Goal: Task Accomplishment & Management: Manage account settings

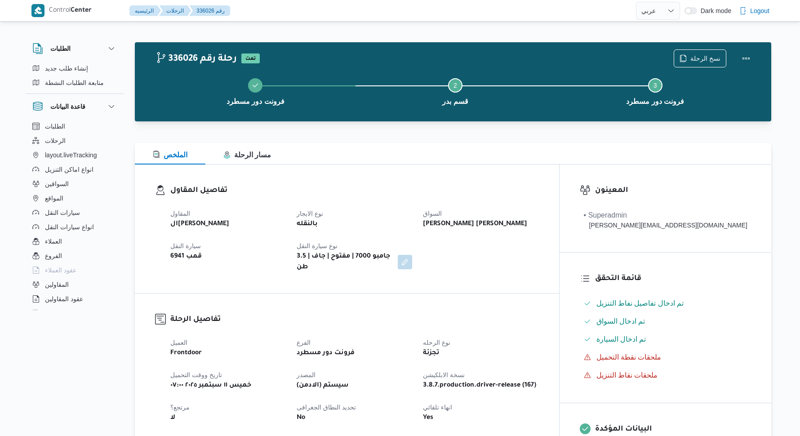
select select "ar"
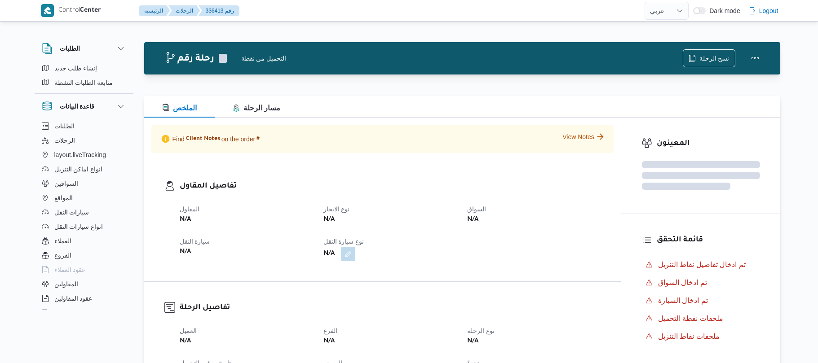
select select "ar"
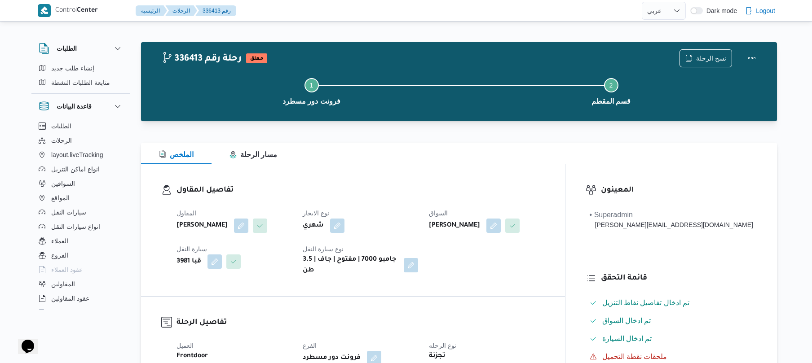
click at [423, 191] on h3 "تفاصيل المقاول" at bounding box center [361, 191] width 368 height 12
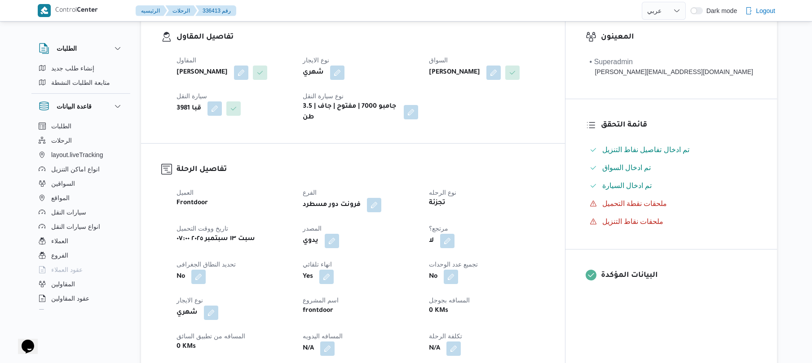
scroll to position [216, 0]
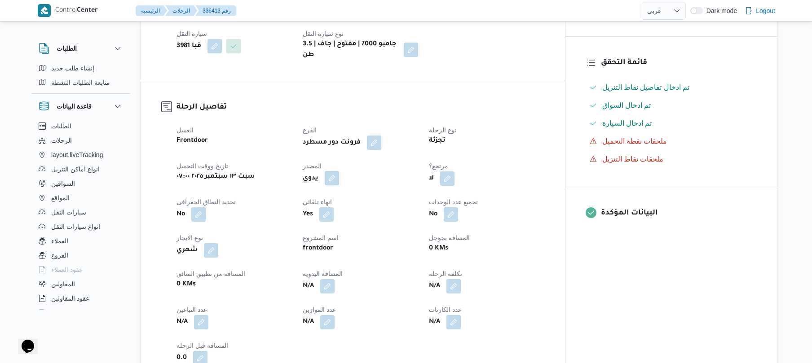
click at [339, 172] on button "button" at bounding box center [332, 178] width 14 height 14
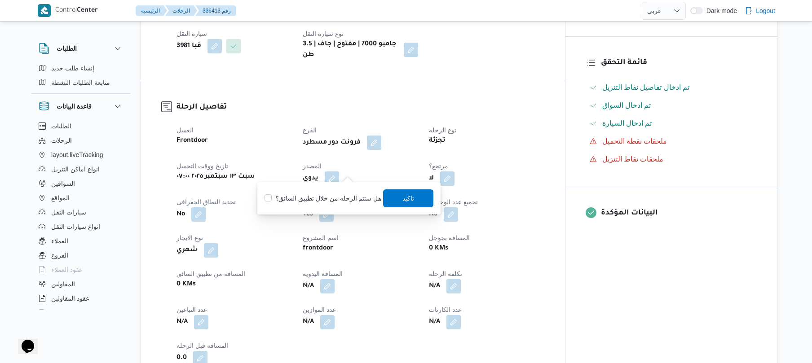
click at [347, 209] on div "You are in a dialog. To close this dialog, hit escape. هل ستتم الرحله من خلال ت…" at bounding box center [348, 198] width 183 height 32
click at [358, 201] on label "هل ستتم الرحله من خلال تطبيق السائق؟" at bounding box center [323, 198] width 117 height 11
checkbox input "true"
click at [420, 198] on span "تاكيد" at bounding box center [409, 198] width 50 height 18
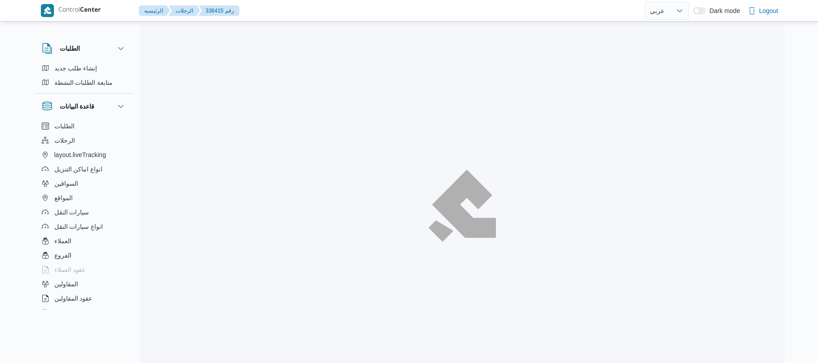
select select "ar"
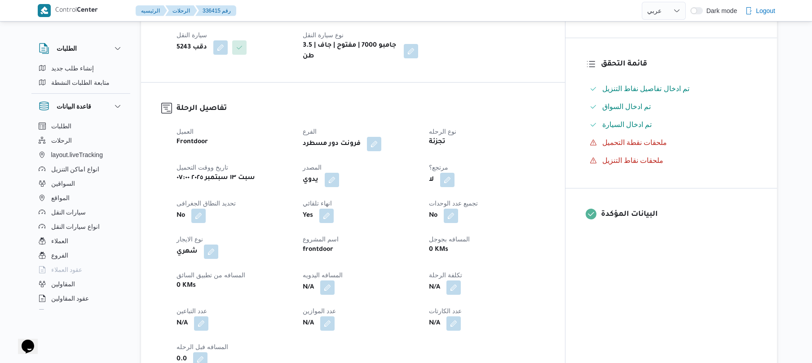
scroll to position [216, 0]
click at [339, 173] on button "button" at bounding box center [332, 178] width 14 height 14
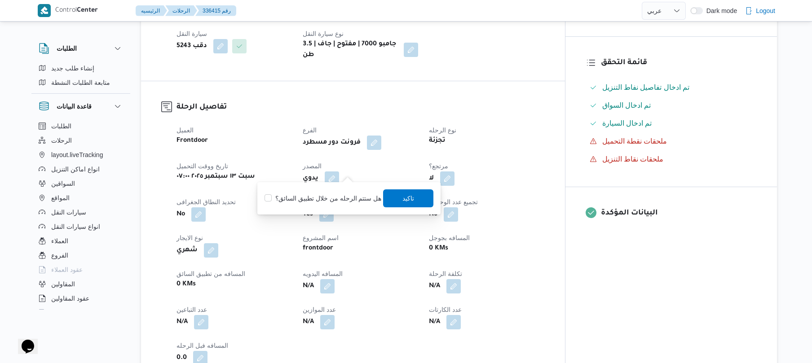
click at [332, 198] on label "هل ستتم الرحله من خلال تطبيق السائق؟" at bounding box center [323, 198] width 117 height 11
checkbox input "true"
click at [394, 200] on span "تاكيد" at bounding box center [409, 198] width 50 height 18
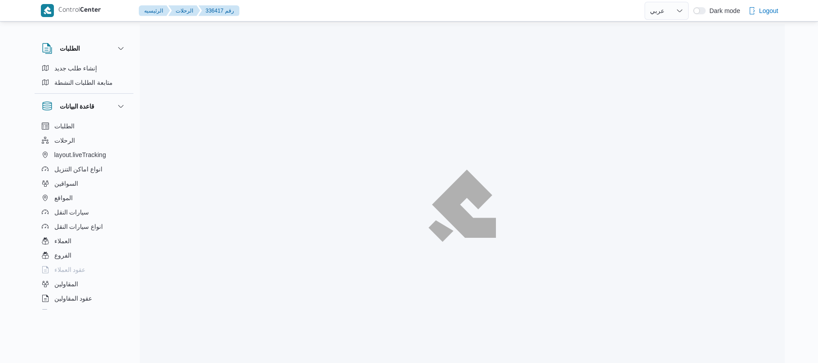
select select "ar"
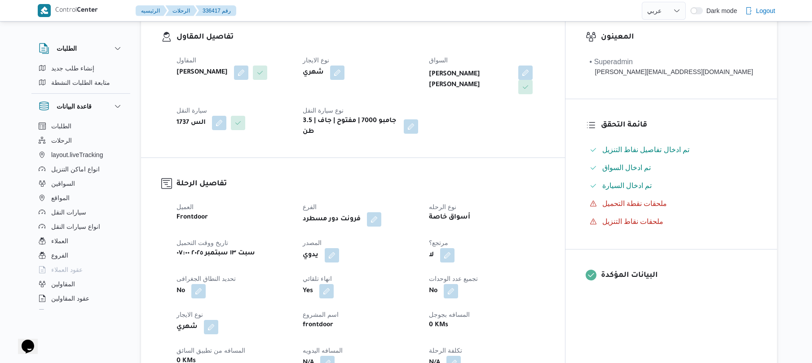
scroll to position [191, 0]
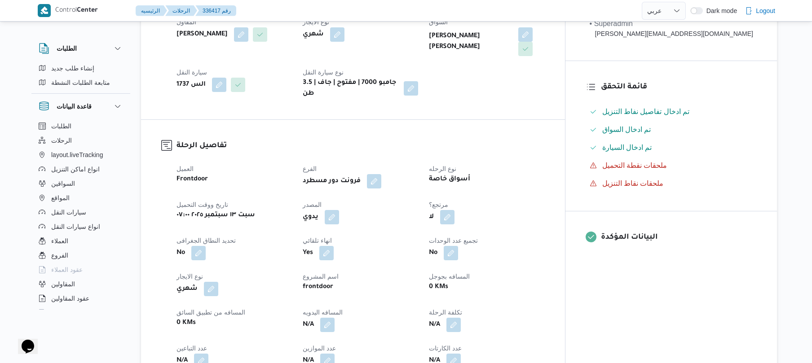
click at [339, 210] on span at bounding box center [329, 217] width 19 height 14
click at [339, 210] on button "button" at bounding box center [332, 217] width 14 height 14
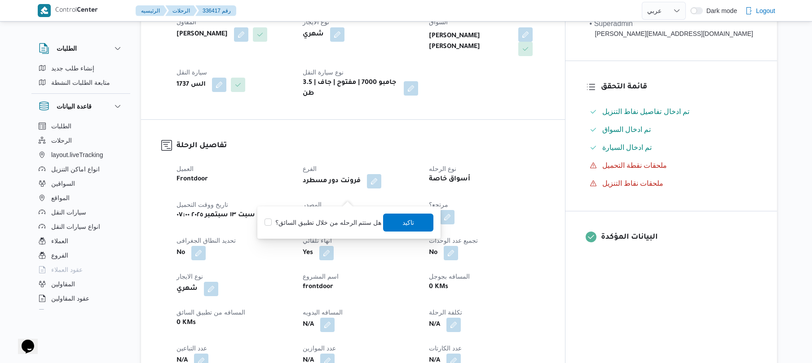
click at [331, 225] on label "هل ستتم الرحله من خلال تطبيق السائق؟" at bounding box center [323, 222] width 117 height 11
checkbox input "true"
click at [405, 227] on span "تاكيد" at bounding box center [409, 222] width 50 height 18
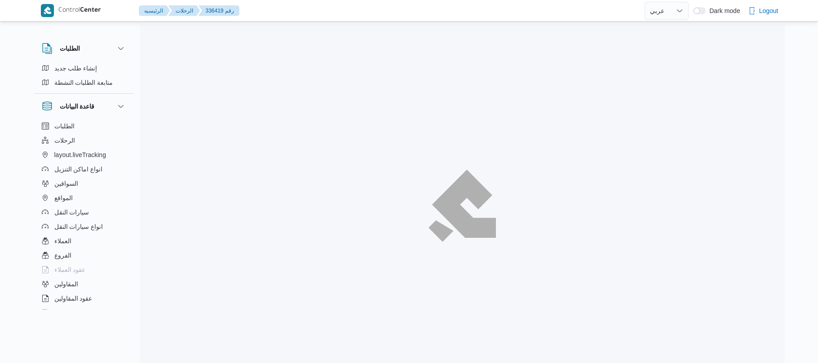
select select "ar"
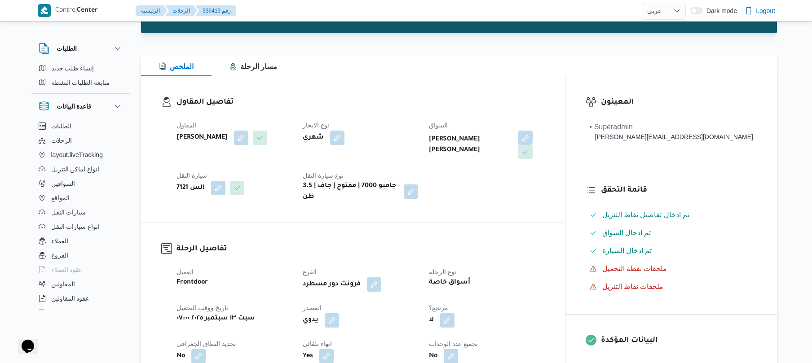
scroll to position [119, 0]
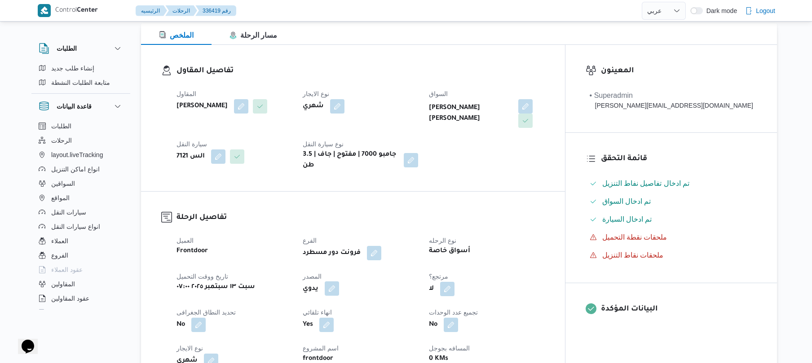
click at [339, 282] on button "button" at bounding box center [332, 289] width 14 height 14
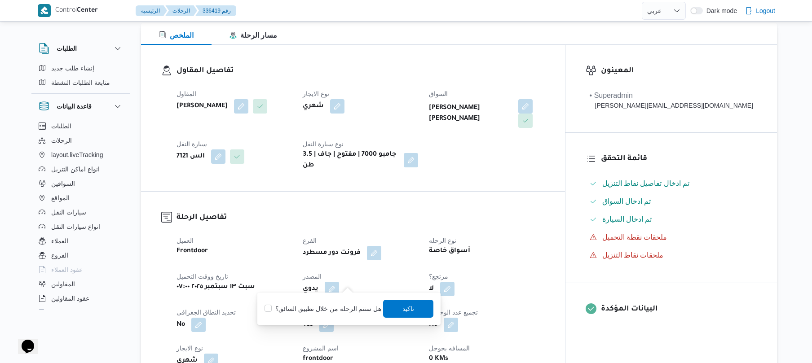
click at [335, 310] on label "هل ستتم الرحله من خلال تطبيق السائق؟" at bounding box center [323, 309] width 117 height 11
checkbox input "true"
click at [390, 306] on span "تاكيد" at bounding box center [409, 309] width 50 height 18
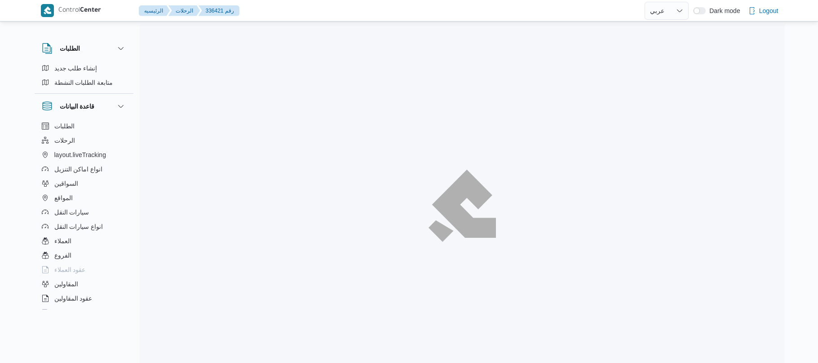
select select "ar"
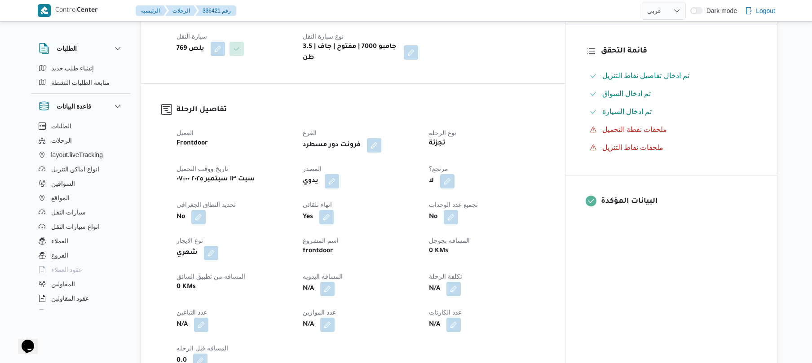
scroll to position [263, 0]
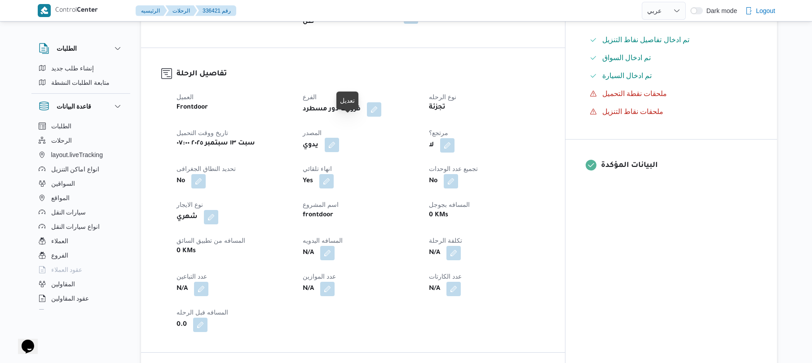
click at [339, 138] on button "button" at bounding box center [332, 145] width 14 height 14
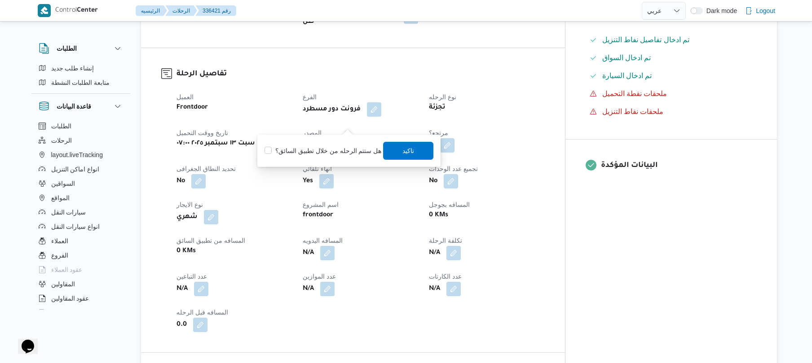
click at [329, 146] on label "هل ستتم الرحله من خلال تطبيق السائق؟" at bounding box center [323, 151] width 117 height 11
checkbox input "true"
click at [403, 147] on span "تاكيد" at bounding box center [409, 150] width 12 height 11
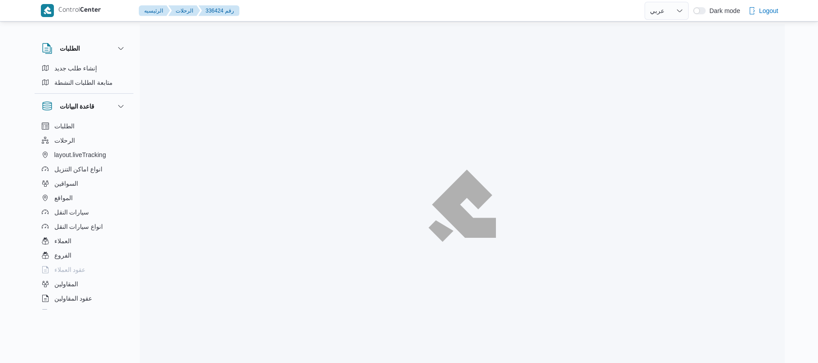
select select "ar"
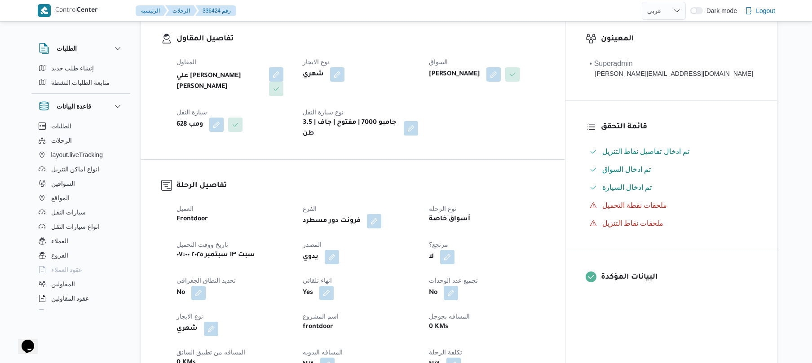
scroll to position [239, 0]
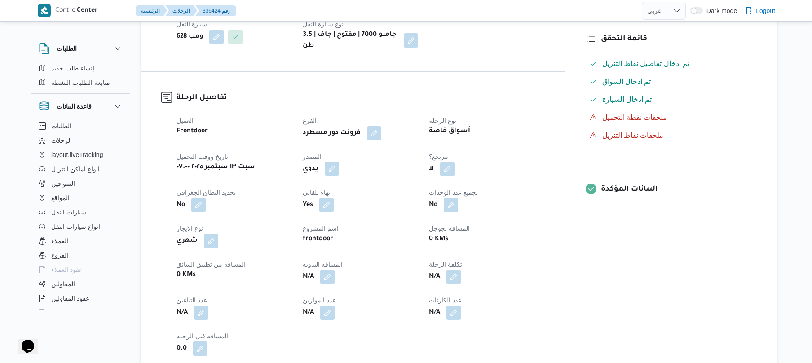
click at [339, 162] on button "button" at bounding box center [332, 169] width 14 height 14
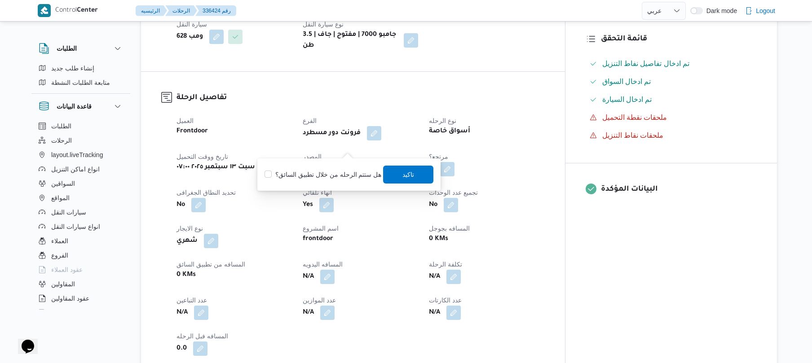
click at [331, 175] on label "هل ستتم الرحله من خلال تطبيق السائق؟" at bounding box center [323, 174] width 117 height 11
checkbox input "true"
click at [403, 174] on span "تاكيد" at bounding box center [409, 174] width 12 height 11
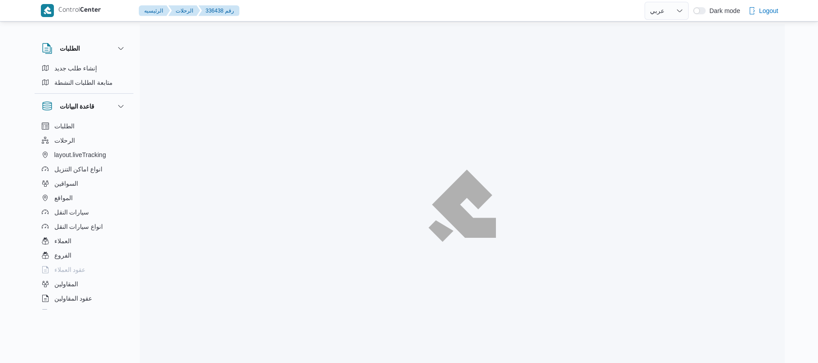
select select "ar"
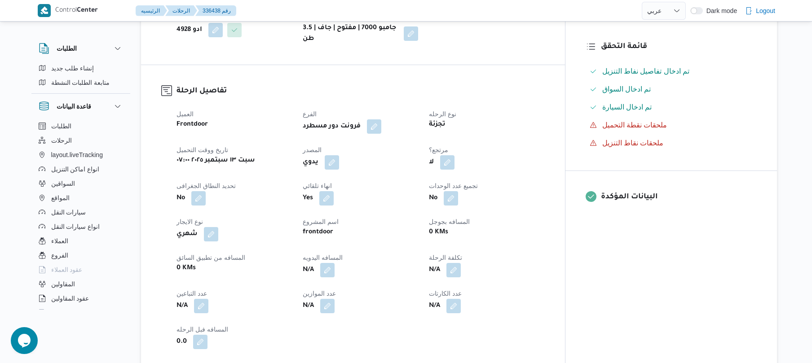
scroll to position [239, 0]
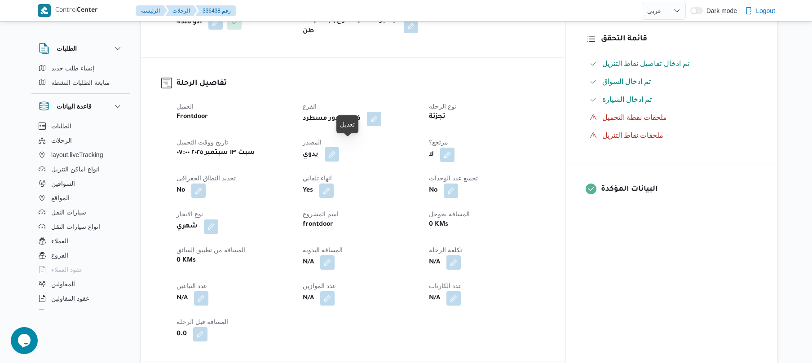
click at [339, 150] on button "button" at bounding box center [332, 154] width 14 height 14
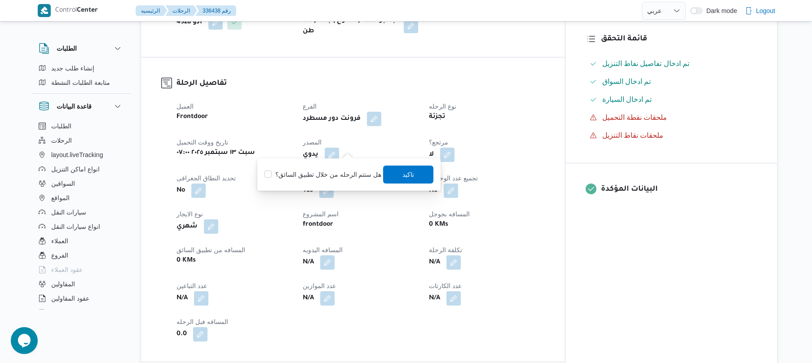
click at [325, 177] on label "هل ستتم الرحله من خلال تطبيق السائق؟" at bounding box center [323, 174] width 117 height 11
checkbox input "true"
click at [388, 175] on span "تاكيد" at bounding box center [409, 174] width 50 height 18
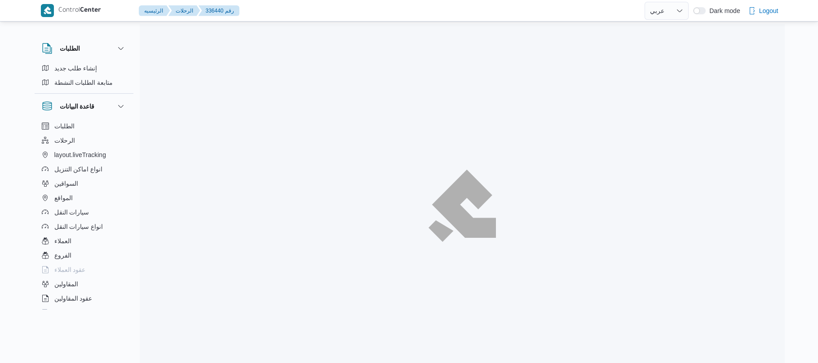
select select "ar"
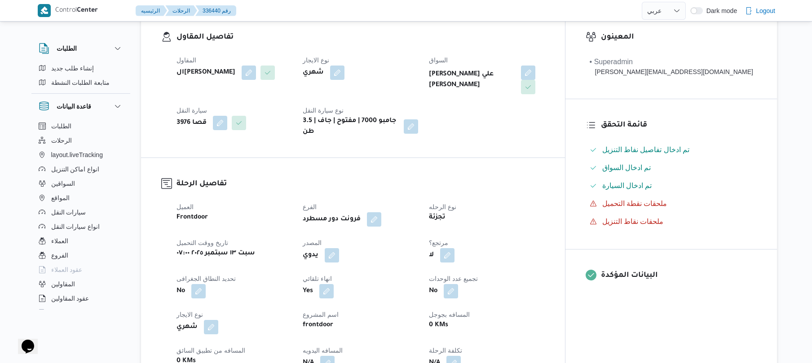
scroll to position [216, 0]
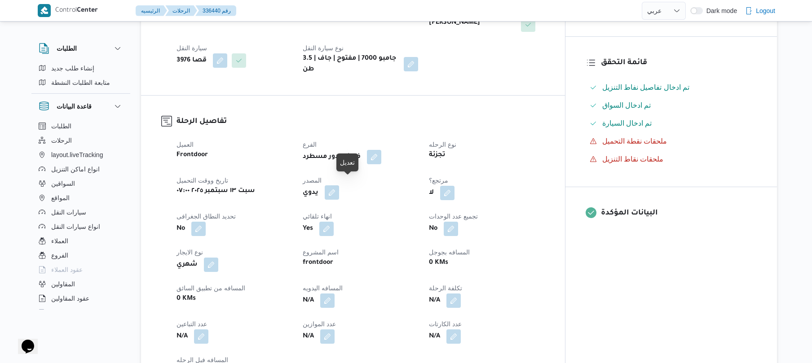
click at [339, 186] on button "button" at bounding box center [332, 193] width 14 height 14
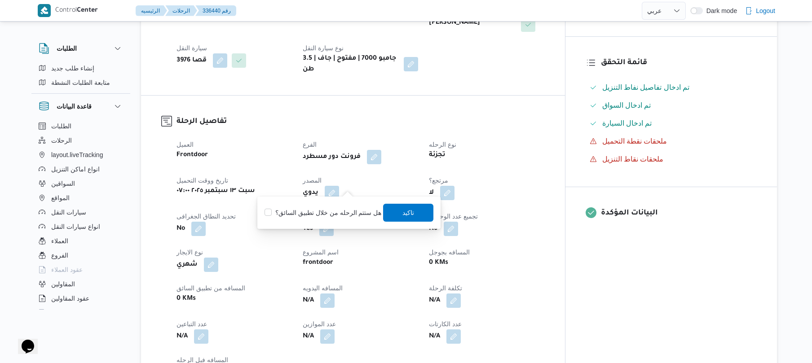
click at [337, 216] on label "هل ستتم الرحله من خلال تطبيق السائق؟" at bounding box center [323, 213] width 117 height 11
checkbox input "true"
click at [403, 214] on span "تاكيد" at bounding box center [409, 212] width 12 height 11
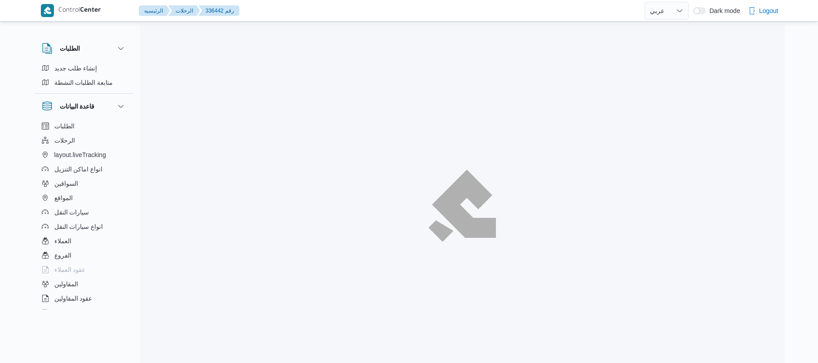
select select "ar"
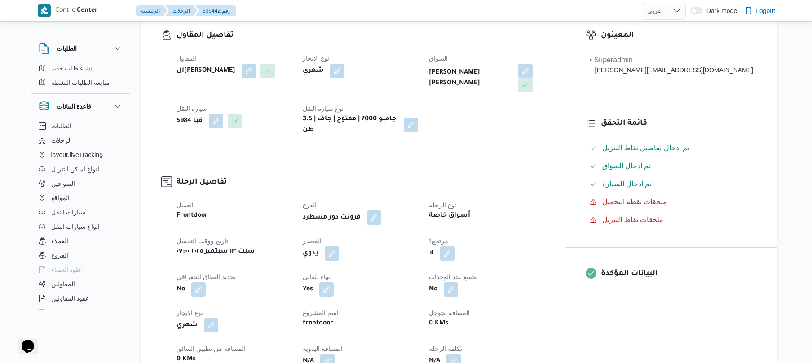
scroll to position [216, 0]
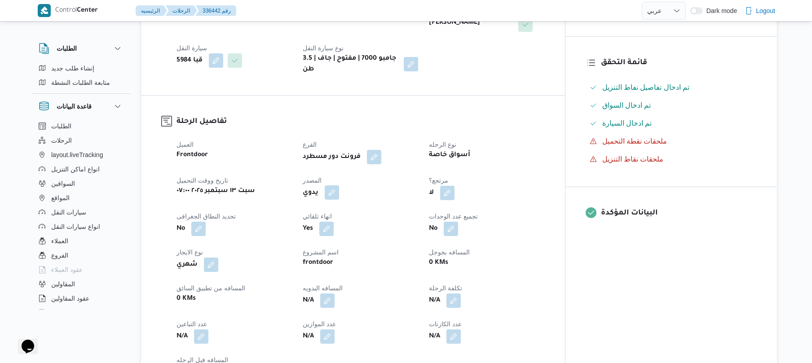
click at [339, 188] on button "button" at bounding box center [332, 193] width 14 height 14
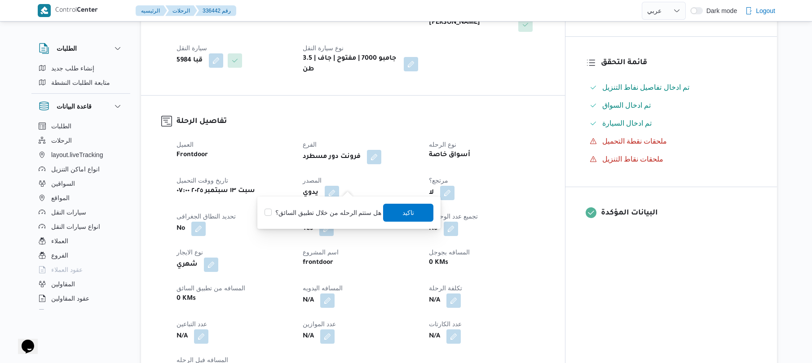
click at [345, 215] on label "هل ستتم الرحله من خلال تطبيق السائق؟" at bounding box center [323, 213] width 117 height 11
checkbox input "true"
click at [413, 214] on span "تاكيد" at bounding box center [409, 213] width 50 height 18
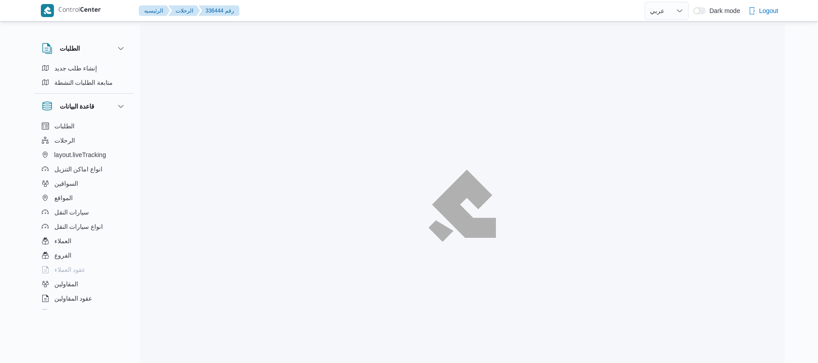
select select "ar"
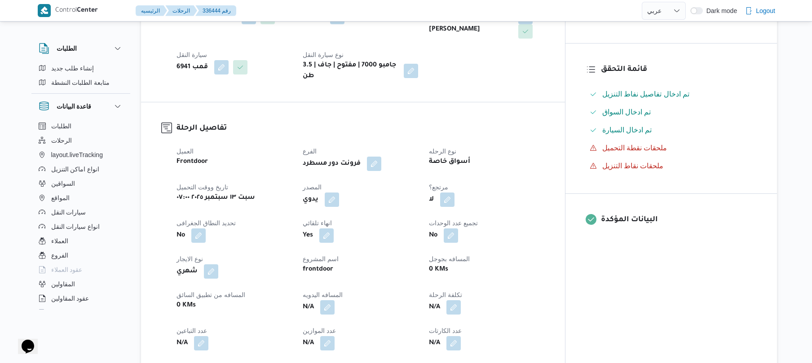
scroll to position [216, 0]
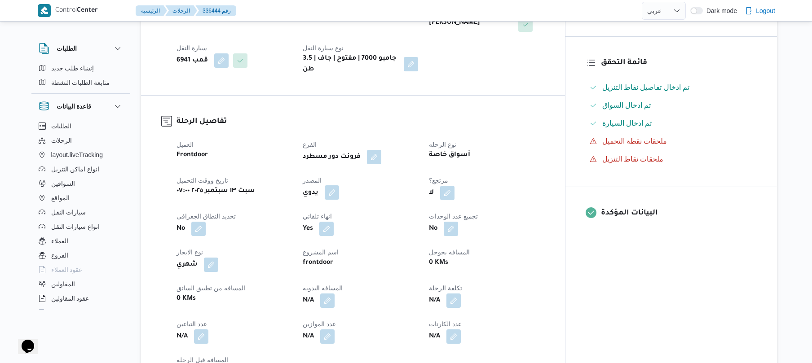
click at [339, 186] on button "button" at bounding box center [332, 193] width 14 height 14
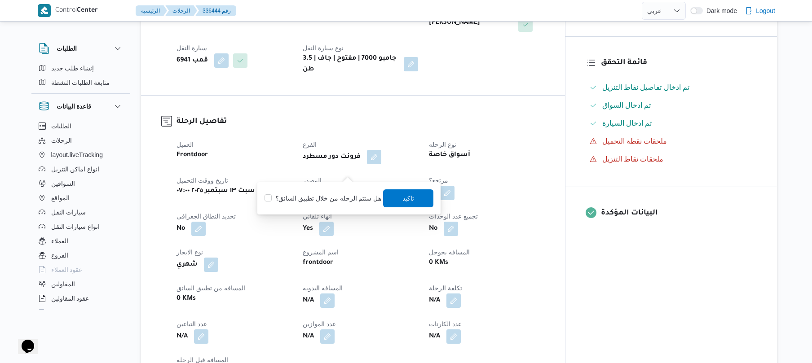
click at [324, 199] on label "هل ستتم الرحله من خلال تطبيق السائق؟" at bounding box center [323, 198] width 117 height 11
checkbox input "true"
click at [394, 199] on span "تاكيد" at bounding box center [409, 198] width 50 height 18
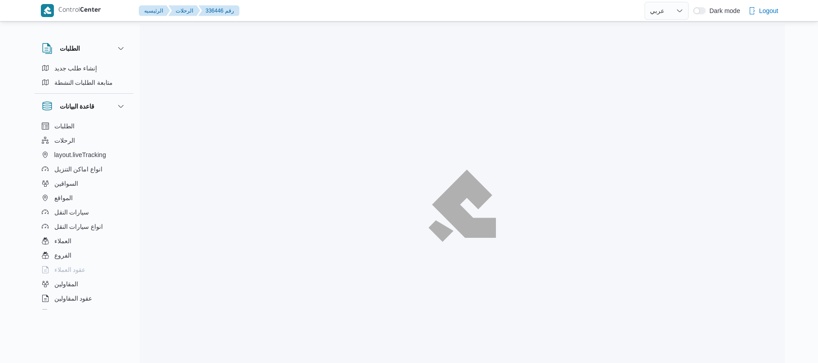
select select "ar"
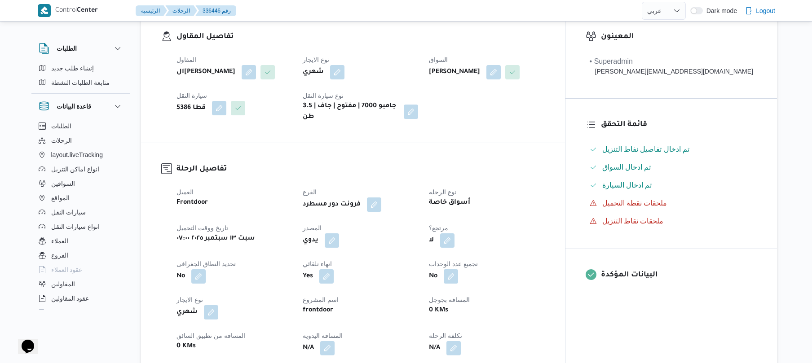
scroll to position [263, 0]
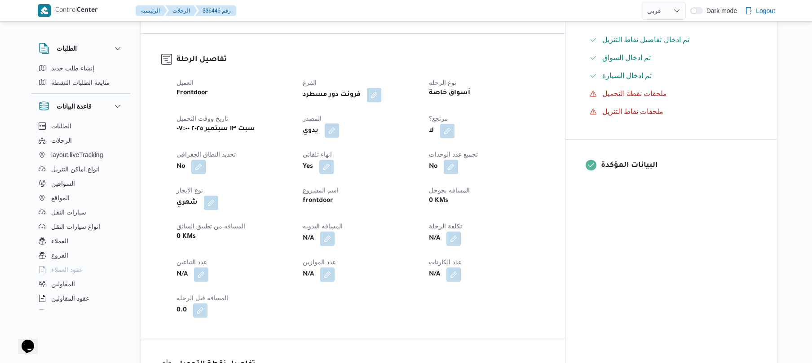
click at [339, 124] on button "button" at bounding box center [332, 131] width 14 height 14
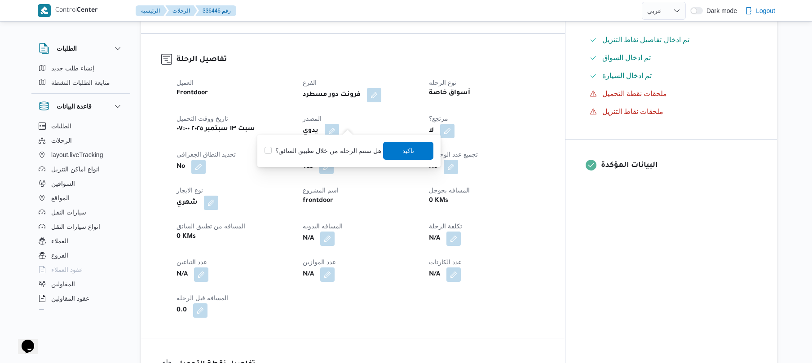
click at [336, 151] on label "هل ستتم الرحله من خلال تطبيق السائق؟" at bounding box center [323, 151] width 117 height 11
checkbox input "true"
click at [394, 152] on span "تاكيد" at bounding box center [409, 151] width 50 height 18
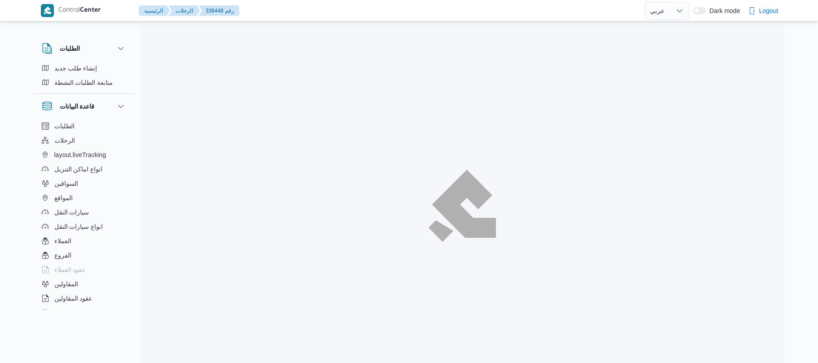
select select "ar"
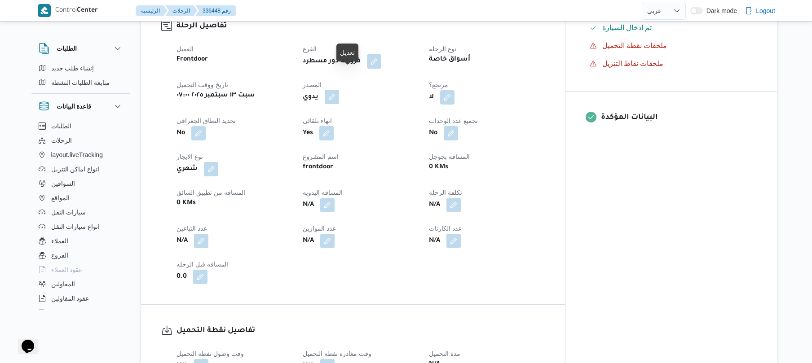
click at [339, 90] on button "button" at bounding box center [332, 97] width 14 height 14
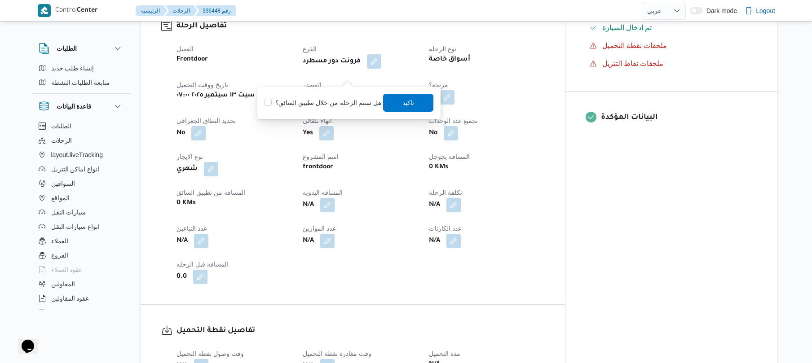
click at [333, 101] on label "هل ستتم الرحله من خلال تطبيق السائق؟" at bounding box center [323, 102] width 117 height 11
checkbox input "true"
click at [396, 100] on span "تاكيد" at bounding box center [409, 102] width 50 height 18
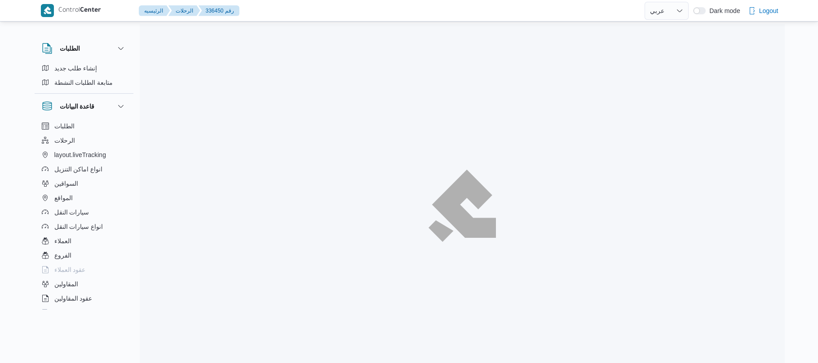
select select "ar"
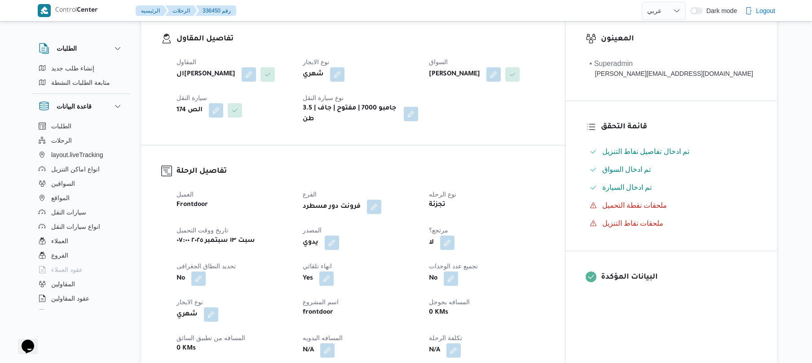
scroll to position [191, 0]
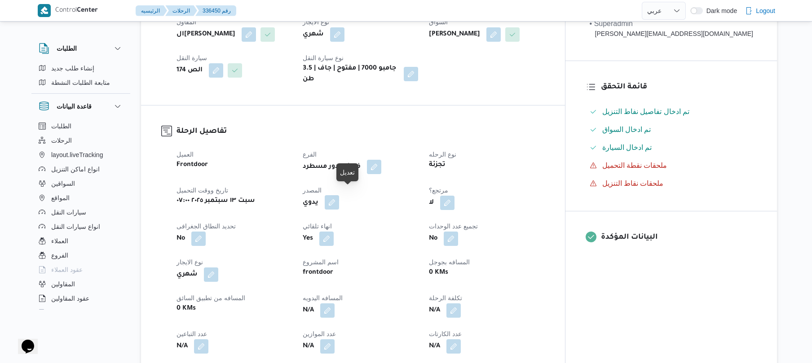
click at [339, 196] on button "button" at bounding box center [332, 202] width 14 height 14
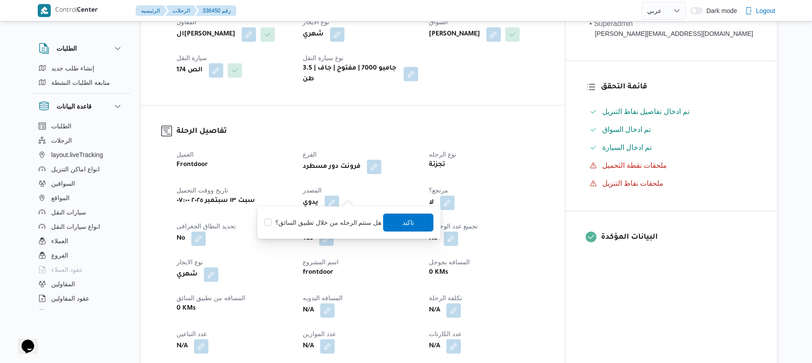
click at [328, 221] on label "هل ستتم الرحله من خلال تطبيق السائق؟" at bounding box center [323, 222] width 117 height 11
checkbox input "true"
click at [411, 223] on span "تاكيد" at bounding box center [409, 222] width 12 height 11
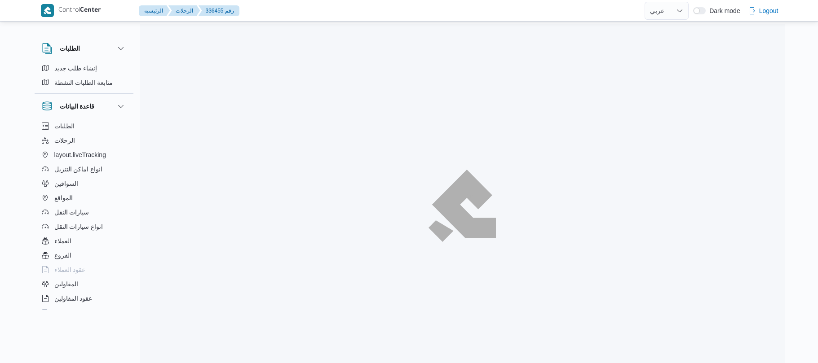
select select "ar"
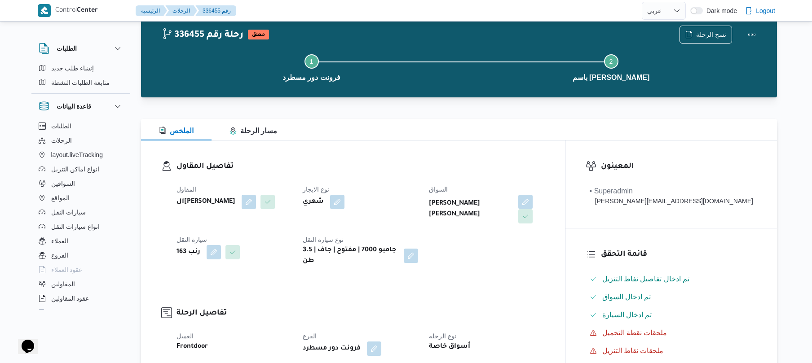
scroll to position [144, 0]
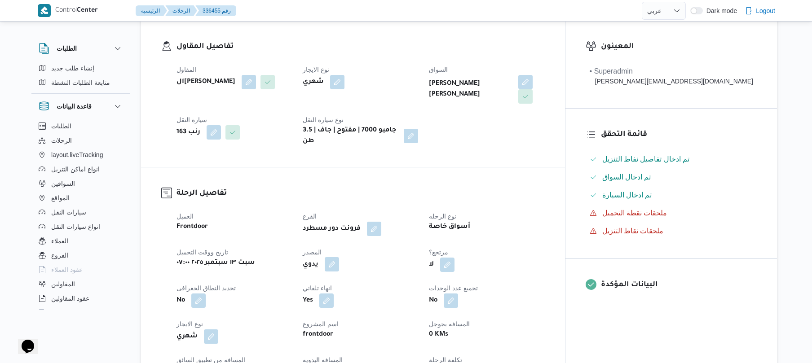
click at [339, 257] on button "button" at bounding box center [332, 264] width 14 height 14
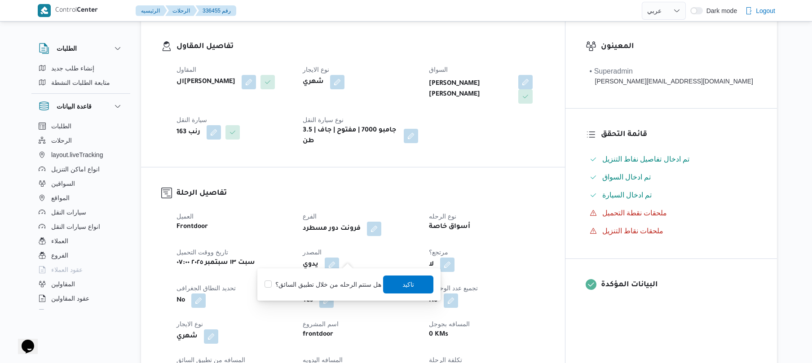
click at [326, 280] on label "هل ستتم الرحله من خلال تطبيق السائق؟" at bounding box center [323, 284] width 117 height 11
checkbox input "true"
click at [400, 293] on span "تاكيد" at bounding box center [409, 284] width 50 height 18
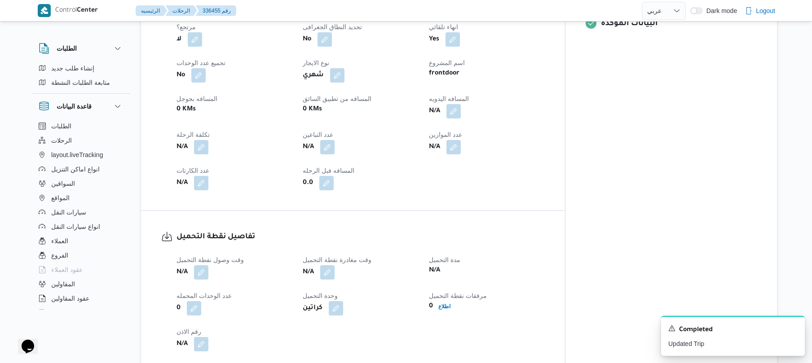
scroll to position [408, 0]
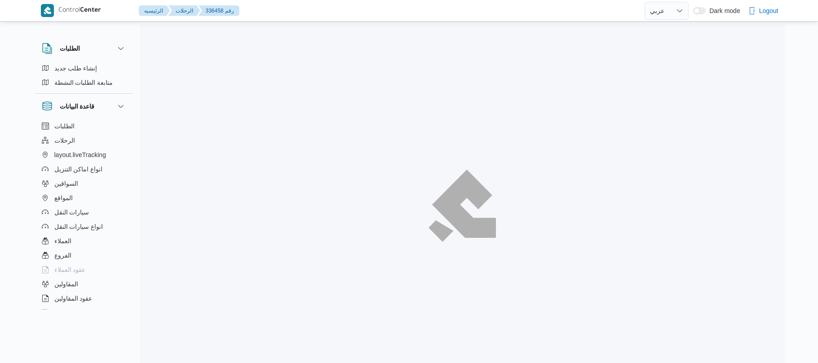
select select "ar"
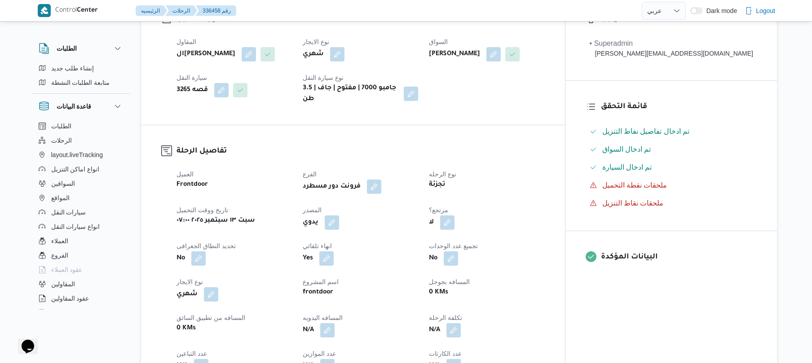
scroll to position [191, 0]
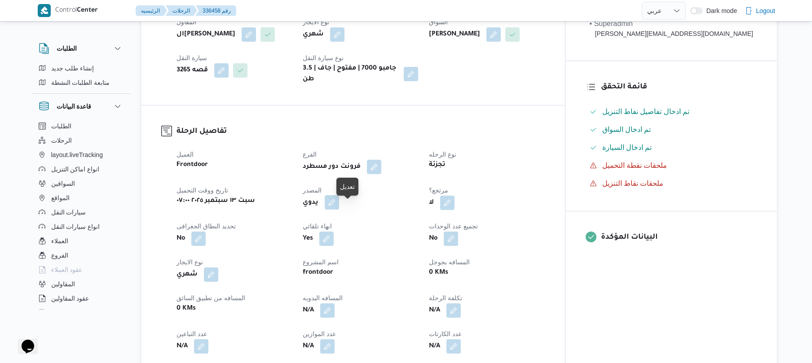
click at [339, 209] on button "button" at bounding box center [332, 202] width 14 height 14
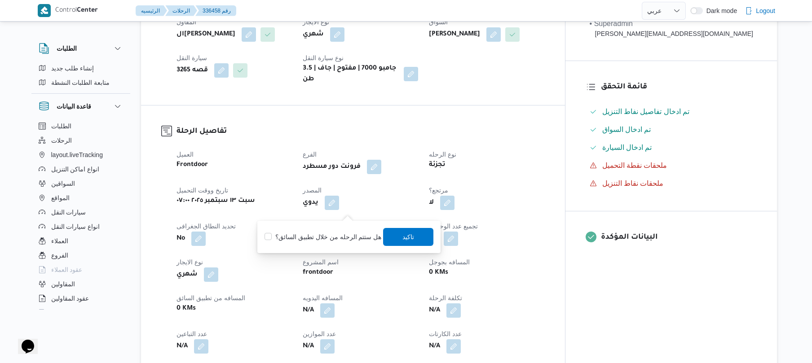
click at [332, 234] on label "هل ستتم الرحله من خلال تطبيق السائق؟" at bounding box center [323, 237] width 117 height 11
checkbox input "true"
click at [394, 235] on span "تاكيد" at bounding box center [409, 237] width 50 height 18
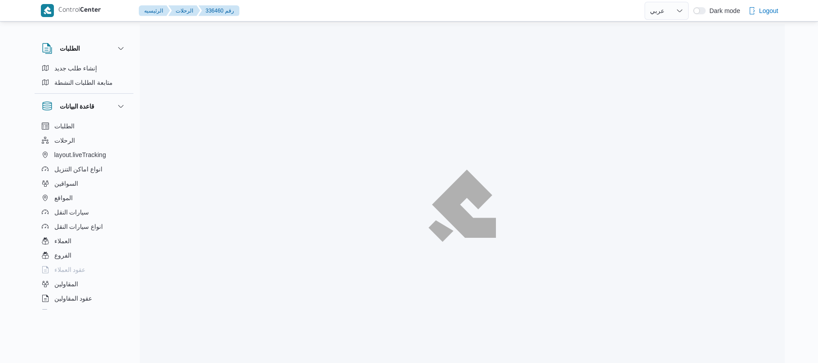
select select "ar"
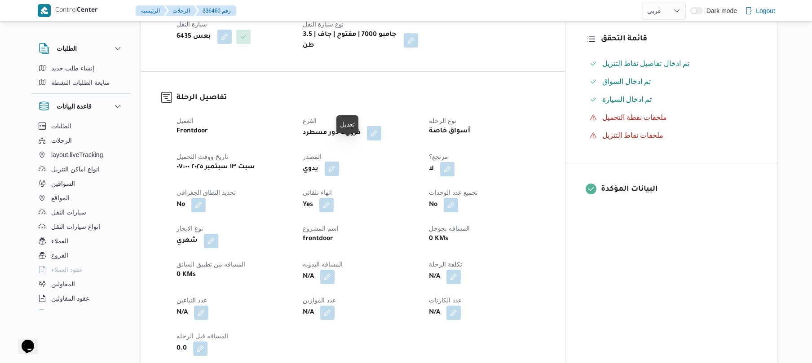
click at [339, 162] on button "button" at bounding box center [332, 169] width 14 height 14
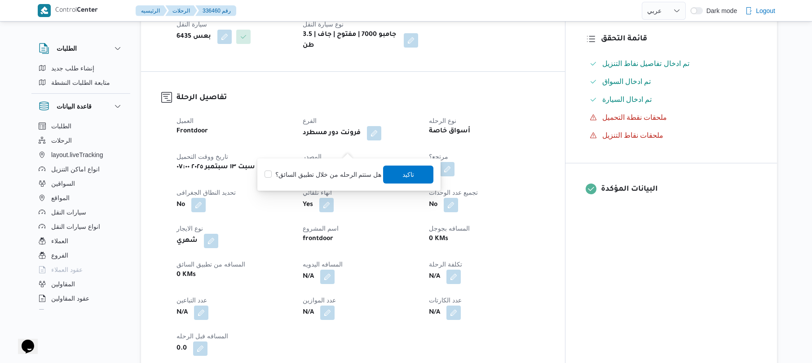
click at [335, 163] on div "You are in a dialog. To close this dialog, hit escape. هل ستتم الرحله من خلال ت…" at bounding box center [348, 175] width 183 height 32
click at [331, 173] on label "هل ستتم الرحله من خلال تطبيق السائق؟" at bounding box center [323, 174] width 117 height 11
checkbox input "true"
click at [385, 175] on span "تاكيد" at bounding box center [409, 174] width 50 height 18
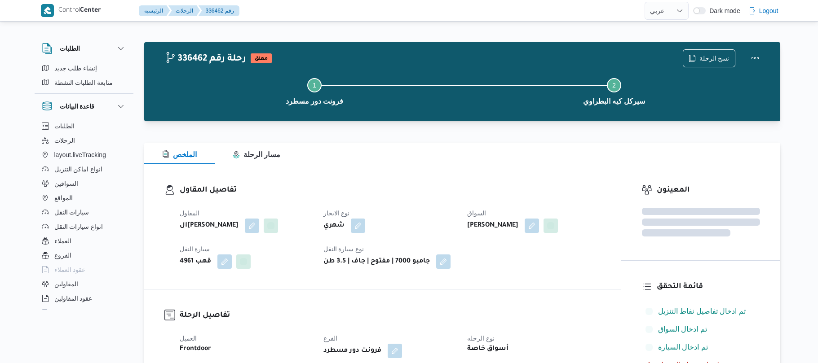
select select "ar"
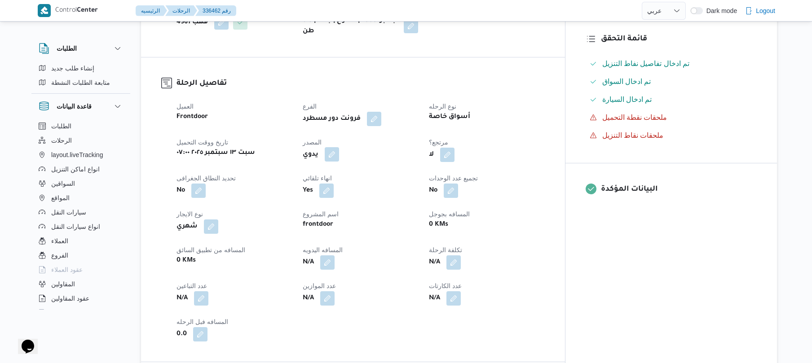
click at [339, 161] on button "button" at bounding box center [332, 154] width 14 height 14
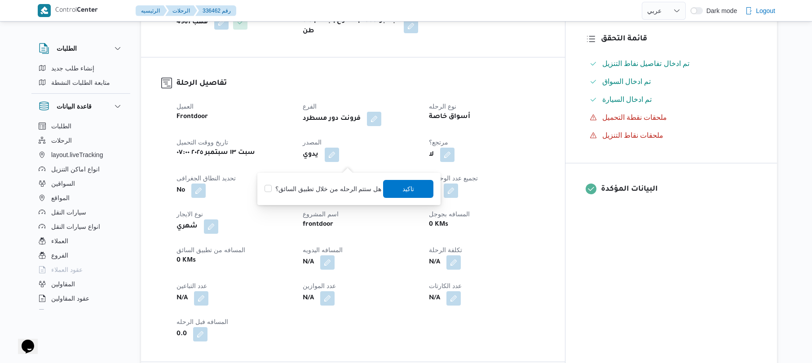
click at [330, 185] on label "هل ستتم الرحله من خلال تطبيق السائق؟" at bounding box center [323, 189] width 117 height 11
checkbox input "true"
click at [398, 191] on span "تاكيد" at bounding box center [409, 189] width 50 height 18
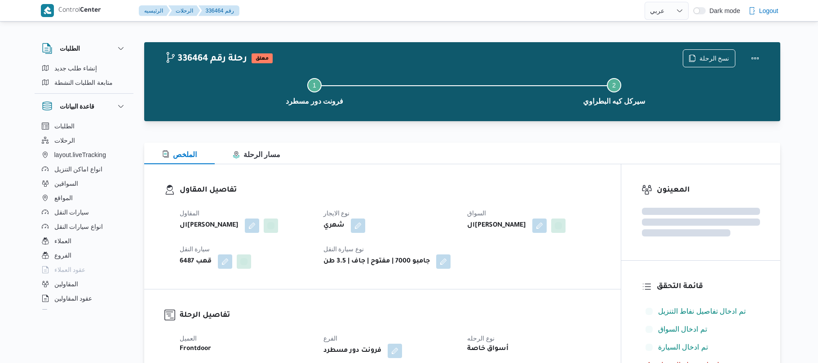
select select "ar"
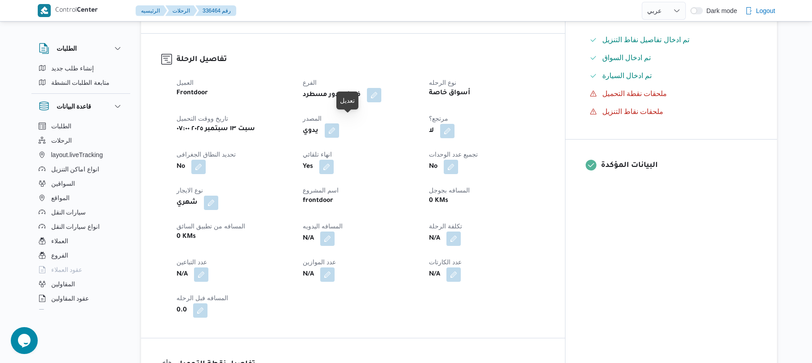
click at [339, 124] on button "button" at bounding box center [332, 131] width 14 height 14
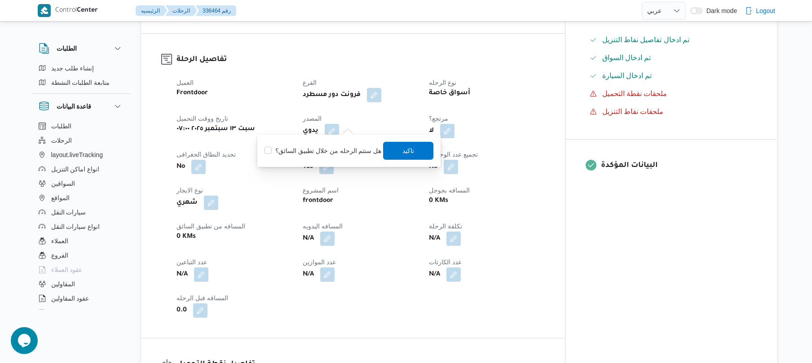
click at [335, 152] on label "هل ستتم الرحله من خلال تطبيق السائق؟" at bounding box center [323, 151] width 117 height 11
checkbox input "true"
click at [414, 151] on span "تاكيد" at bounding box center [409, 151] width 50 height 18
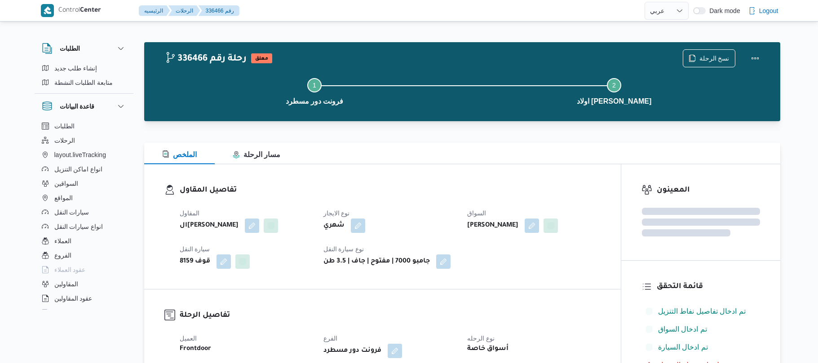
select select "ar"
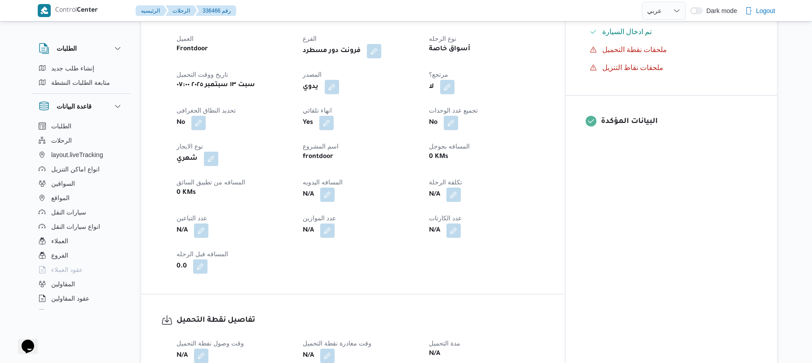
scroll to position [335, 0]
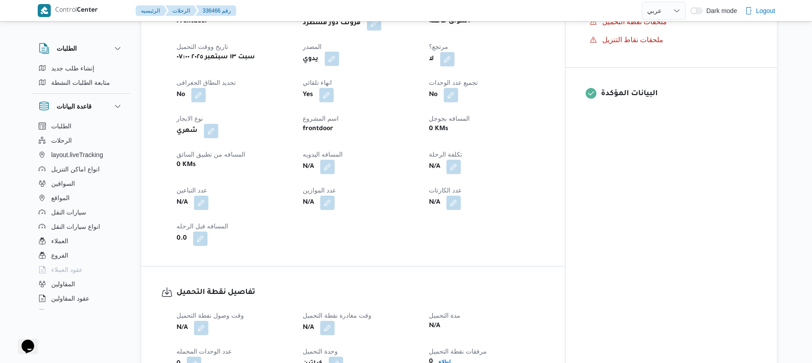
click at [339, 52] on button "button" at bounding box center [332, 59] width 14 height 14
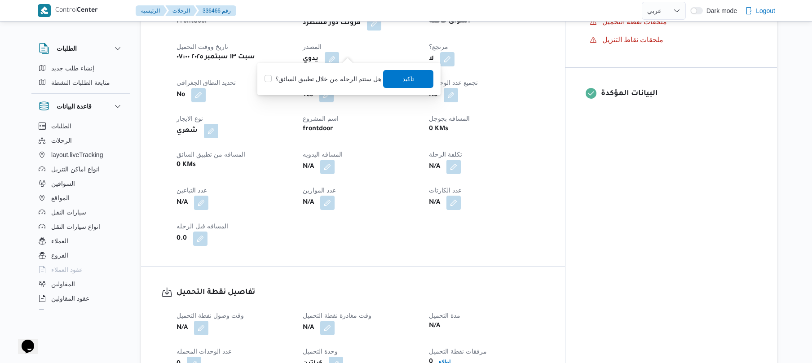
click at [333, 83] on label "هل ستتم الرحله من خلال تطبيق السائق؟" at bounding box center [323, 79] width 117 height 11
checkbox input "true"
click at [403, 83] on span "تاكيد" at bounding box center [409, 78] width 12 height 11
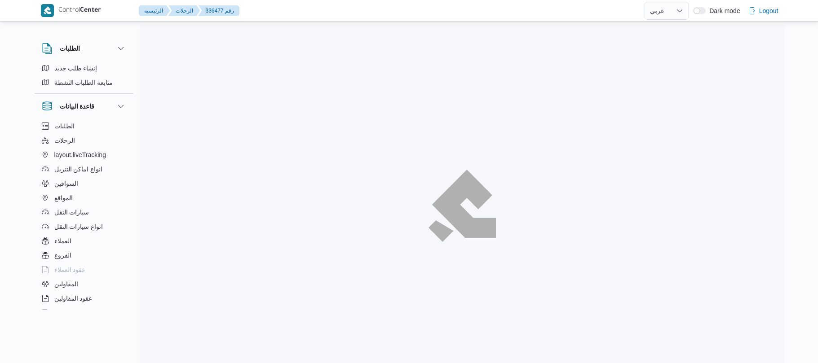
select select "ar"
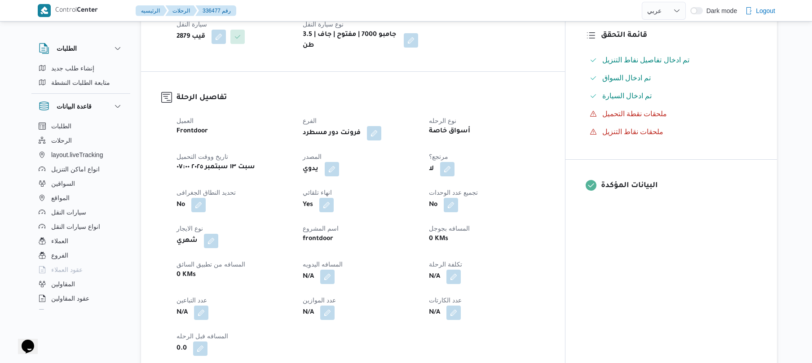
scroll to position [288, 0]
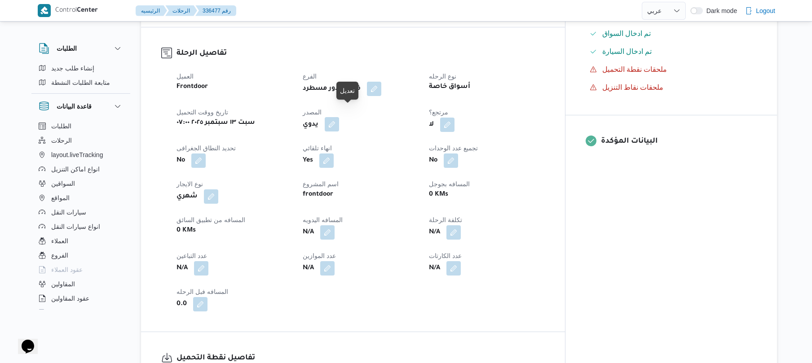
click at [339, 117] on button "button" at bounding box center [332, 124] width 14 height 14
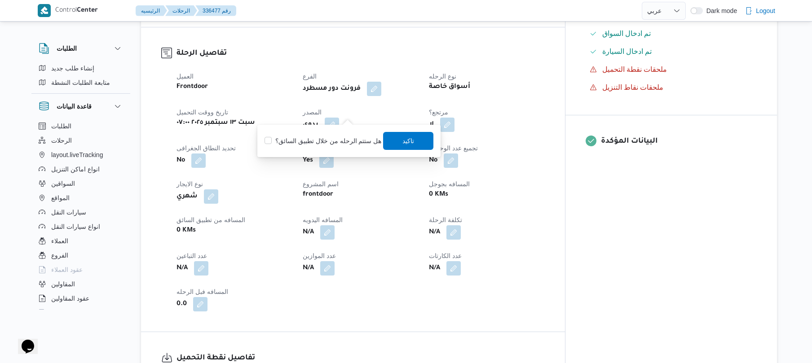
click at [334, 137] on label "هل ستتم الرحله من خلال تطبيق السائق؟" at bounding box center [323, 141] width 117 height 11
checkbox input "true"
click at [418, 141] on span "تاكيد" at bounding box center [409, 141] width 50 height 18
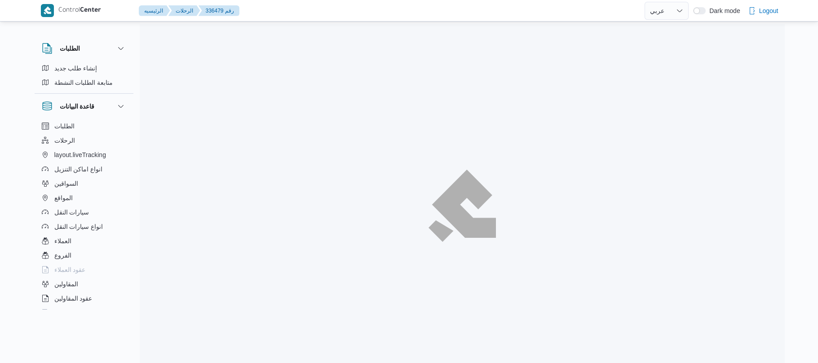
select select "ar"
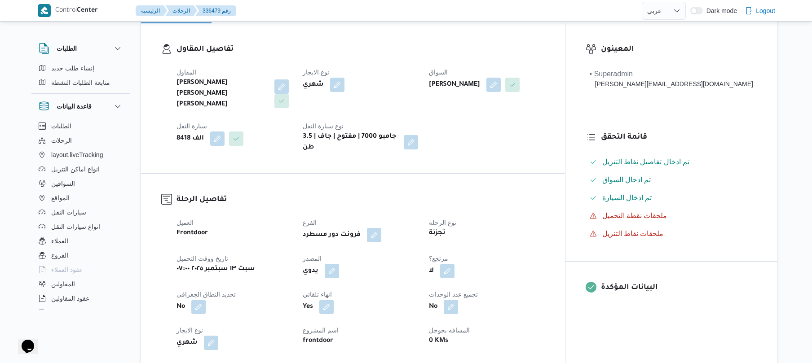
scroll to position [144, 0]
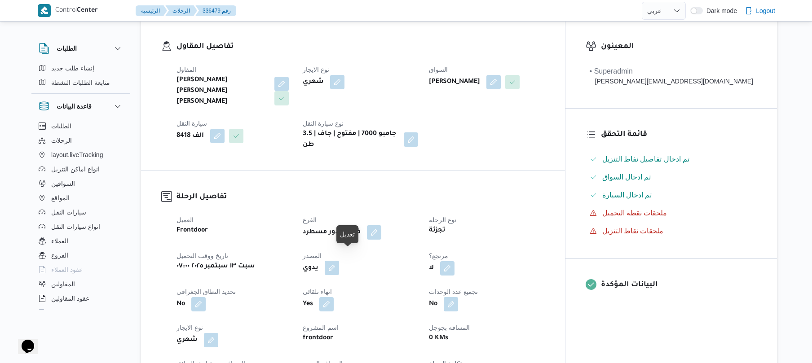
click at [339, 261] on button "button" at bounding box center [332, 268] width 14 height 14
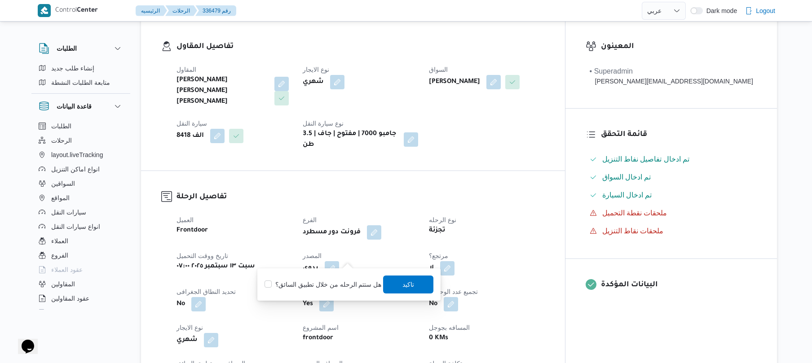
click at [339, 286] on label "هل ستتم الرحله من خلال تطبيق السائق؟" at bounding box center [323, 284] width 117 height 11
checkbox input "true"
click at [408, 283] on span "تاكيد" at bounding box center [409, 284] width 12 height 11
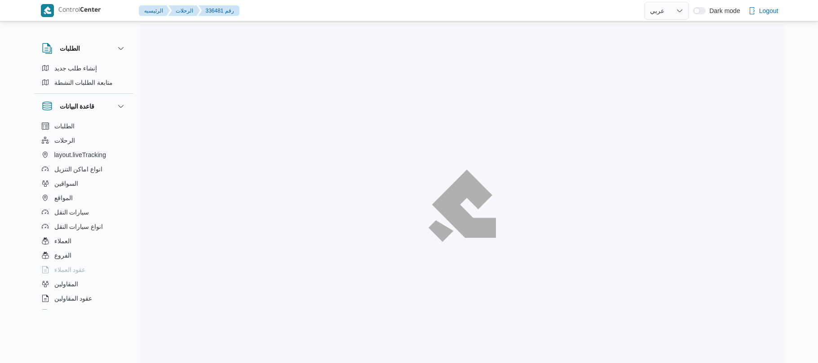
select select "ar"
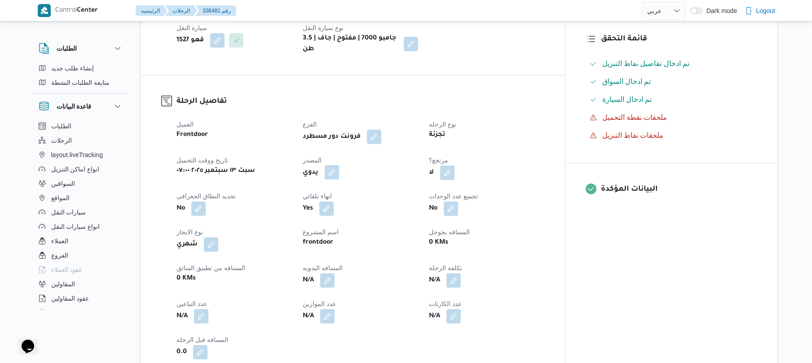
click at [339, 165] on button "button" at bounding box center [332, 172] width 14 height 14
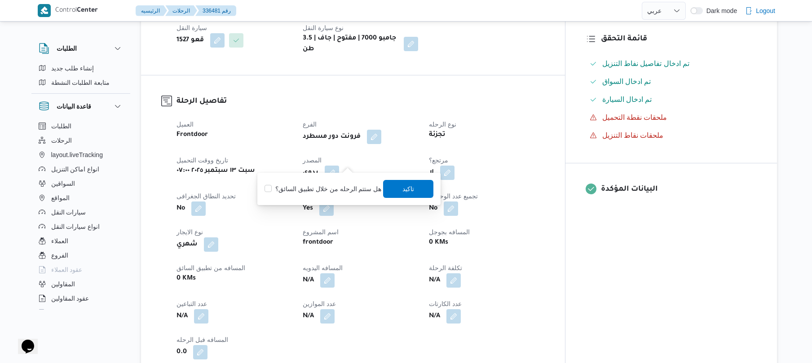
click at [346, 195] on div "هل ستتم الرحله من خلال تطبيق السائق؟ [GEOGRAPHIC_DATA]" at bounding box center [349, 189] width 171 height 20
click at [360, 195] on div "هل ستتم الرحله من خلال تطبيق السائق؟ [GEOGRAPHIC_DATA]" at bounding box center [349, 189] width 171 height 20
click at [374, 191] on label "هل ستتم الرحله من خلال تطبيق السائق؟" at bounding box center [323, 189] width 117 height 11
checkbox input "true"
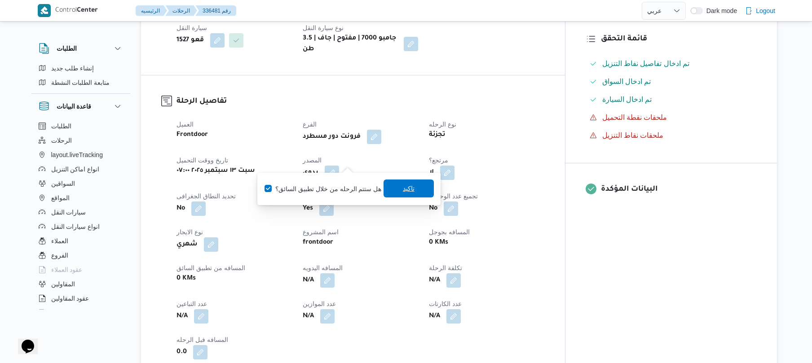
click at [408, 192] on span "تاكيد" at bounding box center [409, 188] width 12 height 11
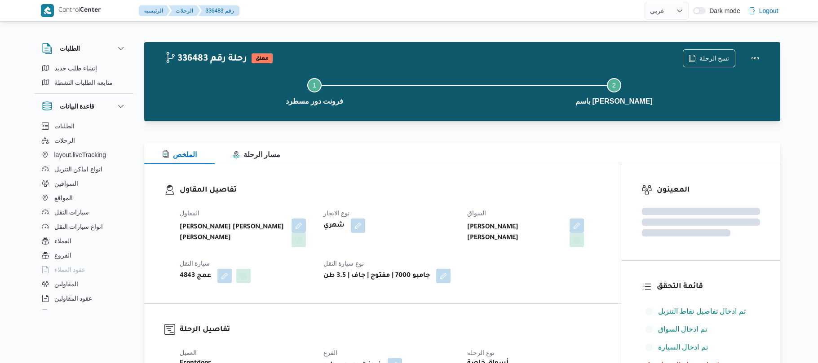
select select "ar"
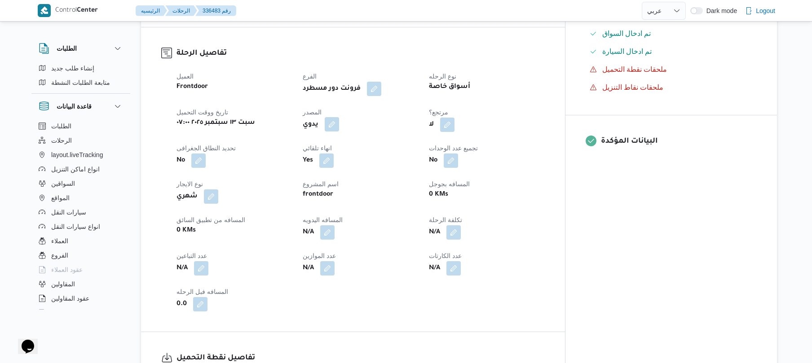
click at [339, 117] on button "button" at bounding box center [332, 124] width 14 height 14
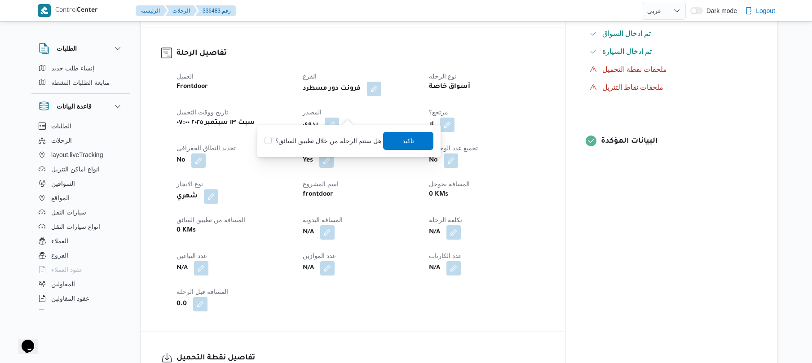
click at [345, 142] on label "هل ستتم الرحله من خلال تطبيق السائق؟" at bounding box center [323, 141] width 117 height 11
checkbox input "true"
click at [413, 140] on span "تاكيد" at bounding box center [409, 141] width 50 height 18
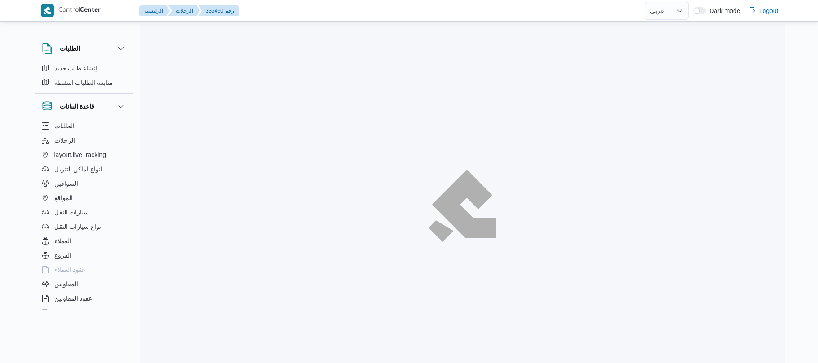
select select "ar"
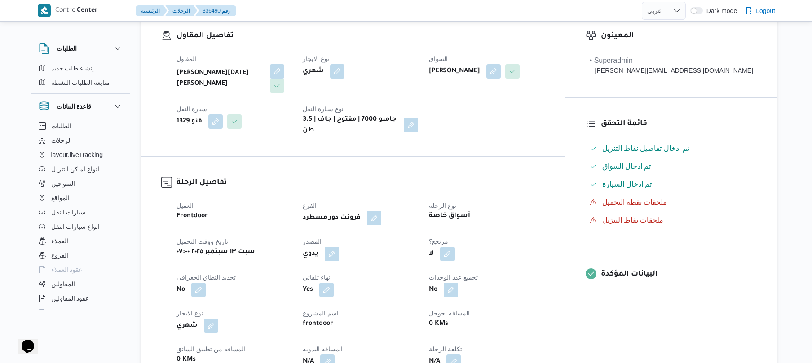
scroll to position [288, 0]
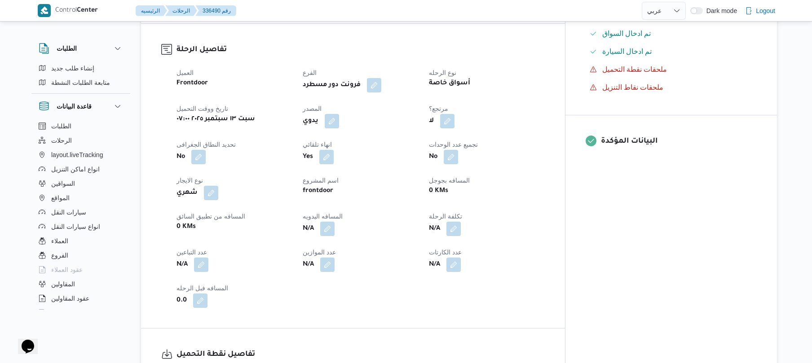
click at [358, 117] on div "يدوي" at bounding box center [360, 121] width 117 height 16
click at [339, 117] on button "button" at bounding box center [332, 121] width 14 height 14
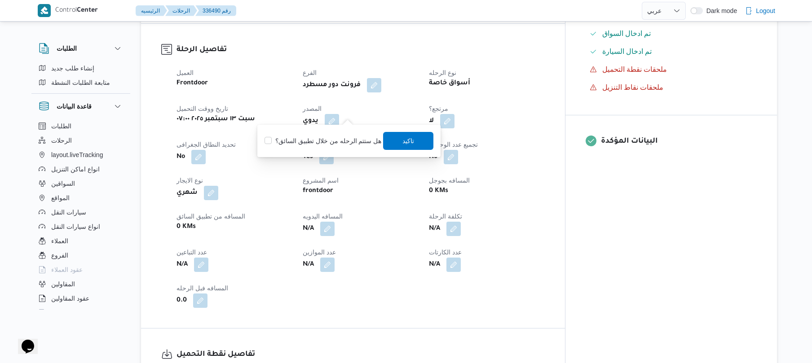
click at [323, 139] on label "هل ستتم الرحله من خلال تطبيق السائق؟" at bounding box center [323, 141] width 117 height 11
checkbox input "true"
click at [399, 146] on span "تاكيد" at bounding box center [409, 141] width 50 height 18
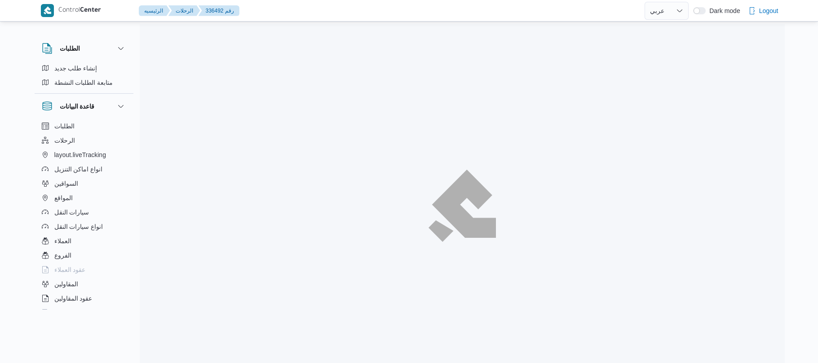
select select "ar"
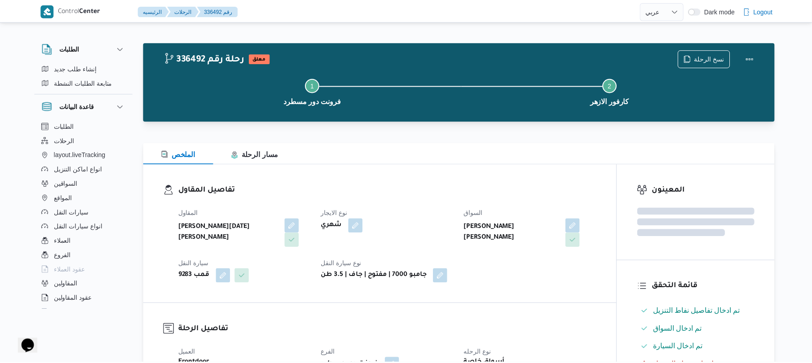
scroll to position [239, 0]
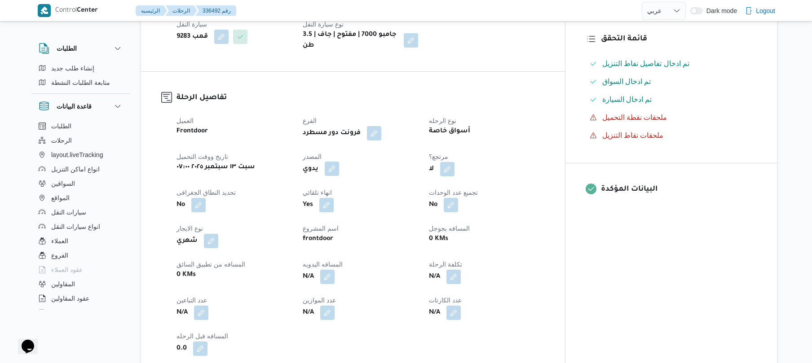
click at [339, 162] on button "button" at bounding box center [332, 169] width 14 height 14
click at [338, 190] on label "هل ستتم الرحله من خلال تطبيق السائق؟" at bounding box center [323, 189] width 117 height 11
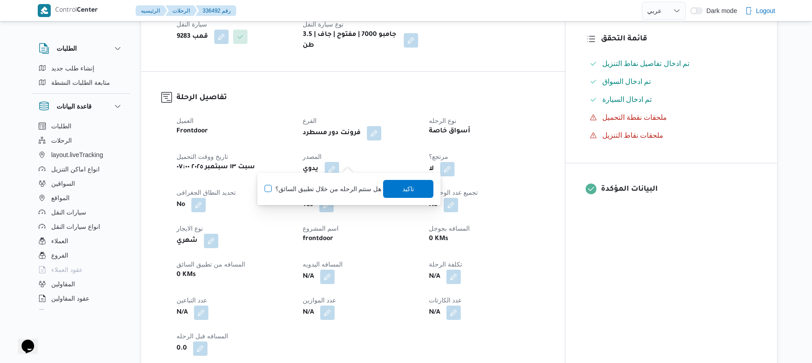
checkbox input "true"
click at [420, 185] on span "تاكيد" at bounding box center [409, 189] width 50 height 18
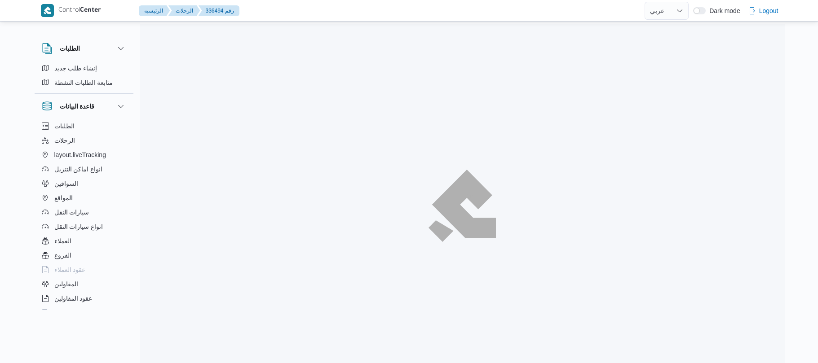
select select "ar"
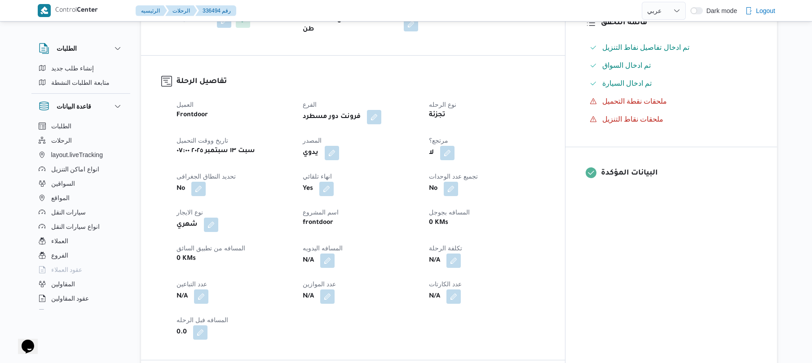
scroll to position [335, 0]
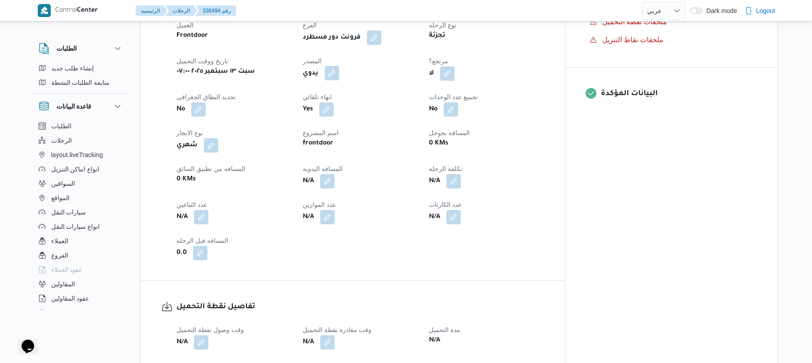
click at [339, 66] on button "button" at bounding box center [332, 73] width 14 height 14
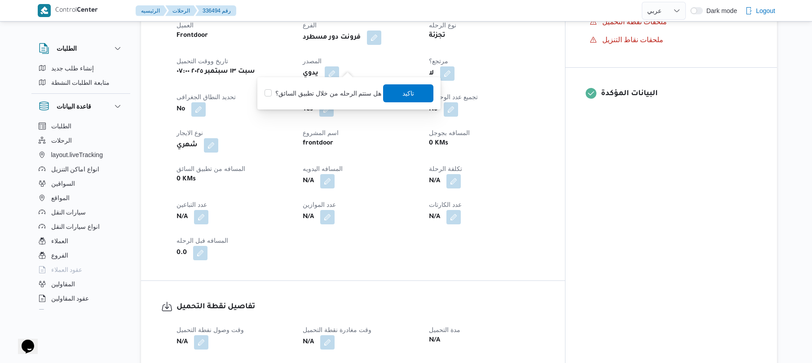
click at [336, 94] on label "هل ستتم الرحله من خلال تطبيق السائق؟" at bounding box center [323, 93] width 117 height 11
checkbox input "true"
click at [409, 99] on span "تاكيد" at bounding box center [409, 93] width 50 height 18
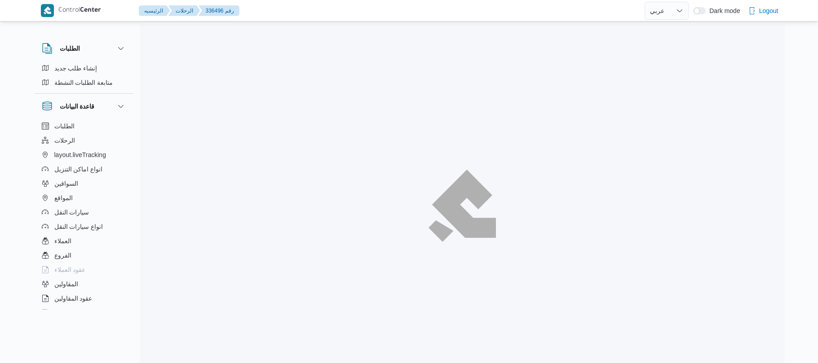
select select "ar"
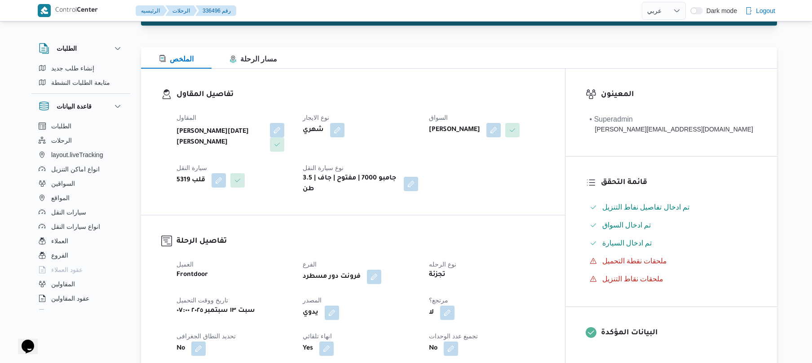
scroll to position [168, 0]
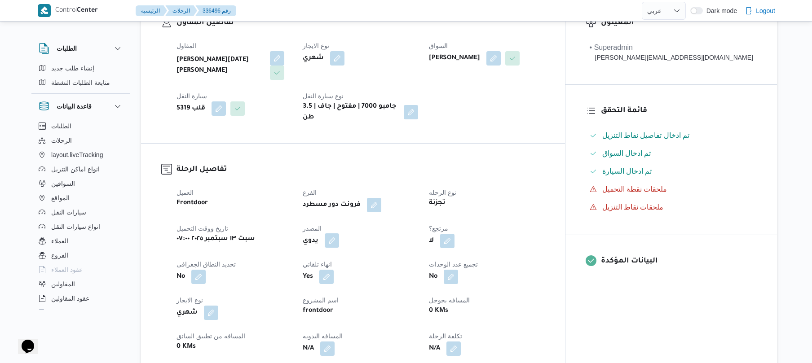
click at [339, 234] on button "button" at bounding box center [332, 241] width 14 height 14
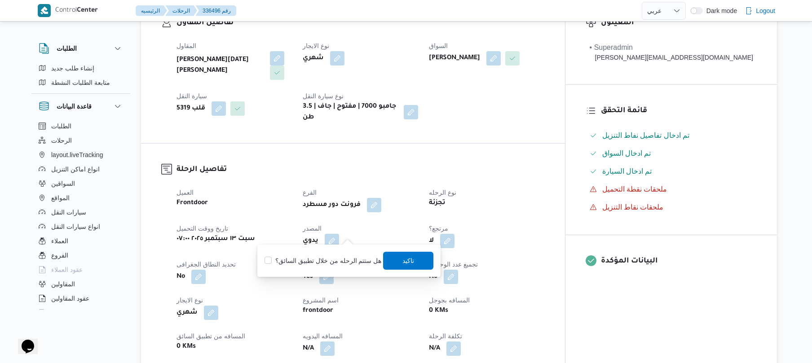
click at [336, 263] on label "هل ستتم الرحله من خلال تطبيق السائق؟" at bounding box center [323, 261] width 117 height 11
checkbox input "true"
click at [394, 261] on span "تاكيد" at bounding box center [409, 261] width 50 height 18
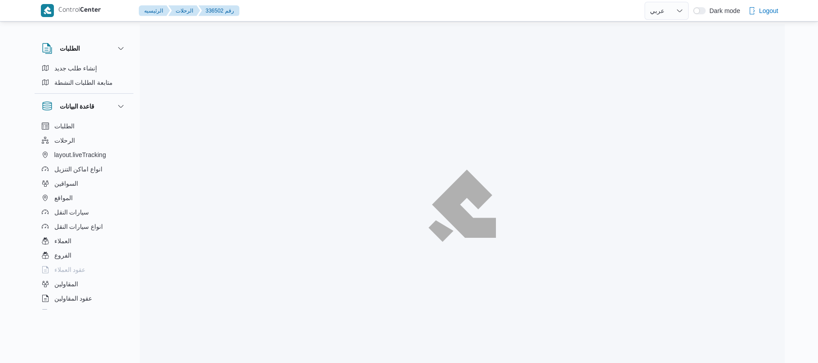
select select "ar"
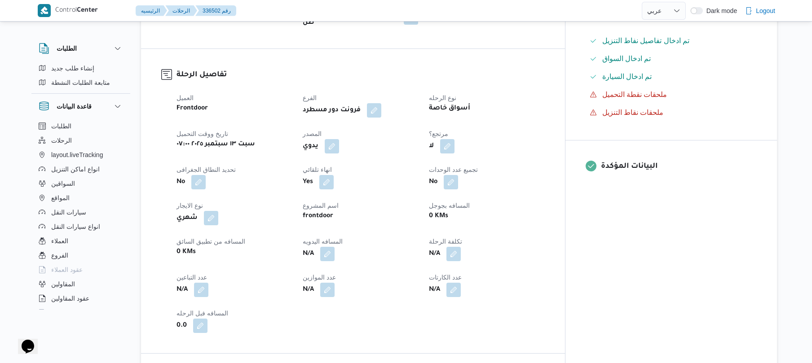
scroll to position [263, 0]
click at [339, 138] on button "button" at bounding box center [332, 145] width 14 height 14
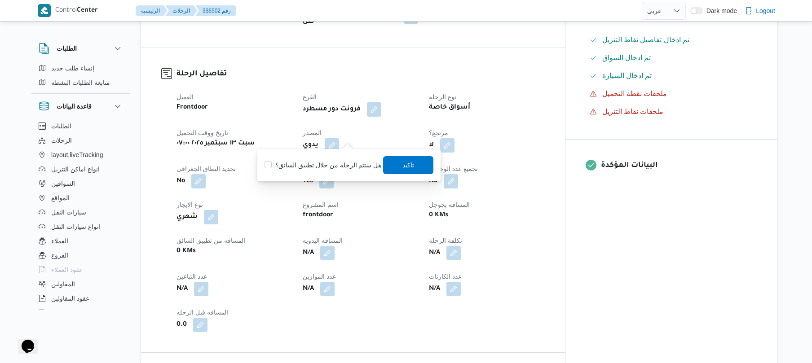
click at [335, 161] on label "هل ستتم الرحله من خلال تطبيق السائق؟" at bounding box center [323, 165] width 117 height 11
checkbox input "true"
click at [403, 163] on span "تاكيد" at bounding box center [409, 164] width 12 height 11
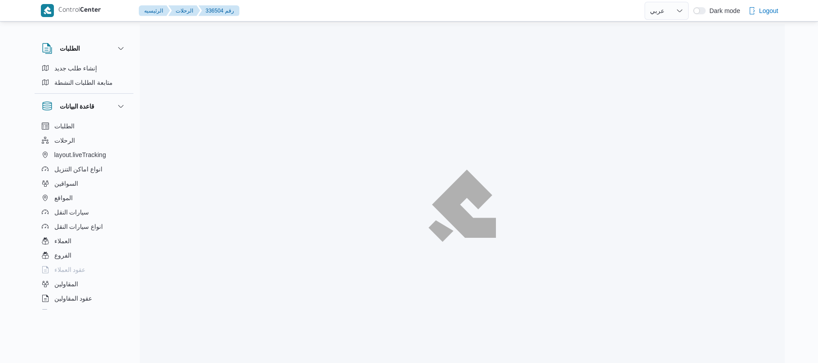
select select "ar"
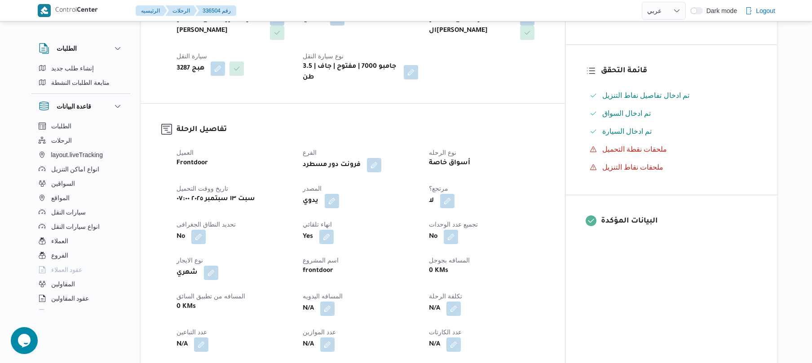
scroll to position [216, 0]
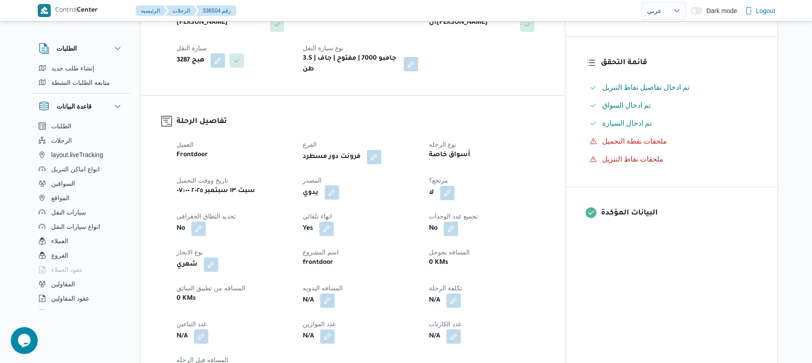
click at [339, 186] on button "button" at bounding box center [332, 193] width 14 height 14
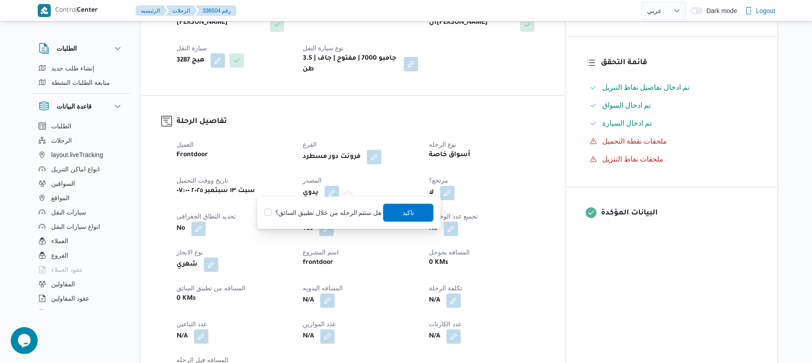
click at [321, 208] on label "هل ستتم الرحله من خلال تطبيق السائق؟" at bounding box center [323, 213] width 117 height 11
checkbox input "true"
click at [399, 212] on span "تاكيد" at bounding box center [409, 213] width 50 height 18
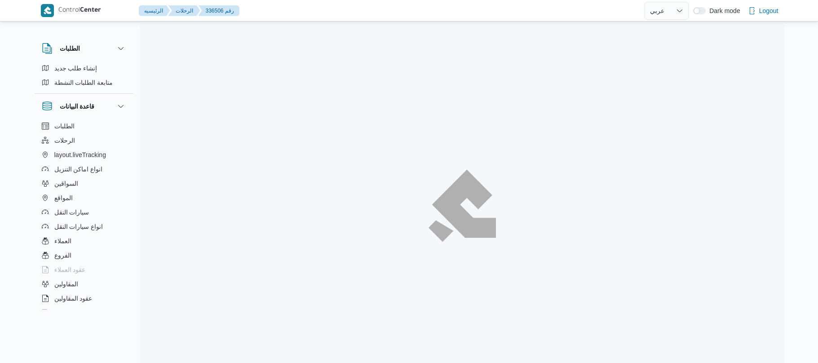
select select "ar"
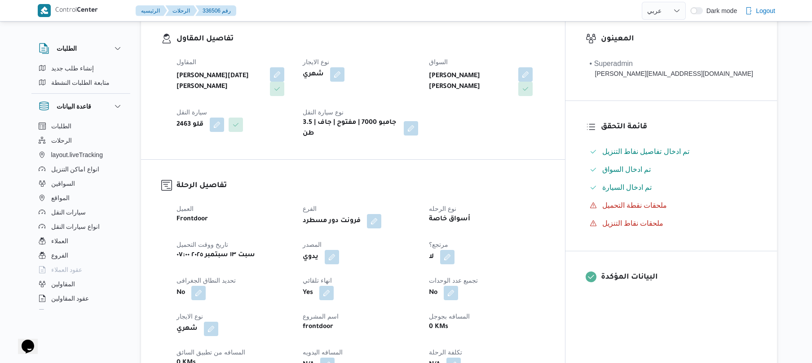
scroll to position [216, 0]
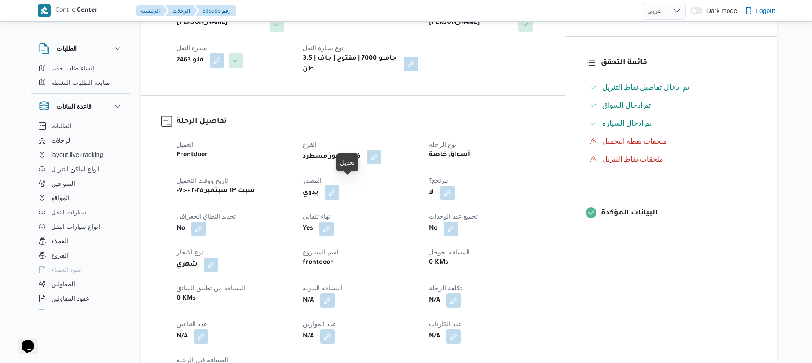
click at [339, 189] on button "button" at bounding box center [332, 193] width 14 height 14
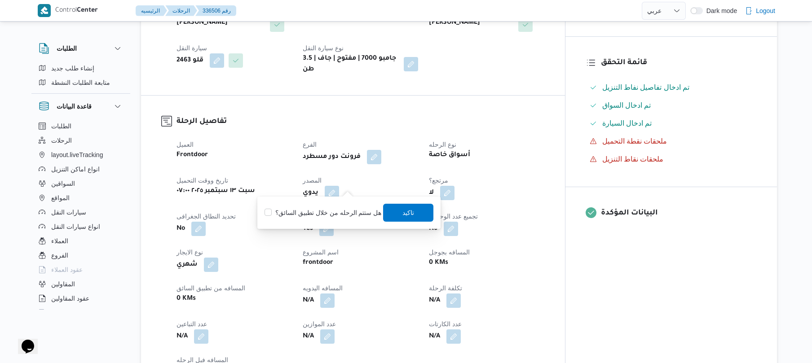
click at [333, 213] on label "هل ستتم الرحله من خلال تطبيق السائق؟" at bounding box center [323, 213] width 117 height 11
checkbox input "true"
click at [397, 218] on span "تاكيد" at bounding box center [409, 213] width 50 height 18
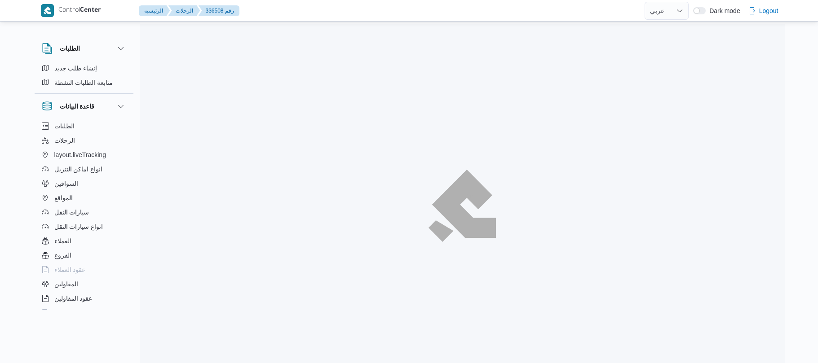
select select "ar"
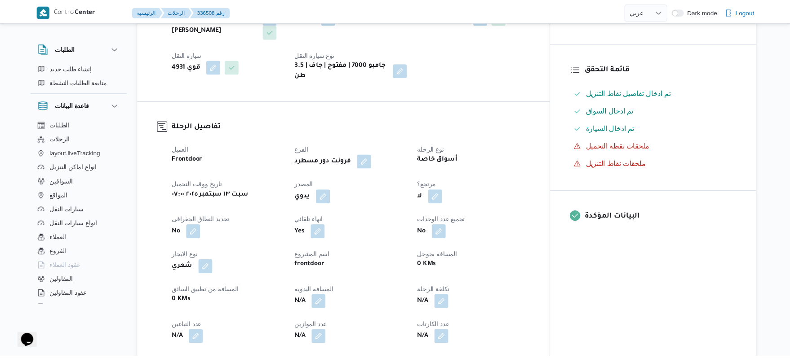
scroll to position [216, 0]
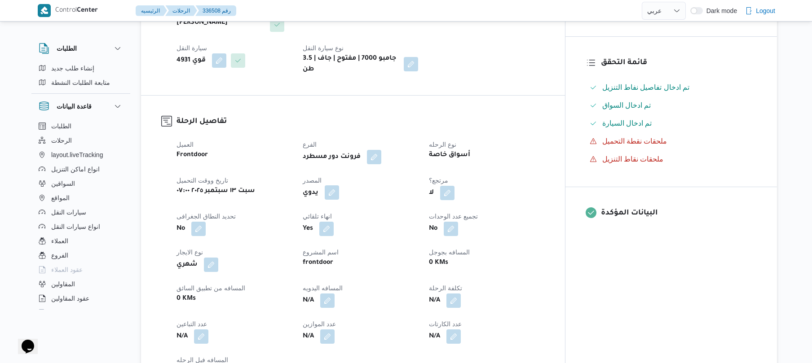
click at [339, 187] on button "button" at bounding box center [332, 193] width 14 height 14
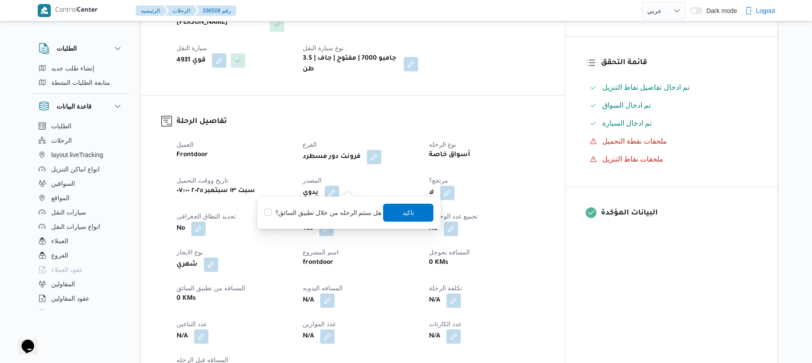
click at [316, 212] on label "هل ستتم الرحله من خلال تطبيق السائق؟" at bounding box center [323, 213] width 117 height 11
checkbox input "true"
click at [403, 215] on span "تاكيد" at bounding box center [409, 212] width 12 height 11
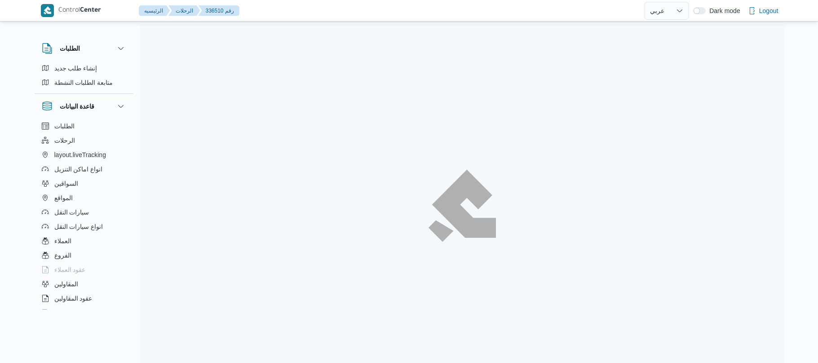
select select "ar"
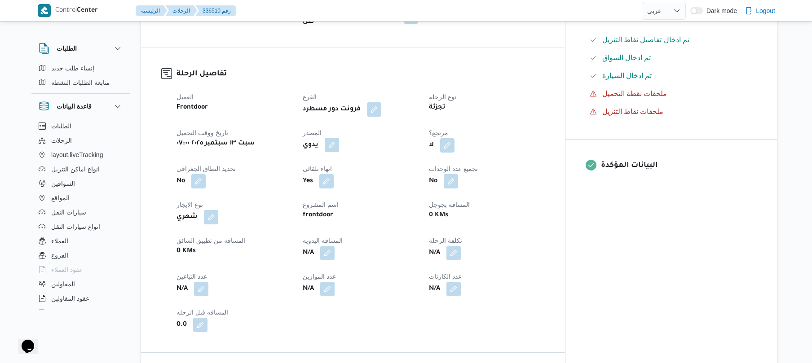
click at [339, 138] on button "button" at bounding box center [332, 145] width 14 height 14
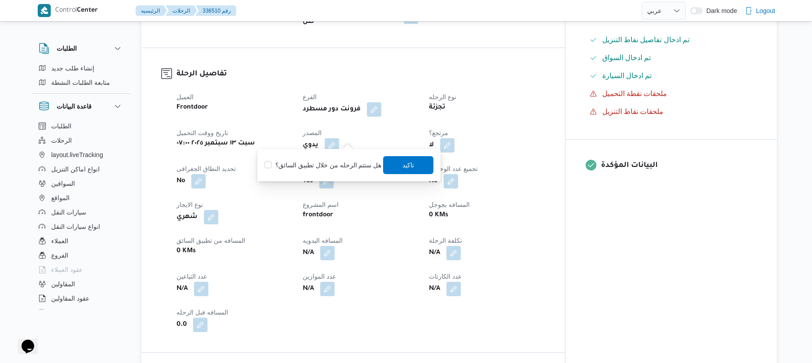
click at [328, 167] on label "هل ستتم الرحله من خلال تطبيق السائق؟" at bounding box center [323, 165] width 117 height 11
checkbox input "true"
click at [390, 169] on span "تاكيد" at bounding box center [409, 165] width 50 height 18
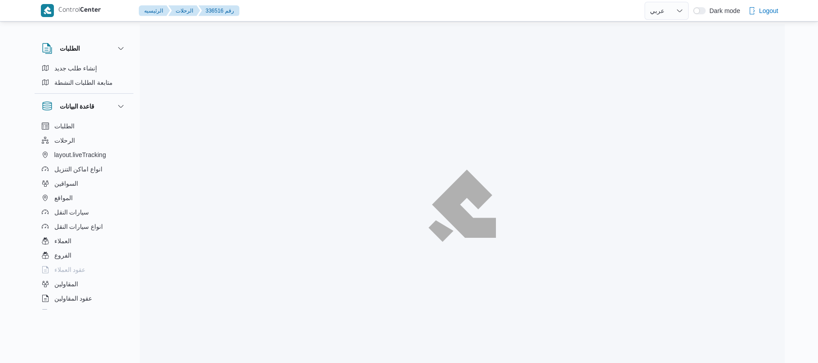
select select "ar"
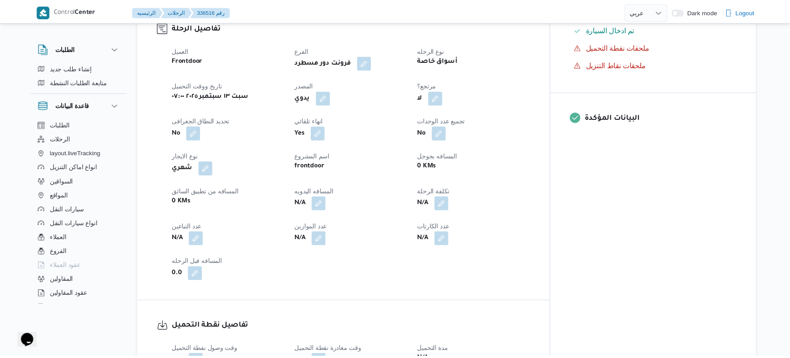
scroll to position [311, 0]
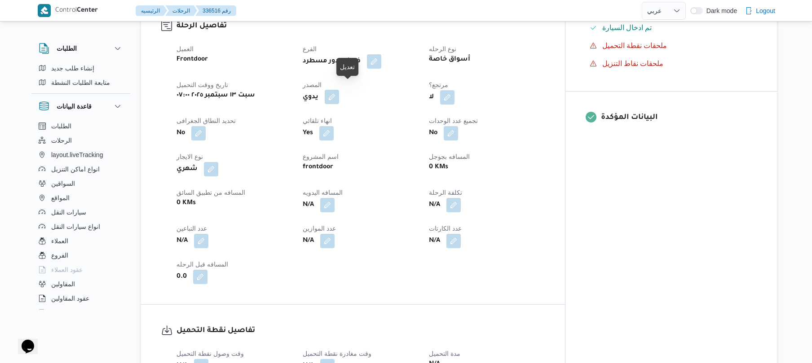
click at [339, 90] on button "button" at bounding box center [332, 97] width 14 height 14
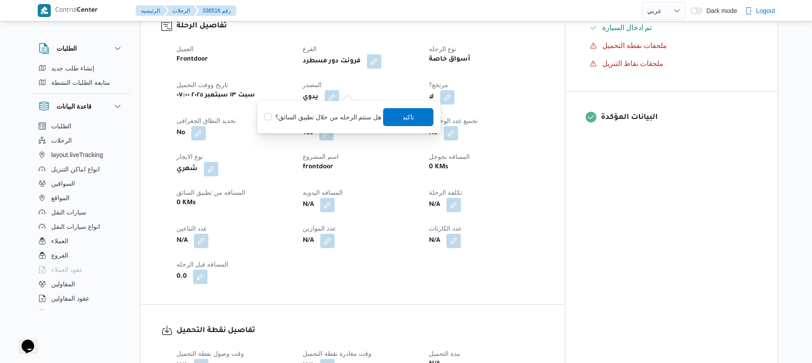
click at [328, 112] on label "هل ستتم الرحله من خلال تطبيق السائق؟" at bounding box center [323, 117] width 117 height 11
checkbox input "true"
click at [406, 119] on span "تاكيد" at bounding box center [409, 116] width 12 height 11
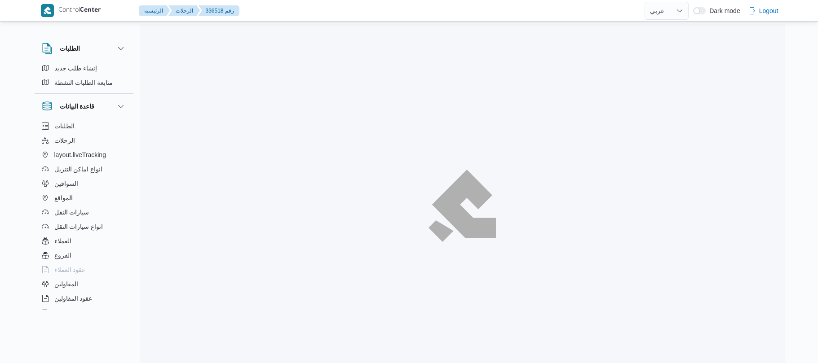
select select "ar"
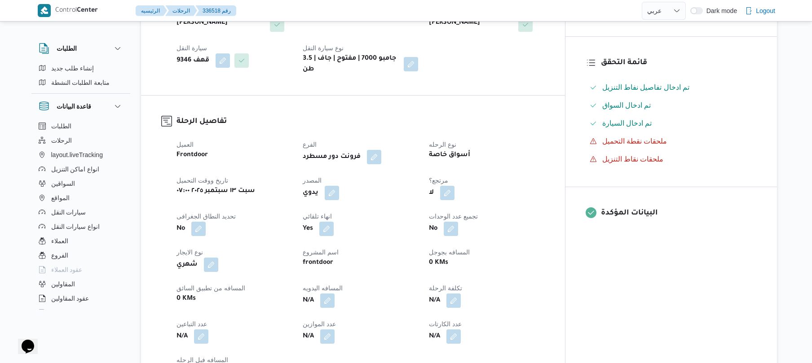
scroll to position [239, 0]
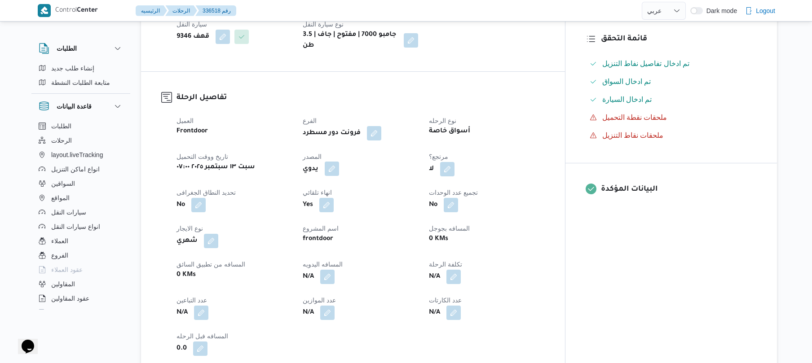
click at [339, 168] on button "button" at bounding box center [332, 169] width 14 height 14
click at [336, 184] on label "هل ستتم الرحله من خلال تطبيق السائق؟" at bounding box center [323, 189] width 117 height 11
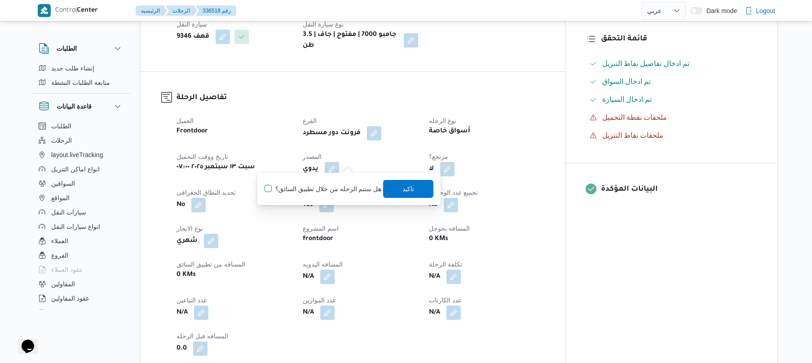
checkbox input "true"
click at [390, 189] on span "تاكيد" at bounding box center [409, 189] width 50 height 18
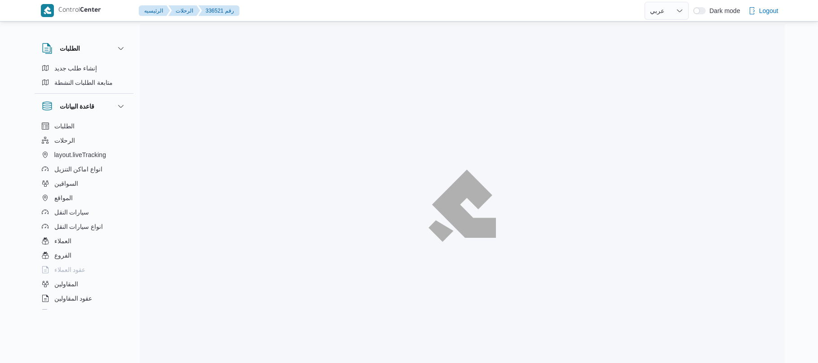
select select "ar"
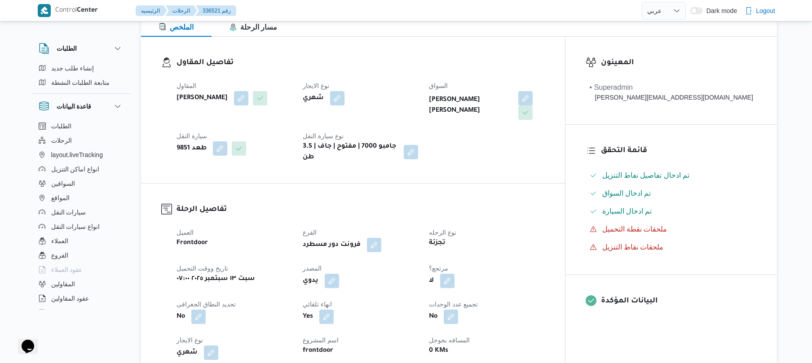
scroll to position [263, 0]
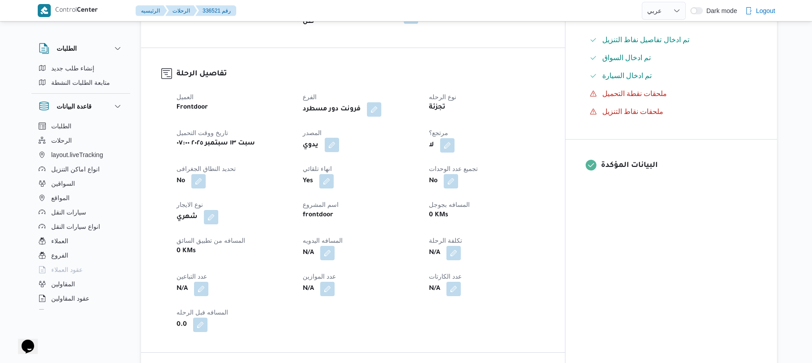
click at [339, 144] on button "button" at bounding box center [332, 145] width 14 height 14
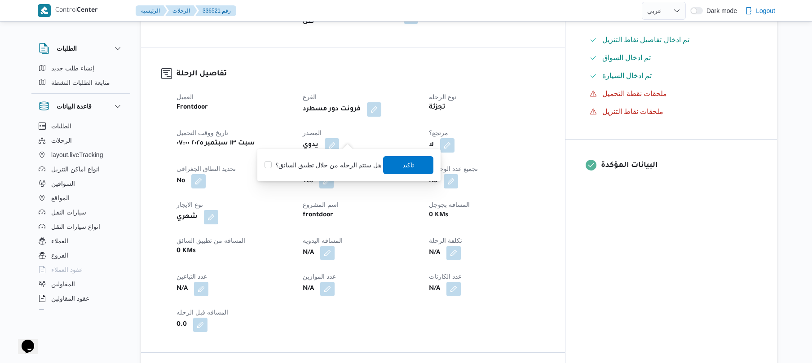
click at [329, 161] on label "هل ستتم الرحله من خلال تطبيق السائق؟" at bounding box center [323, 165] width 117 height 11
checkbox input "true"
click at [403, 168] on span "تاكيد" at bounding box center [409, 164] width 12 height 11
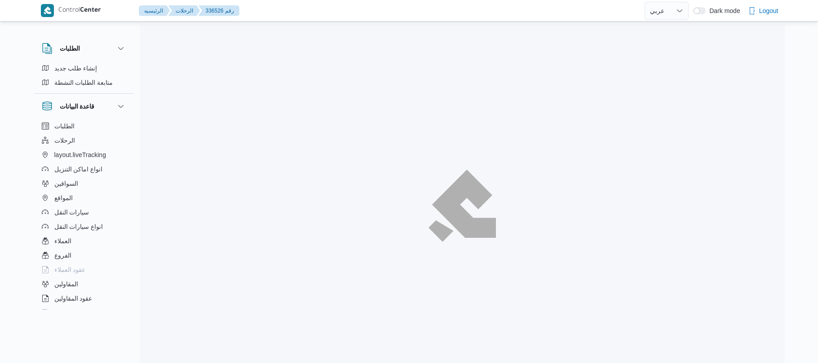
select select "ar"
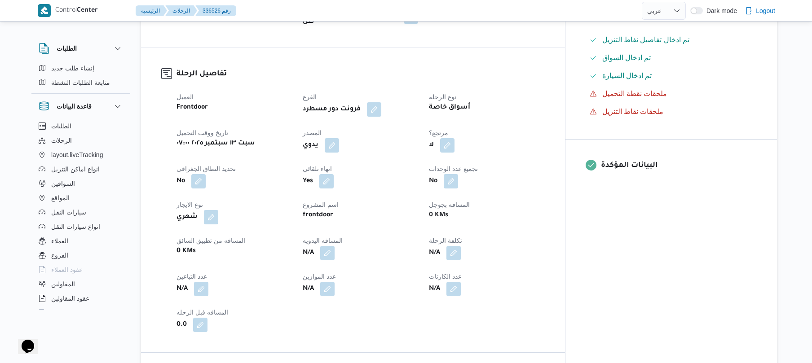
scroll to position [288, 0]
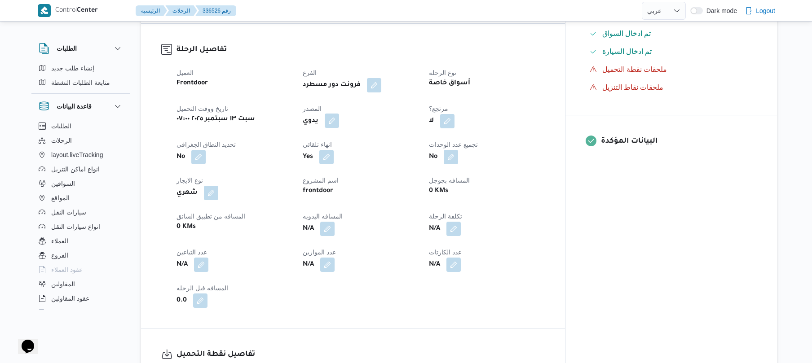
click at [339, 115] on button "button" at bounding box center [332, 121] width 14 height 14
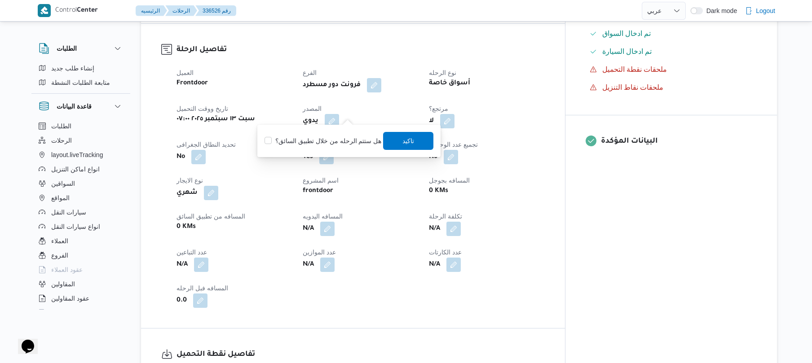
click at [333, 142] on label "هل ستتم الرحله من خلال تطبيق السائق؟" at bounding box center [323, 141] width 117 height 11
checkbox input "true"
click at [403, 140] on span "تاكيد" at bounding box center [409, 140] width 12 height 11
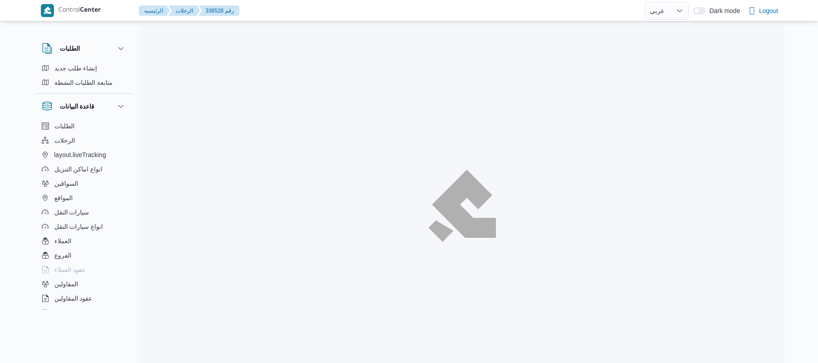
select select "ar"
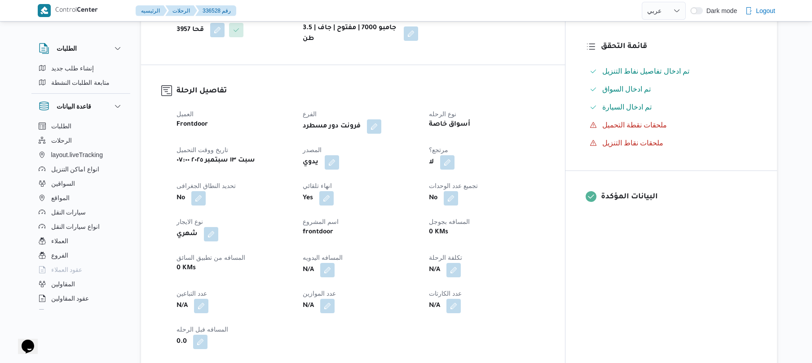
scroll to position [239, 0]
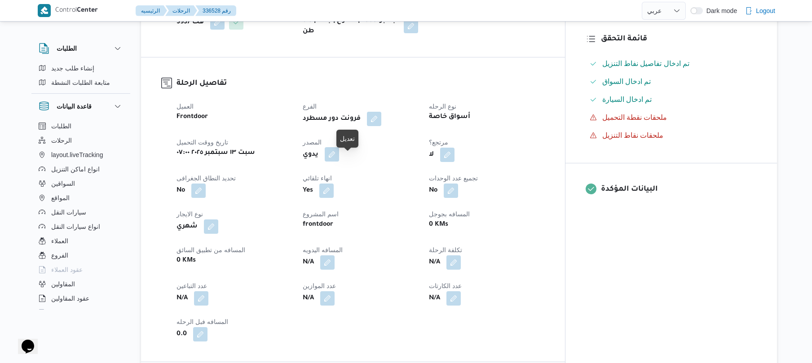
click at [339, 162] on button "button" at bounding box center [332, 154] width 14 height 14
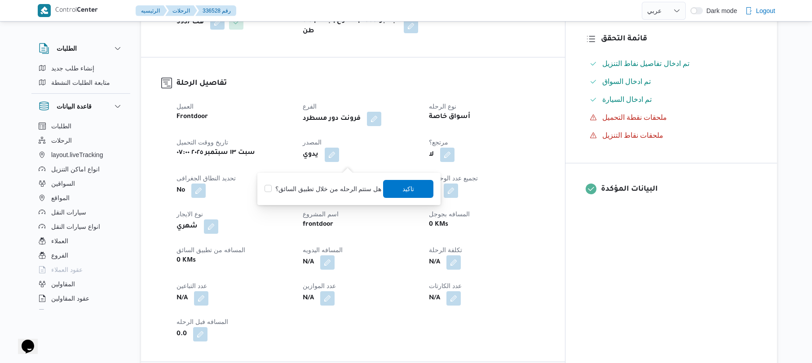
click at [330, 188] on label "هل ستتم الرحله من خلال تطبيق السائق؟" at bounding box center [323, 189] width 117 height 11
checkbox input "true"
click at [403, 188] on span "تاكيد" at bounding box center [409, 188] width 12 height 11
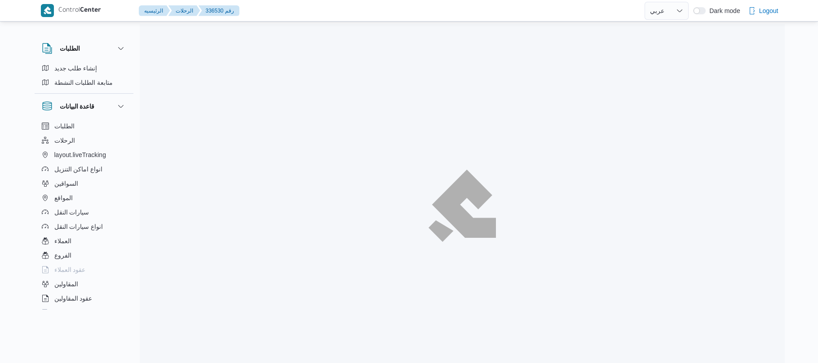
select select "ar"
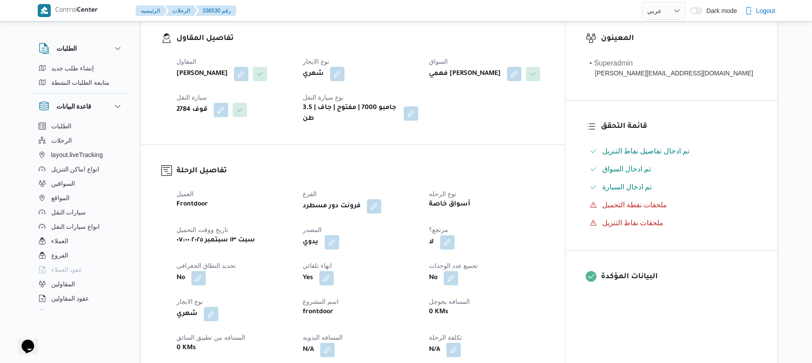
scroll to position [191, 0]
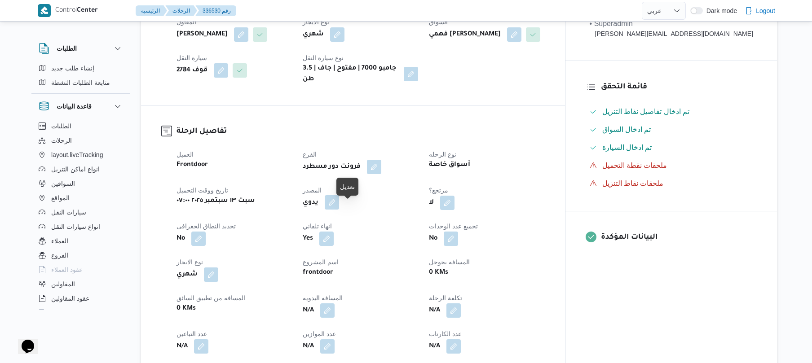
click at [339, 210] on button "button" at bounding box center [332, 202] width 14 height 14
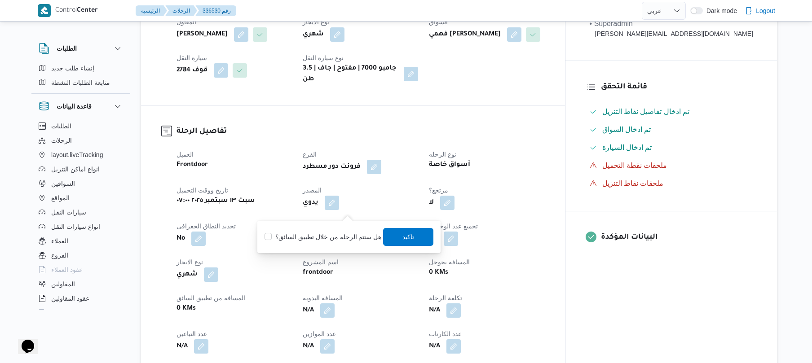
click at [323, 237] on label "هل ستتم الرحله من خلال تطبيق السائق؟" at bounding box center [323, 237] width 117 height 11
checkbox input "true"
click at [398, 239] on span "تاكيد" at bounding box center [409, 237] width 50 height 18
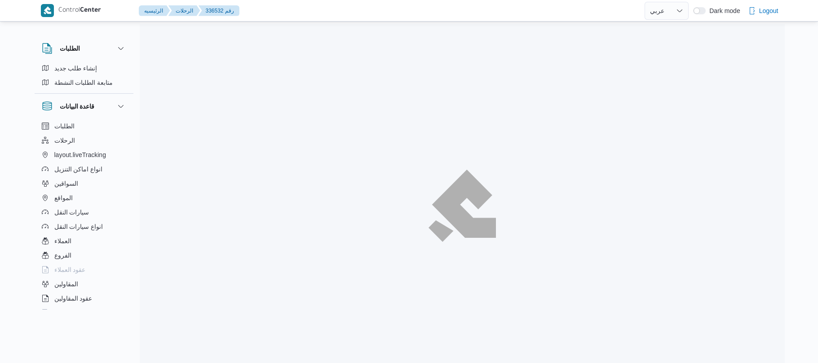
select select "ar"
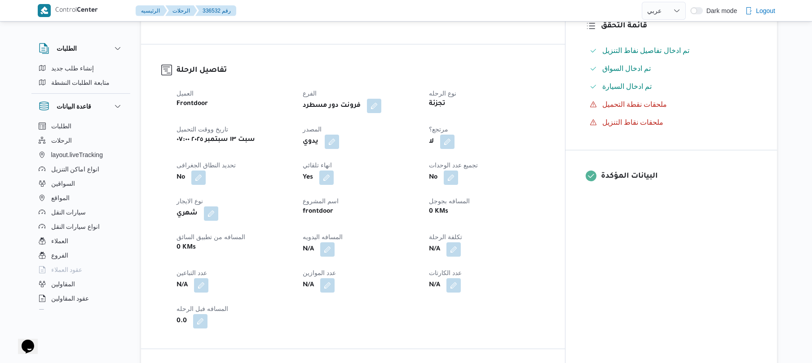
scroll to position [288, 0]
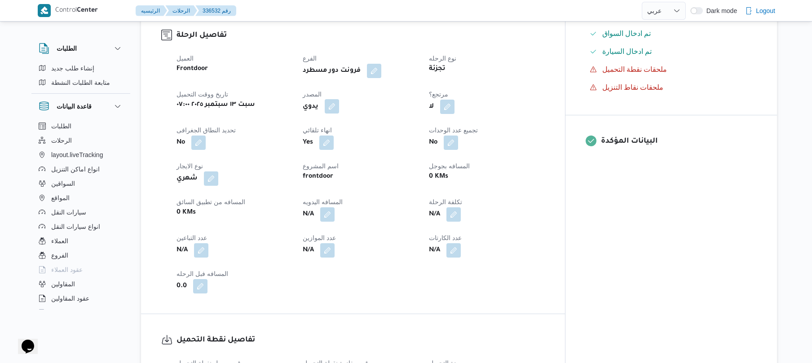
click at [339, 114] on button "button" at bounding box center [332, 106] width 14 height 14
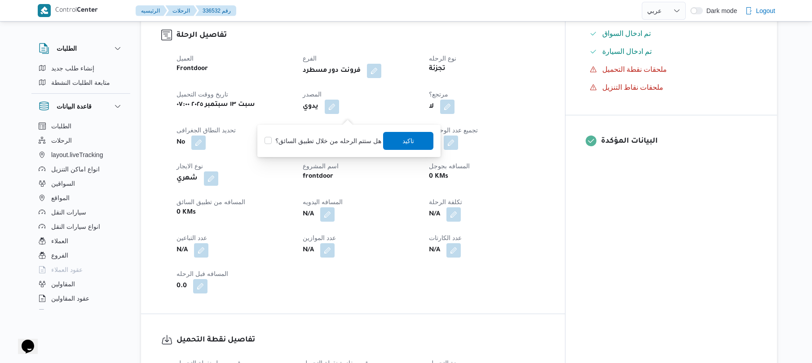
click at [329, 137] on label "هل ستتم الرحله من خلال تطبيق السائق؟" at bounding box center [323, 141] width 117 height 11
checkbox input "true"
click at [403, 138] on span "تاكيد" at bounding box center [409, 140] width 12 height 11
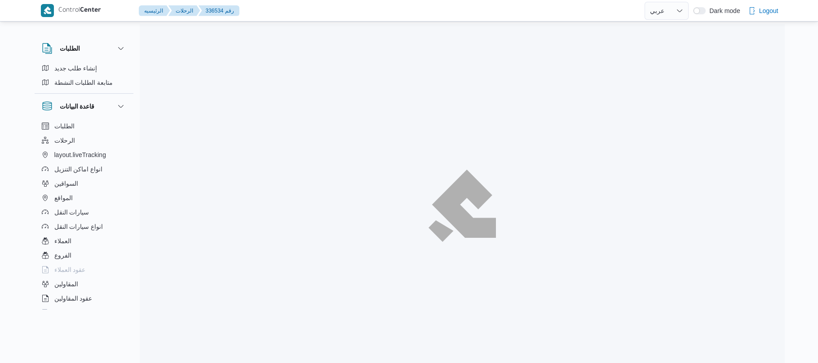
select select "ar"
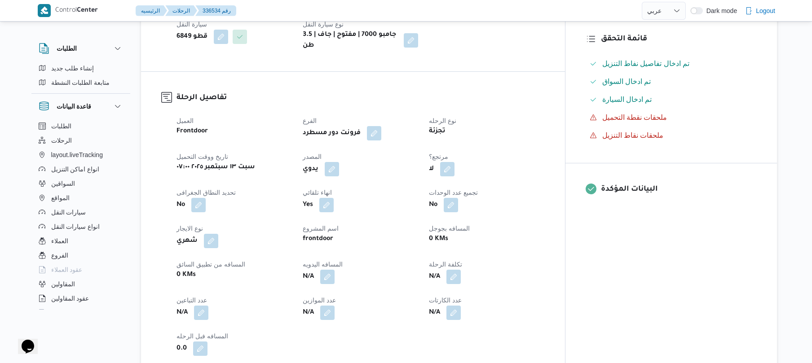
scroll to position [263, 0]
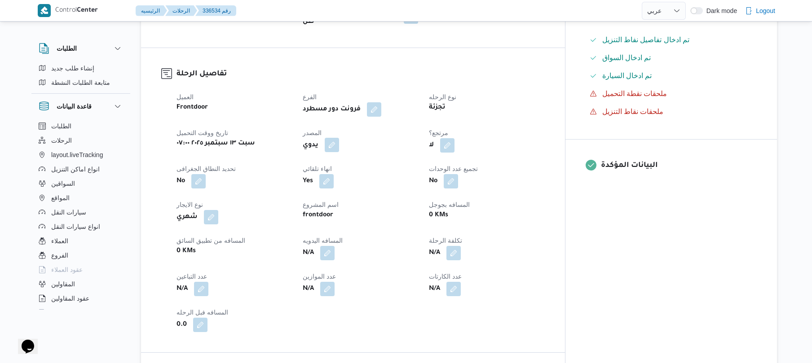
click at [339, 138] on button "button" at bounding box center [332, 145] width 14 height 14
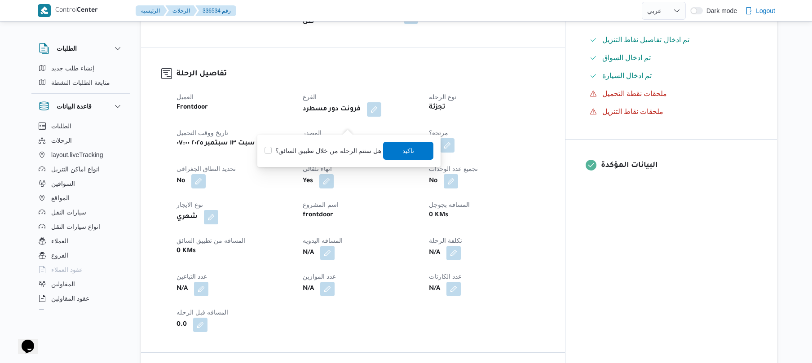
click at [340, 149] on label "هل ستتم الرحله من خلال تطبيق السائق؟" at bounding box center [323, 151] width 117 height 11
checkbox input "true"
click at [415, 151] on span "تاكيد" at bounding box center [409, 151] width 50 height 18
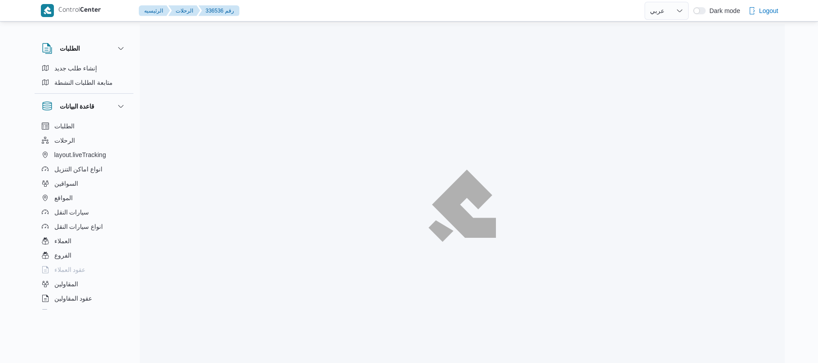
select select "ar"
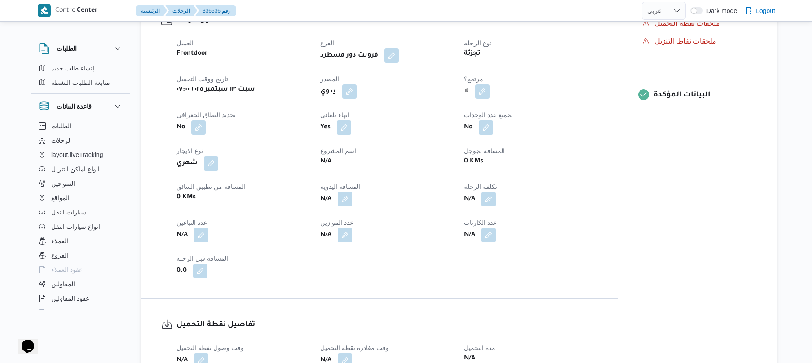
scroll to position [311, 0]
click at [349, 83] on button "button" at bounding box center [349, 90] width 14 height 14
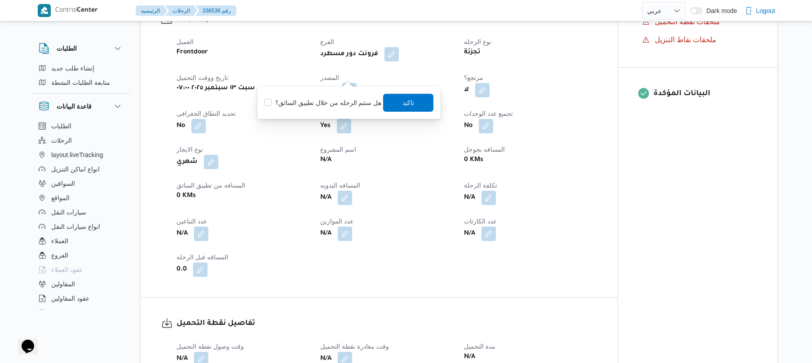
click at [337, 106] on label "هل ستتم الرحله من خلال تطبيق السائق؟" at bounding box center [323, 102] width 117 height 11
checkbox input "true"
click at [394, 105] on span "تاكيد" at bounding box center [409, 102] width 50 height 18
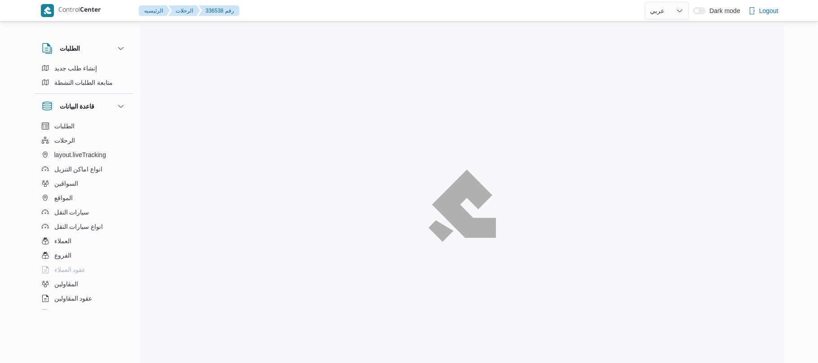
select select "ar"
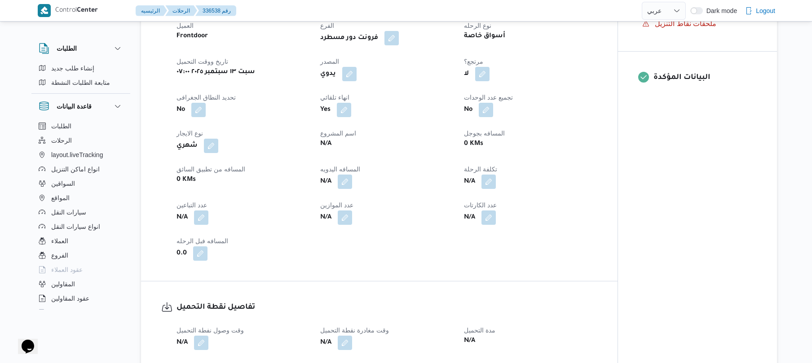
scroll to position [335, 0]
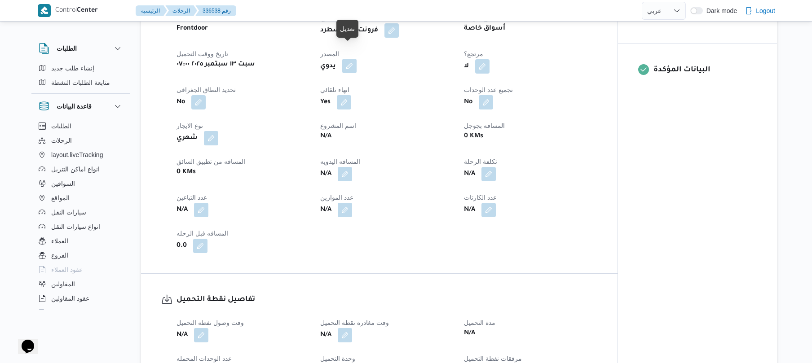
click at [351, 59] on button "button" at bounding box center [349, 66] width 14 height 14
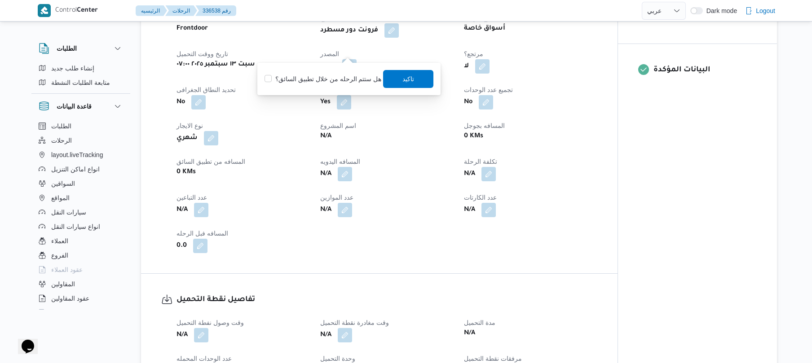
click at [324, 84] on label "هل ستتم الرحله من خلال تطبيق السائق؟" at bounding box center [323, 79] width 117 height 11
checkbox input "true"
click at [414, 76] on span "تاكيد" at bounding box center [409, 79] width 50 height 18
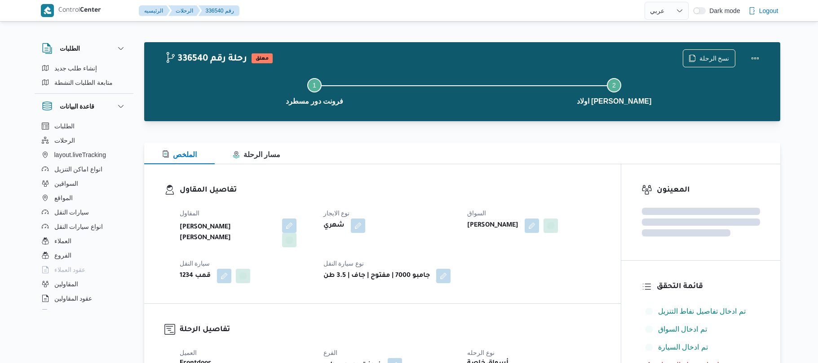
select select "ar"
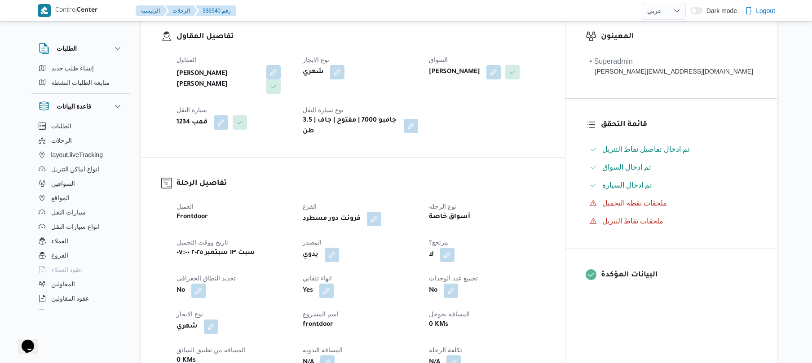
scroll to position [311, 0]
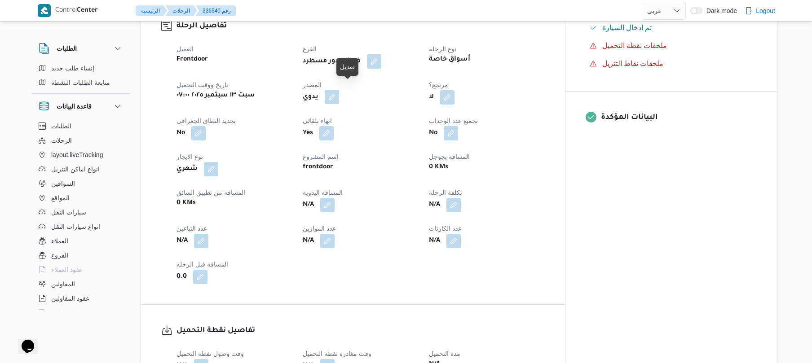
click at [339, 90] on button "button" at bounding box center [332, 97] width 14 height 14
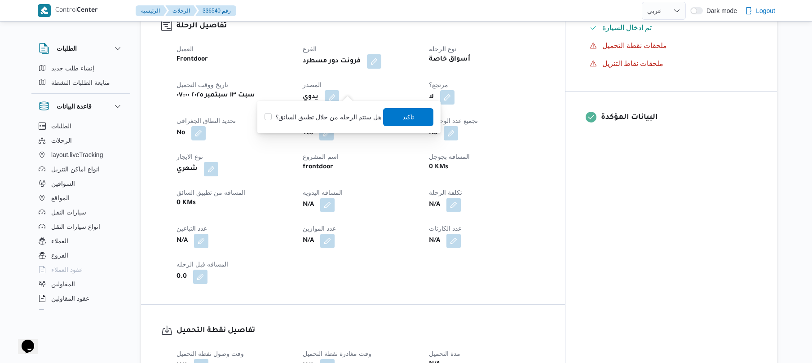
click at [325, 117] on label "هل ستتم الرحله من خلال تطبيق السائق؟" at bounding box center [323, 117] width 117 height 11
checkbox input "true"
click at [397, 114] on span "تاكيد" at bounding box center [409, 117] width 50 height 18
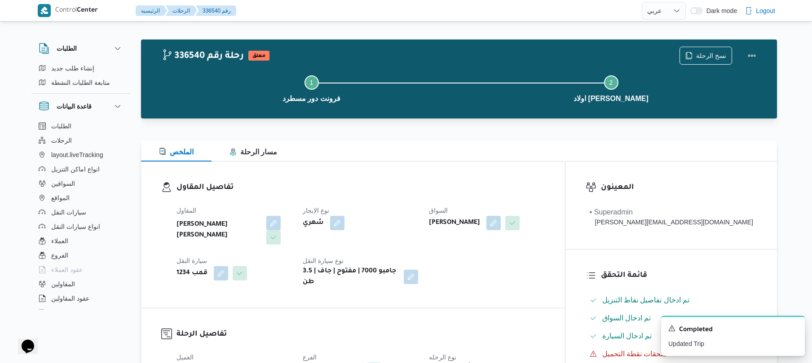
scroll to position [0, 0]
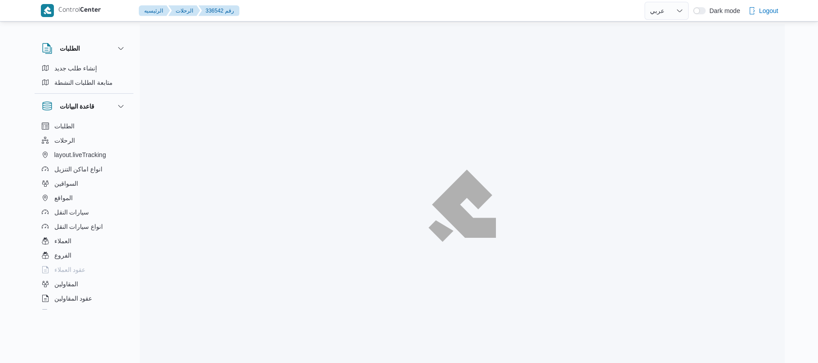
select select "ar"
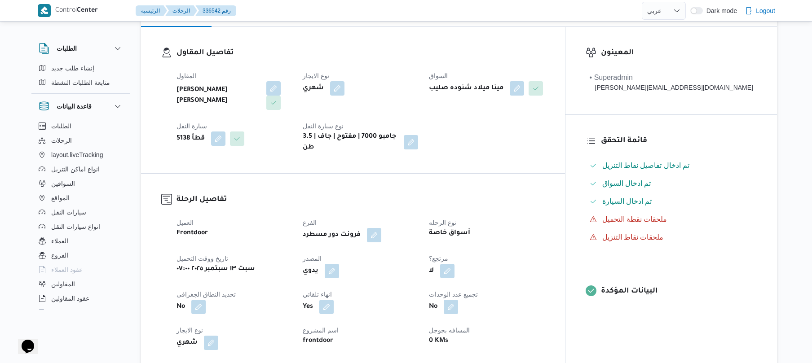
scroll to position [263, 0]
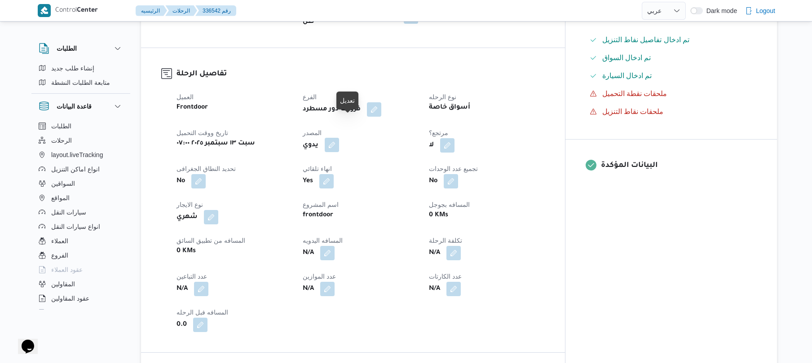
click at [339, 138] on button "button" at bounding box center [332, 145] width 14 height 14
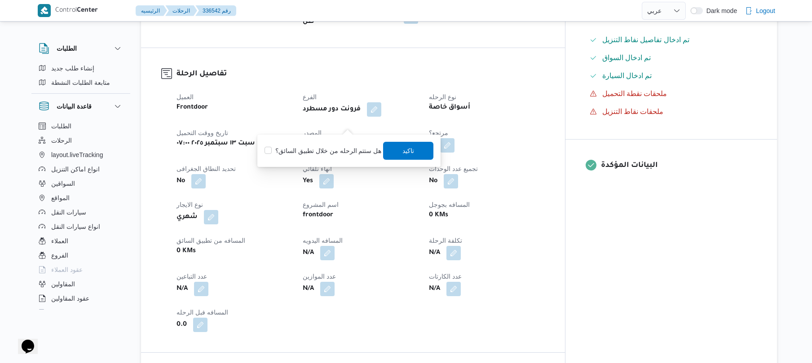
click at [336, 151] on label "هل ستتم الرحله من خلال تطبيق السائق؟" at bounding box center [323, 151] width 117 height 11
checkbox input "true"
click at [406, 151] on span "تاكيد" at bounding box center [409, 150] width 12 height 11
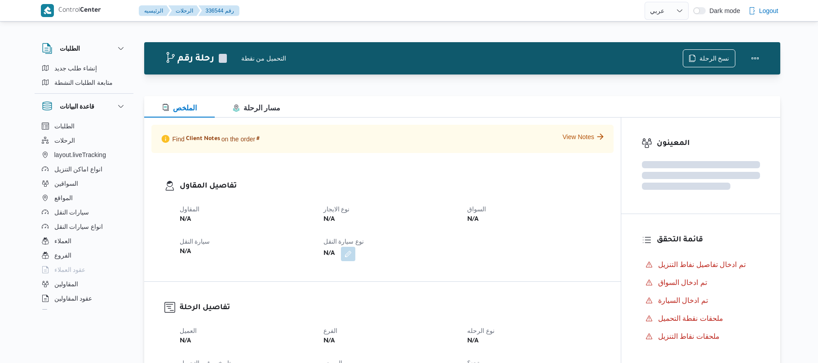
select select "ar"
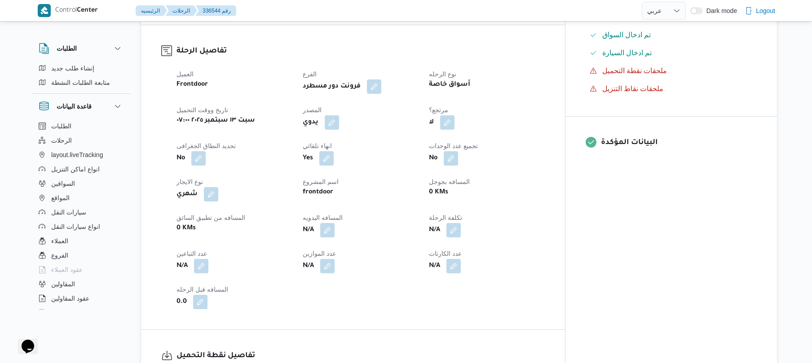
scroll to position [288, 0]
click at [339, 114] on button "button" at bounding box center [332, 121] width 14 height 14
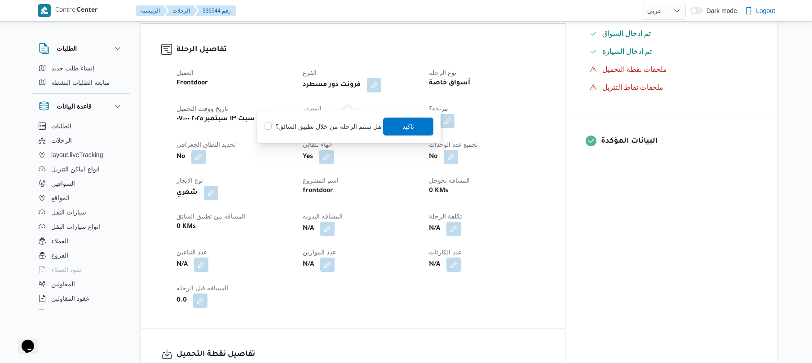
click at [344, 124] on label "هل ستتم الرحله من خلال تطبيق السائق؟" at bounding box center [323, 126] width 117 height 11
checkbox input "true"
click at [417, 121] on span "تاكيد" at bounding box center [409, 126] width 50 height 18
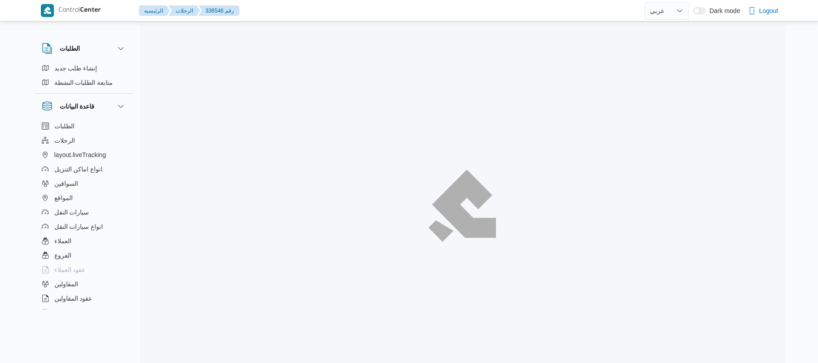
select select "ar"
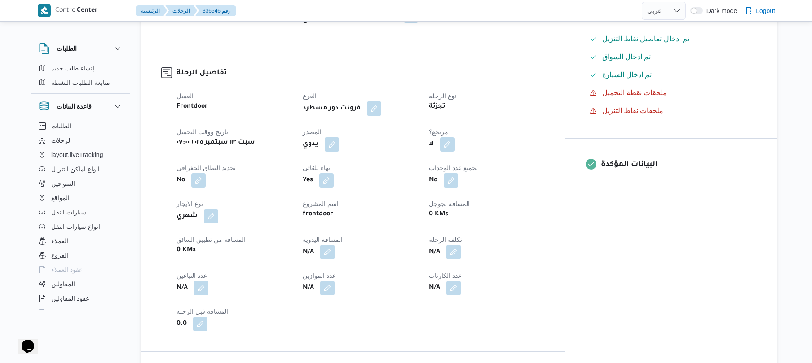
scroll to position [288, 0]
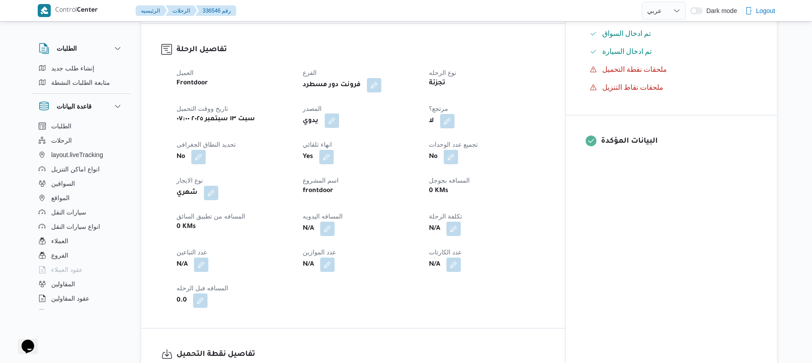
click at [339, 115] on button "button" at bounding box center [332, 121] width 14 height 14
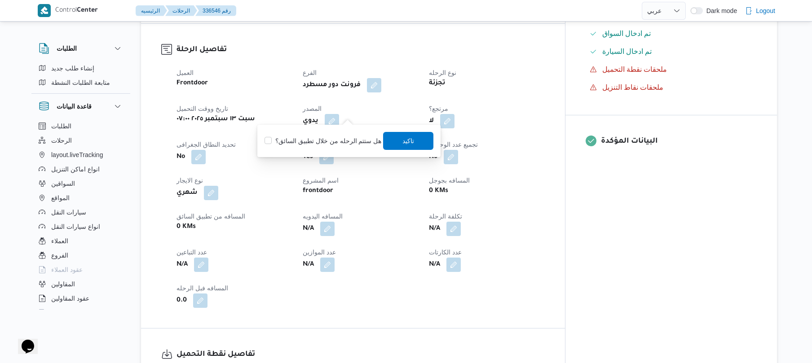
click at [335, 136] on label "هل ستتم الرحله من خلال تطبيق السائق؟" at bounding box center [323, 141] width 117 height 11
checkbox input "true"
click at [406, 141] on span "تاكيد" at bounding box center [409, 140] width 12 height 11
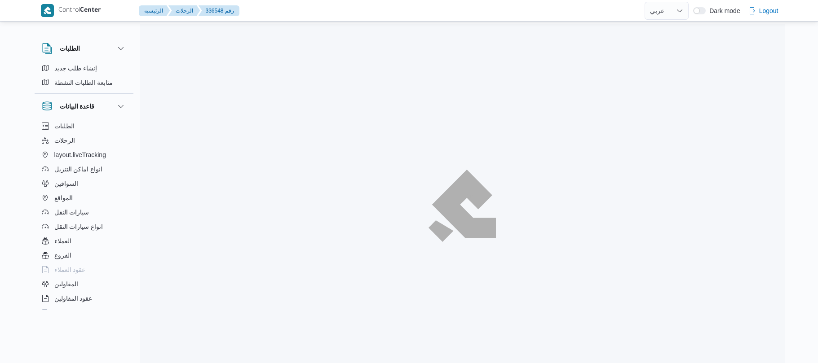
select select "ar"
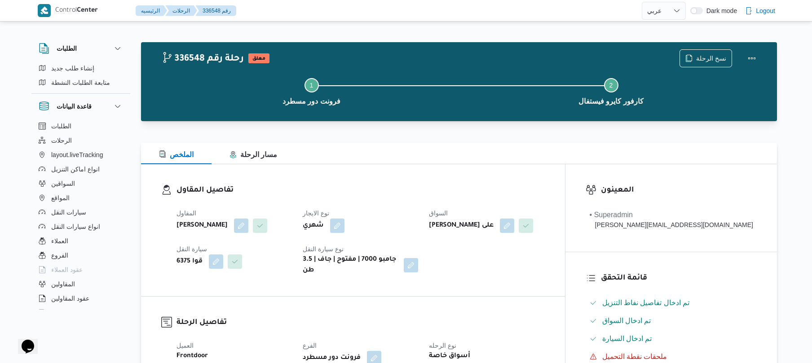
click at [418, 233] on div "نوع الايجار شهري" at bounding box center [360, 220] width 115 height 25
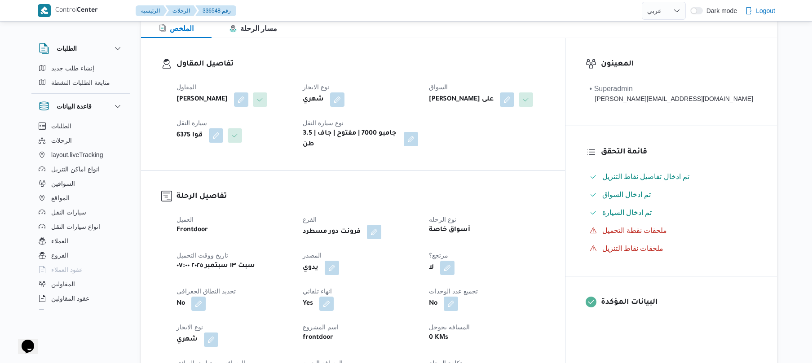
scroll to position [216, 0]
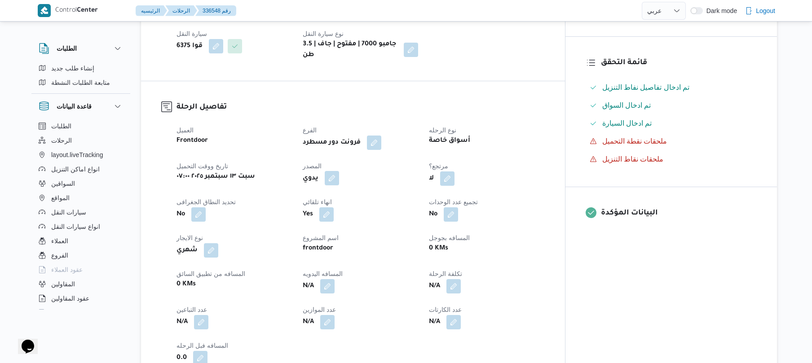
click at [339, 186] on button "button" at bounding box center [332, 178] width 14 height 14
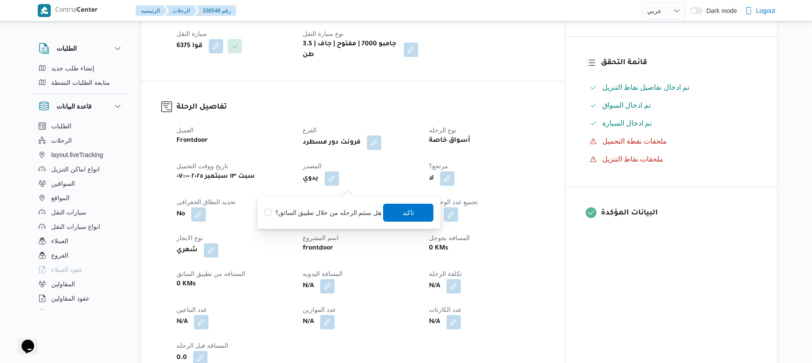
click at [329, 209] on label "هل ستتم الرحله من خلال تطبيق السائق؟" at bounding box center [323, 213] width 117 height 11
checkbox input "true"
click at [403, 213] on span "تاكيد" at bounding box center [409, 212] width 12 height 11
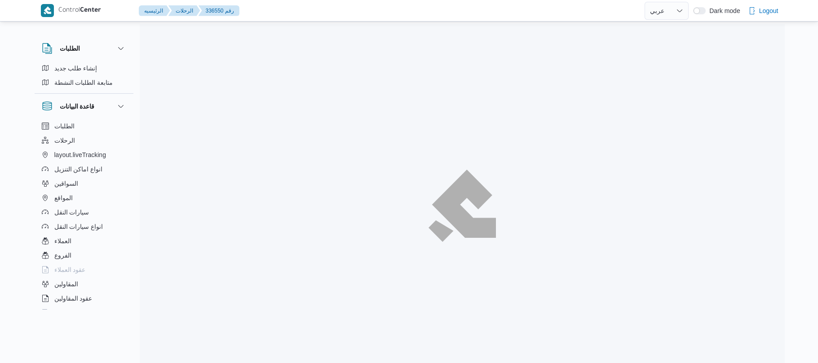
select select "ar"
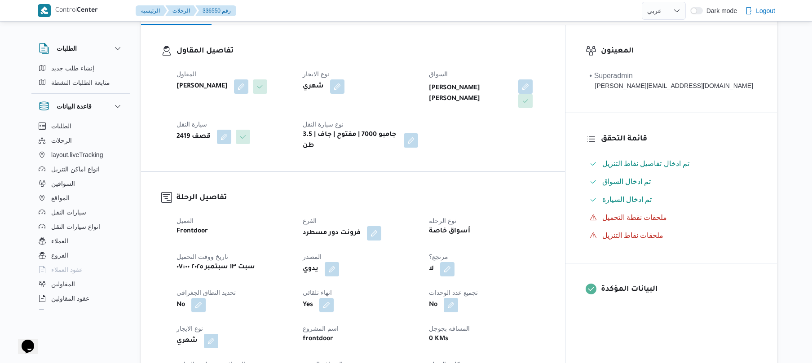
scroll to position [191, 0]
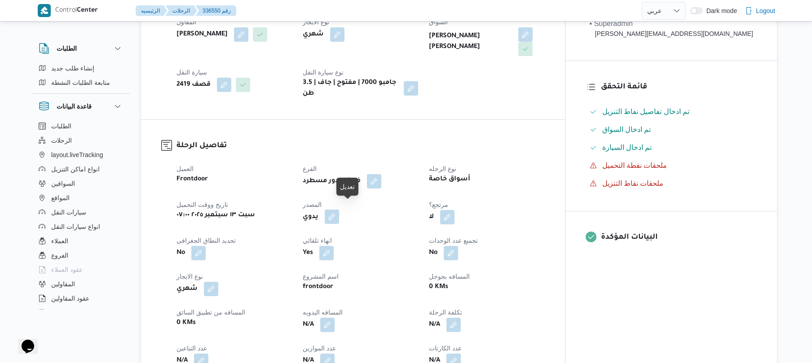
click at [339, 210] on button "button" at bounding box center [332, 217] width 14 height 14
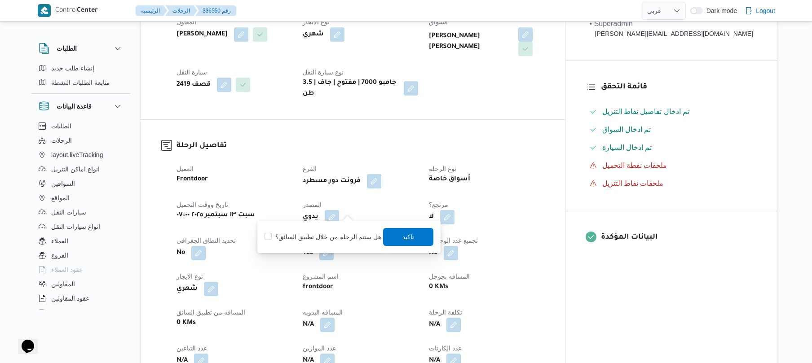
click at [334, 232] on label "هل ستتم الرحله من خلال تطبيق السائق؟" at bounding box center [323, 237] width 117 height 11
checkbox input "true"
click at [399, 235] on span "تاكيد" at bounding box center [409, 237] width 50 height 18
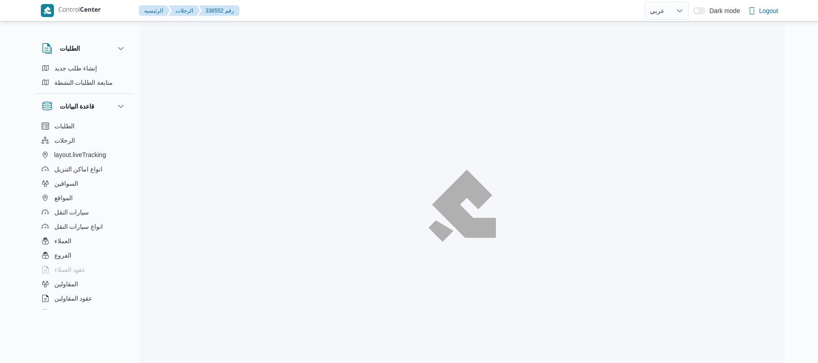
select select "ar"
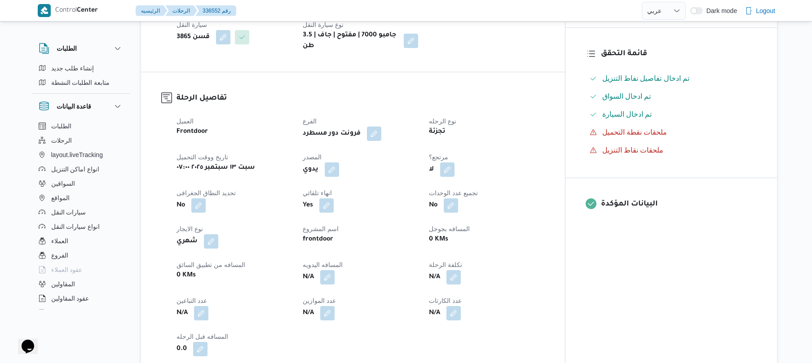
scroll to position [239, 0]
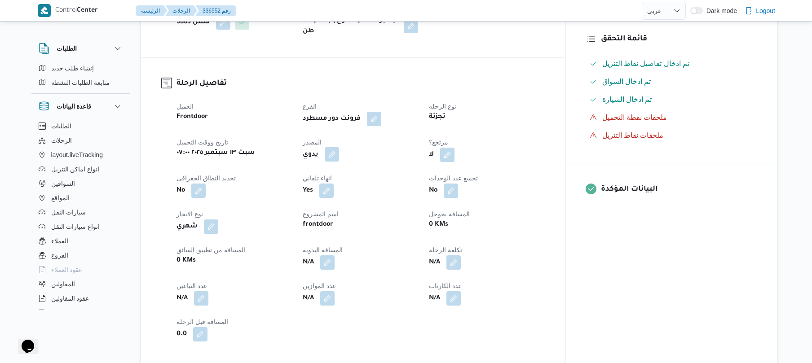
click at [339, 161] on button "button" at bounding box center [332, 154] width 14 height 14
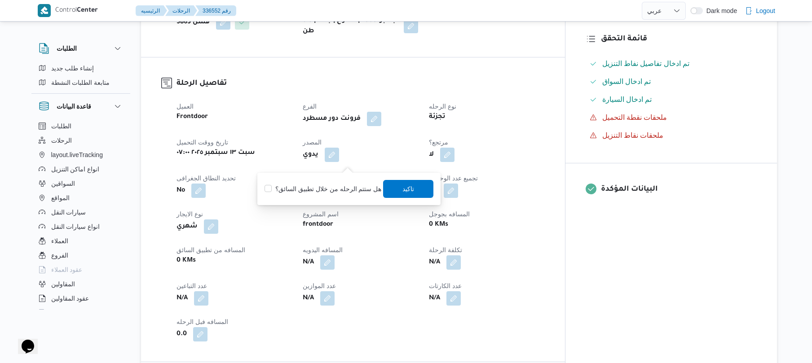
click at [341, 180] on div "هل ستتم الرحله من خلال تطبيق السائق؟ [GEOGRAPHIC_DATA]" at bounding box center [349, 189] width 171 height 20
click at [341, 189] on label "هل ستتم الرحله من خلال تطبيق السائق؟" at bounding box center [323, 189] width 117 height 11
checkbox input "true"
click at [403, 188] on span "تاكيد" at bounding box center [409, 188] width 12 height 11
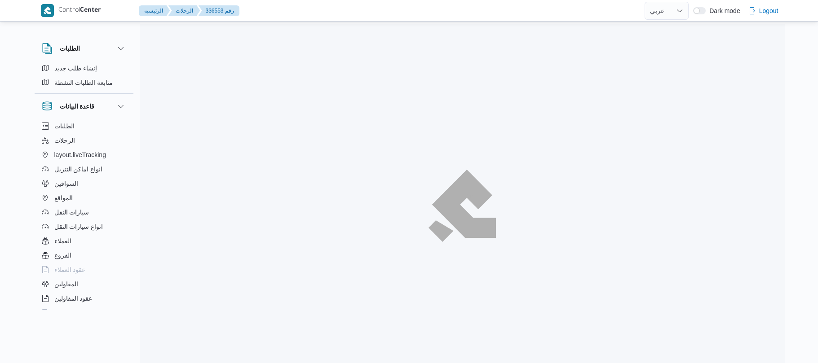
select select "ar"
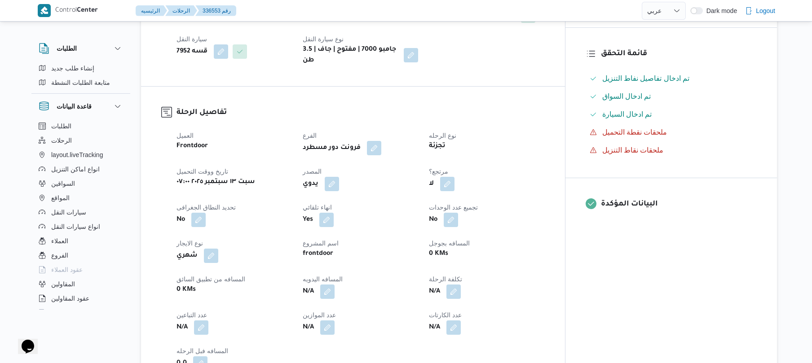
scroll to position [239, 0]
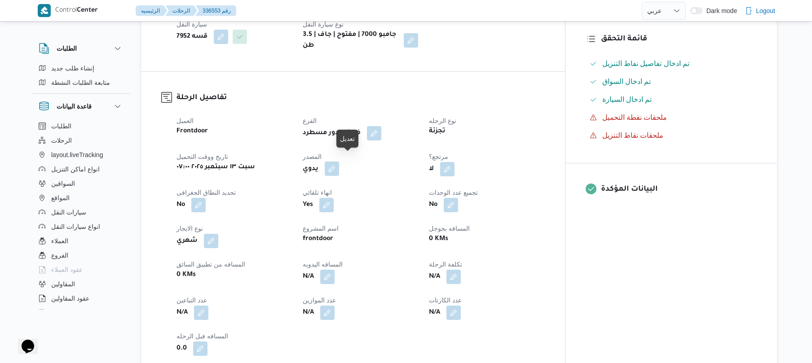
click at [339, 162] on button "button" at bounding box center [332, 169] width 14 height 14
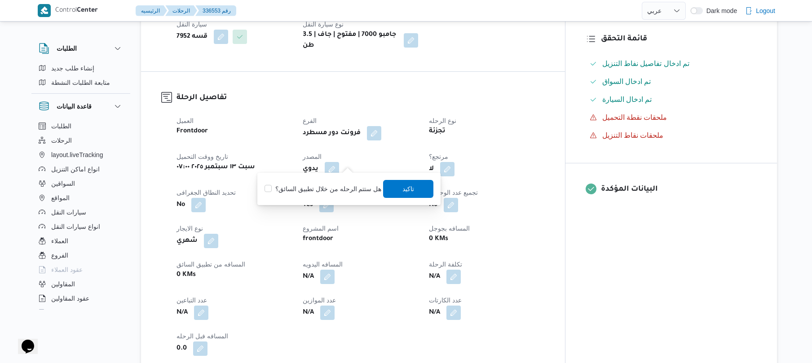
click at [329, 186] on label "هل ستتم الرحله من خلال تطبيق السائق؟" at bounding box center [323, 189] width 117 height 11
checkbox input "true"
click at [395, 190] on span "تاكيد" at bounding box center [409, 189] width 50 height 18
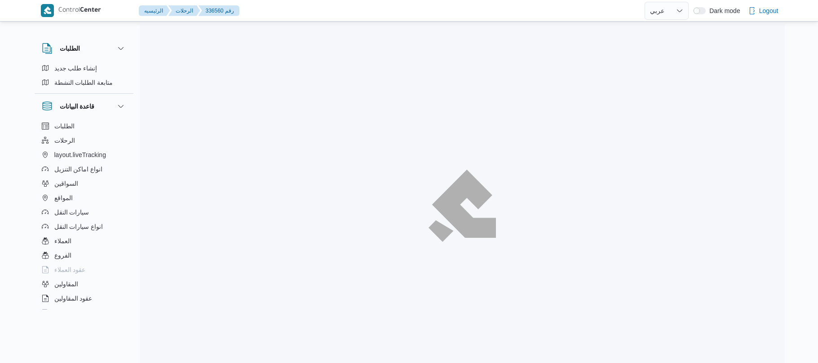
select select "ar"
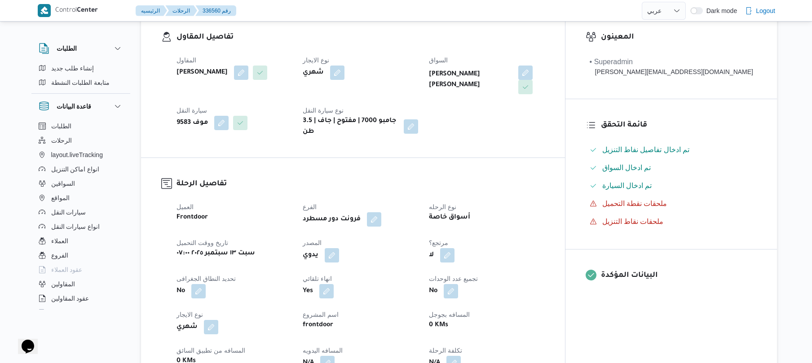
scroll to position [288, 0]
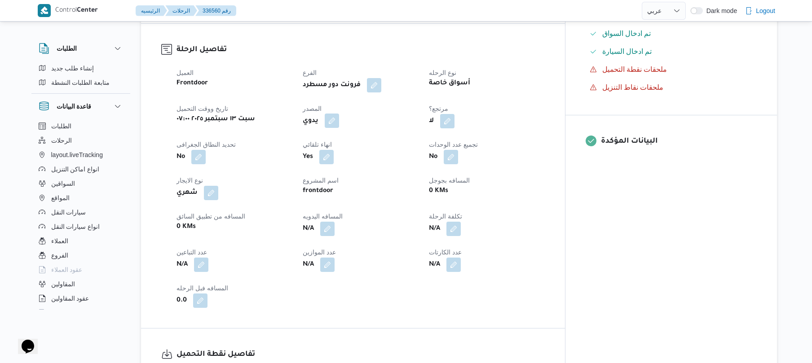
click at [339, 114] on button "button" at bounding box center [332, 121] width 14 height 14
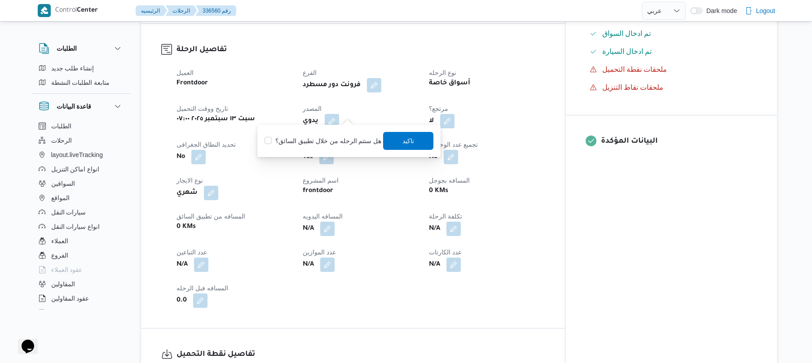
click at [328, 140] on label "هل ستتم الرحله من خلال تطبيق السائق؟" at bounding box center [323, 141] width 117 height 11
checkbox input "true"
click at [405, 142] on span "تاكيد" at bounding box center [409, 140] width 12 height 11
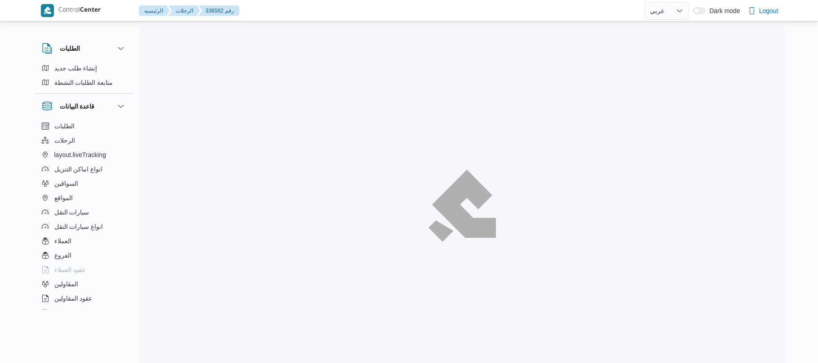
select select "ar"
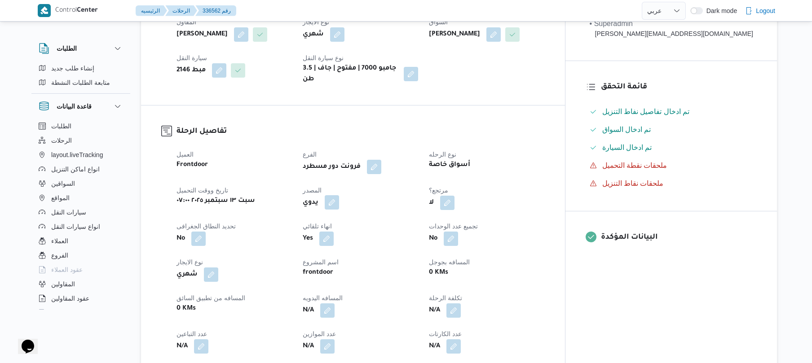
click at [339, 210] on button "button" at bounding box center [332, 202] width 14 height 14
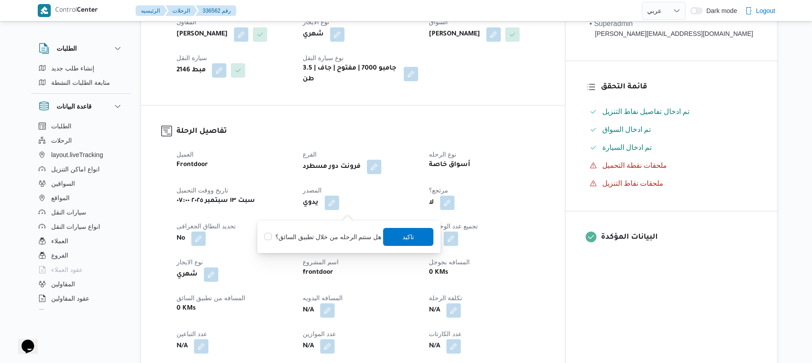
click at [345, 234] on label "هل ستتم الرحله من خلال تطبيق السائق؟" at bounding box center [323, 237] width 117 height 11
checkbox input "true"
click at [399, 235] on span "تاكيد" at bounding box center [409, 237] width 50 height 18
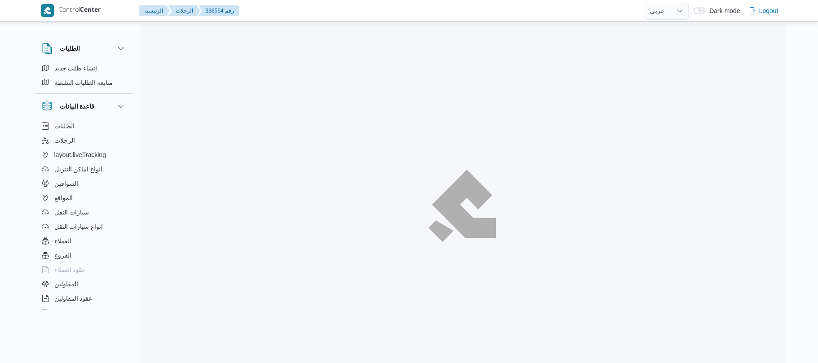
select select "ar"
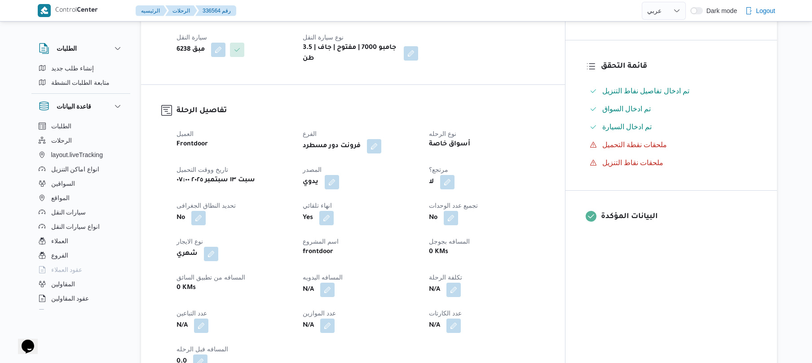
scroll to position [216, 0]
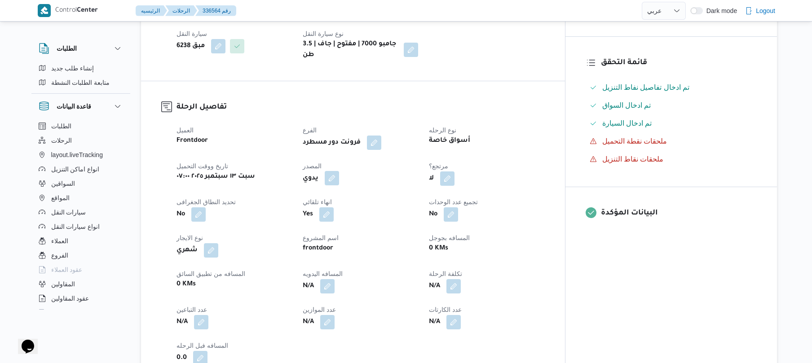
click at [339, 186] on button "button" at bounding box center [332, 178] width 14 height 14
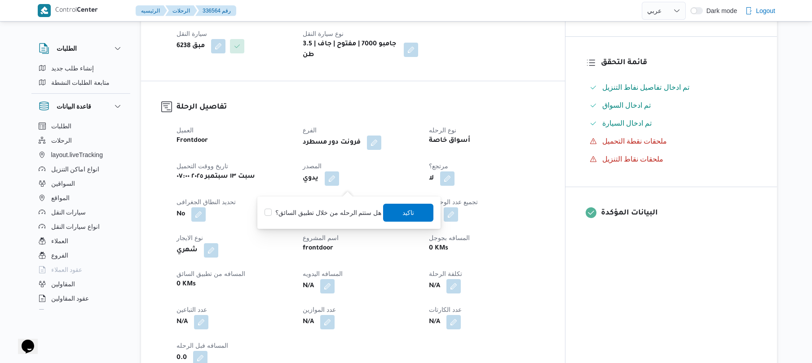
click at [334, 211] on label "هل ستتم الرحله من خلال تطبيق السائق؟" at bounding box center [323, 213] width 117 height 11
checkbox input "true"
click at [403, 212] on span "تاكيد" at bounding box center [409, 212] width 12 height 11
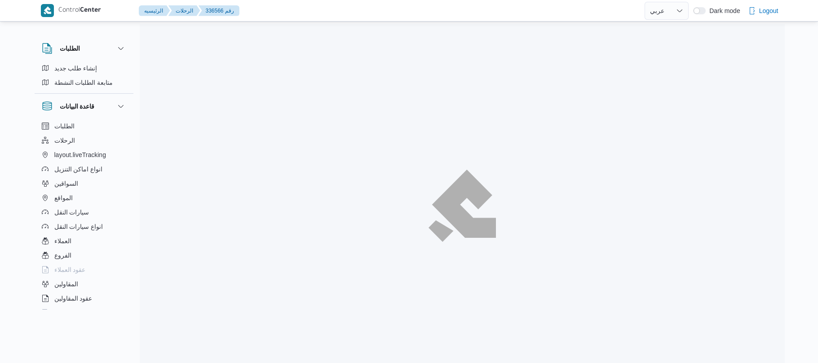
select select "ar"
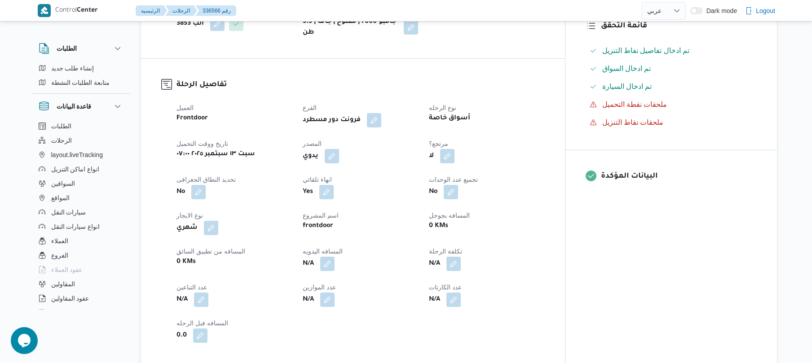
scroll to position [263, 0]
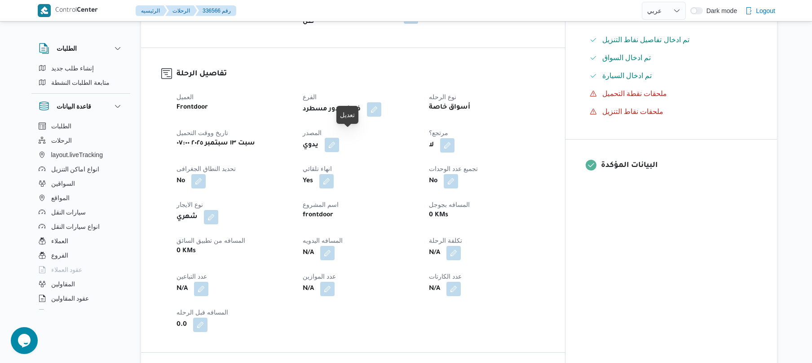
click at [339, 139] on button "button" at bounding box center [332, 145] width 14 height 14
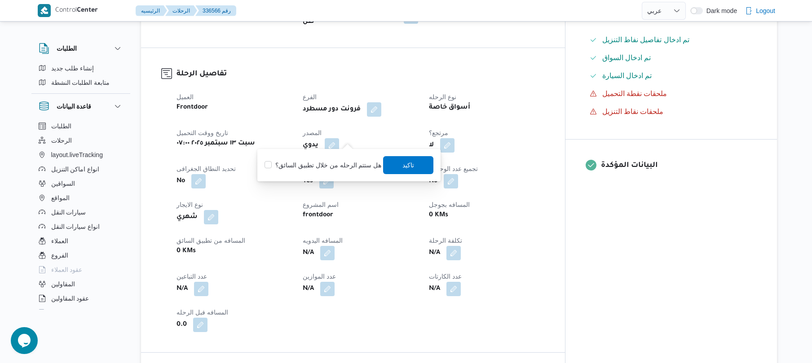
click at [336, 162] on label "هل ستتم الرحله من خلال تطبيق السائق؟" at bounding box center [323, 165] width 117 height 11
checkbox input "true"
click at [412, 159] on span "تاكيد" at bounding box center [409, 165] width 50 height 18
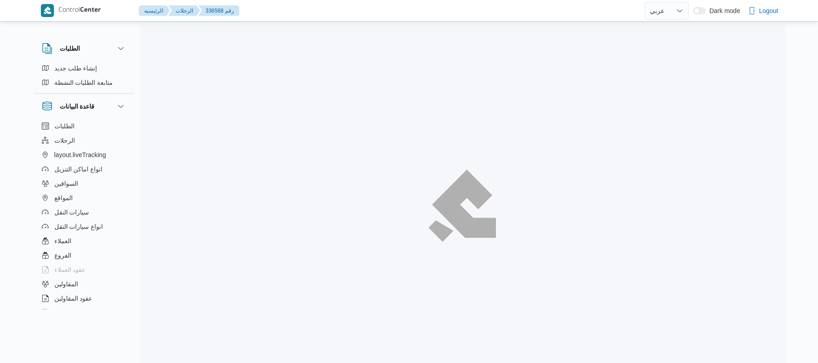
select select "ar"
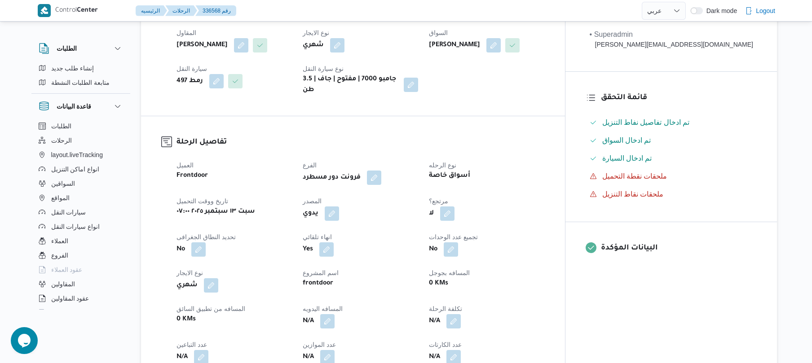
scroll to position [216, 0]
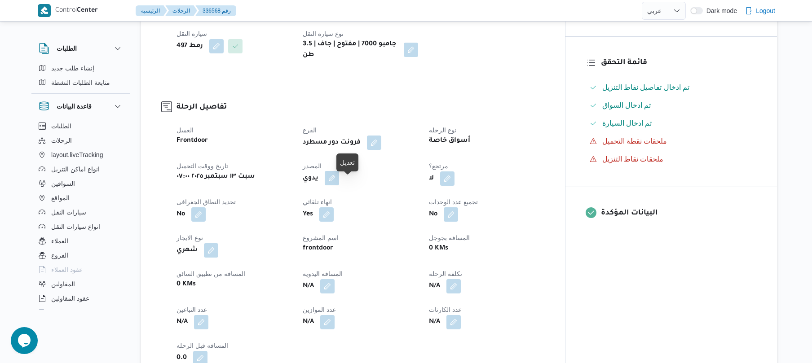
click at [339, 186] on button "button" at bounding box center [332, 178] width 14 height 14
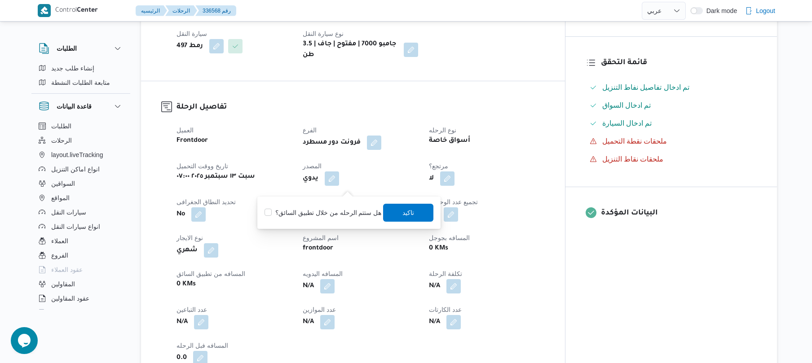
click at [340, 212] on label "هل ستتم الرحله من خلال تطبيق السائق؟" at bounding box center [323, 213] width 117 height 11
checkbox input "true"
click at [403, 214] on span "تاكيد" at bounding box center [409, 212] width 12 height 11
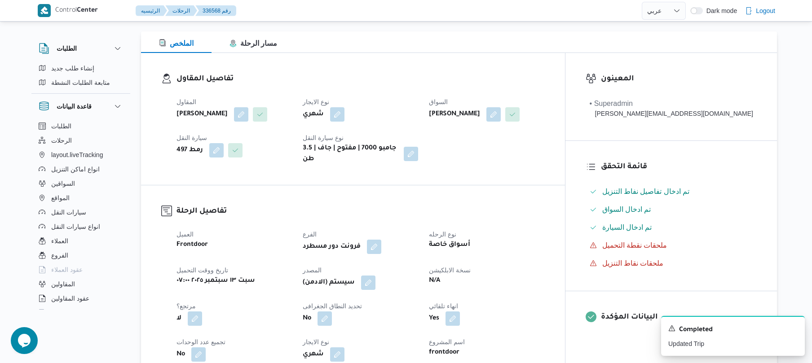
scroll to position [0, 0]
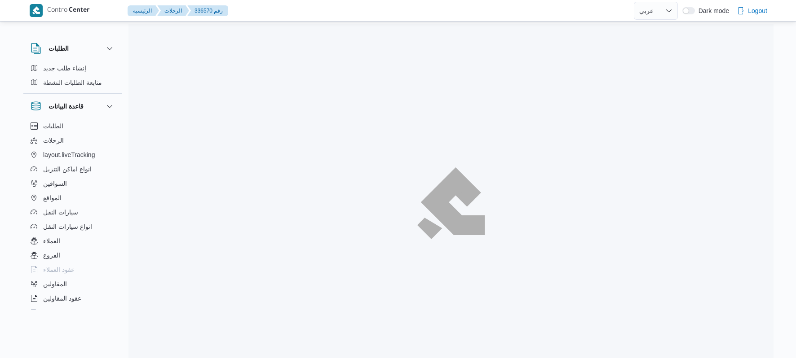
select select "ar"
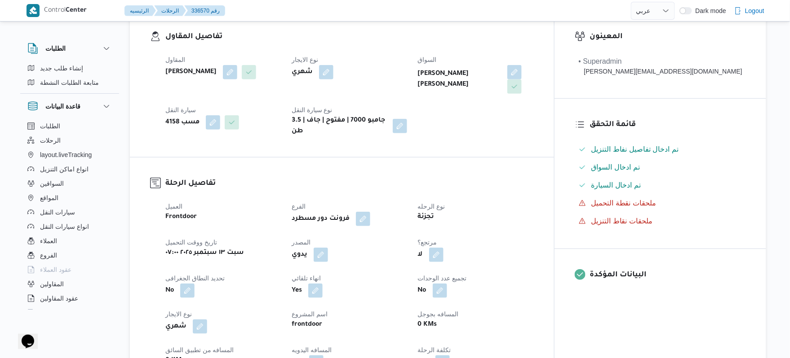
scroll to position [263, 0]
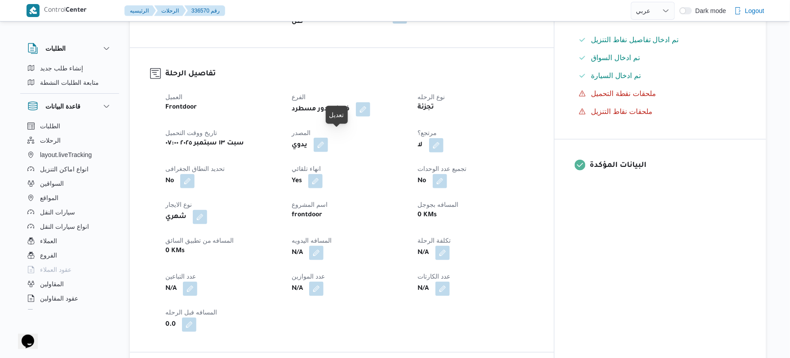
click at [328, 138] on button "button" at bounding box center [321, 145] width 14 height 14
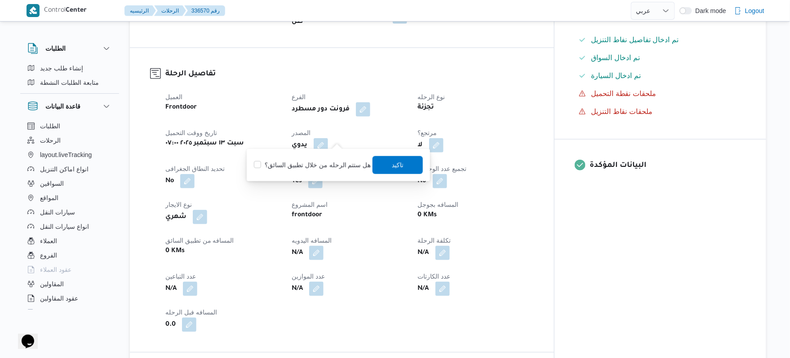
click at [326, 166] on label "هل ستتم الرحله من خلال تطبيق السائق؟" at bounding box center [312, 165] width 117 height 11
checkbox input "true"
click at [409, 161] on span "تاكيد" at bounding box center [397, 165] width 50 height 18
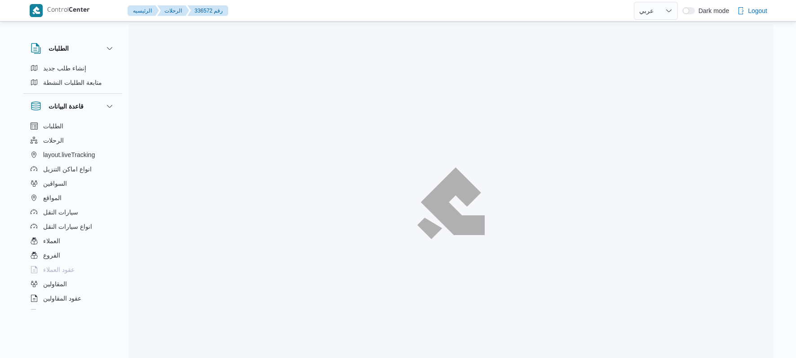
select select "ar"
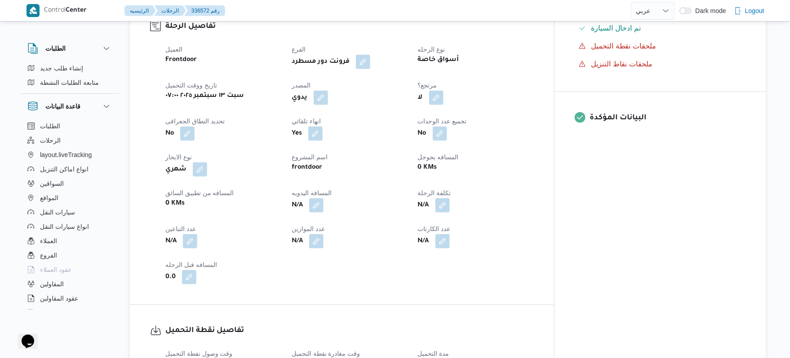
scroll to position [311, 0]
click at [328, 90] on button "button" at bounding box center [321, 97] width 14 height 14
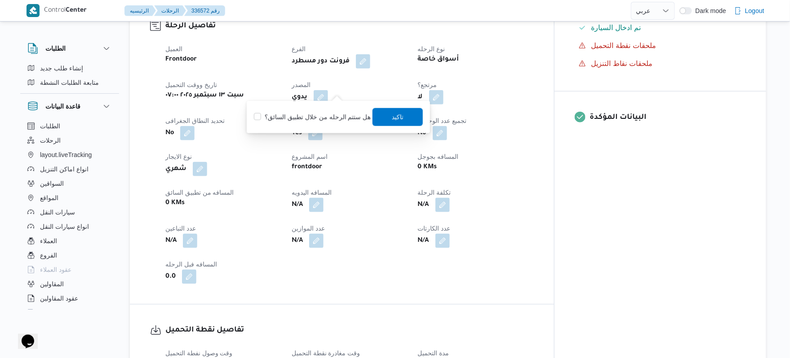
click at [322, 106] on div "You are in a dialog. To close this dialog, hit escape. هل ستتم الرحله من خلال ت…" at bounding box center [338, 117] width 183 height 32
click at [311, 121] on label "هل ستتم الرحله من خلال تطبيق السائق؟" at bounding box center [312, 117] width 117 height 11
checkbox input "true"
click at [386, 119] on span "تاكيد" at bounding box center [397, 117] width 50 height 18
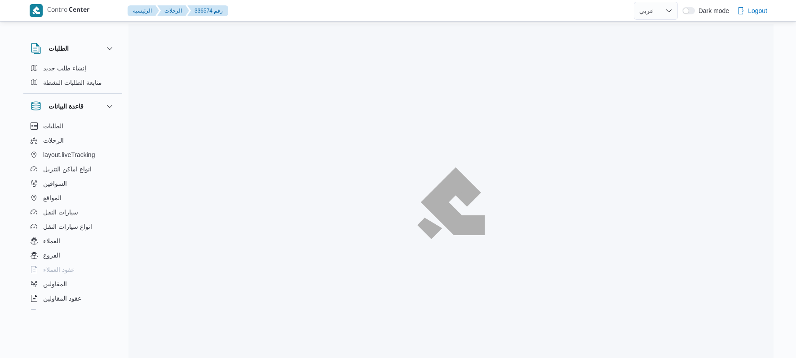
select select "ar"
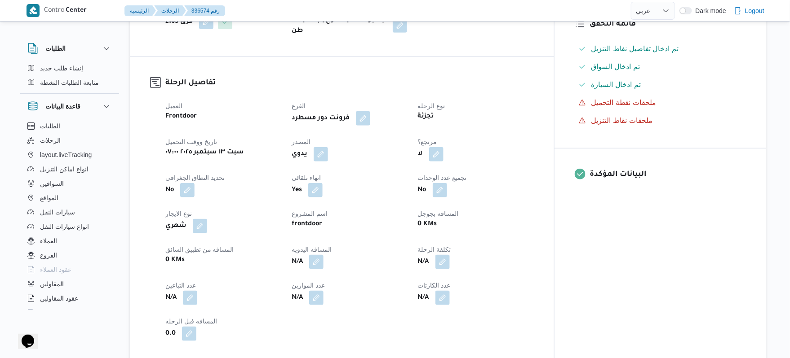
scroll to position [311, 0]
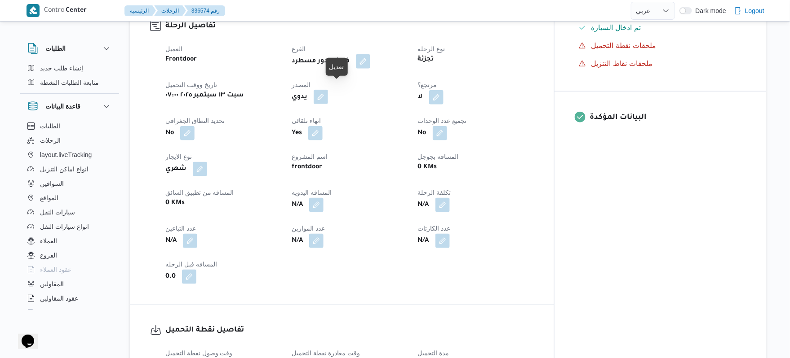
click at [328, 91] on button "button" at bounding box center [321, 97] width 14 height 14
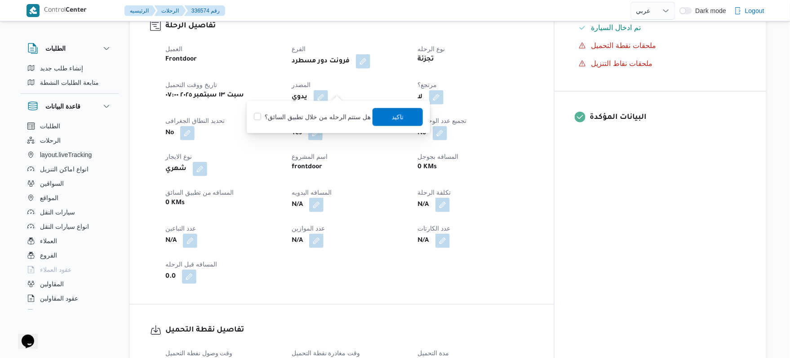
click at [319, 115] on label "هل ستتم الرحله من خلال تطبيق السائق؟" at bounding box center [312, 117] width 117 height 11
checkbox input "true"
click at [394, 117] on span "تاكيد" at bounding box center [398, 116] width 12 height 11
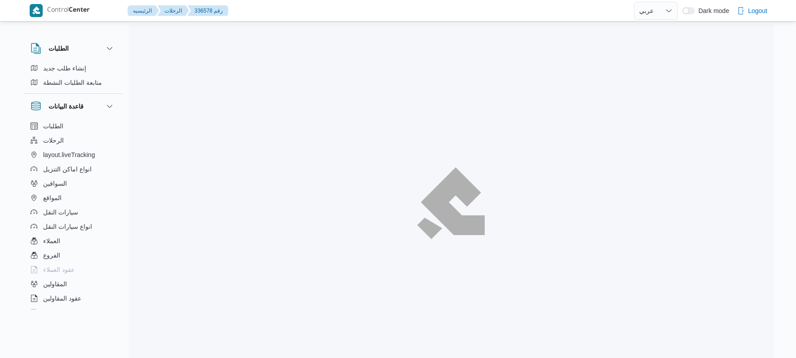
select select "ar"
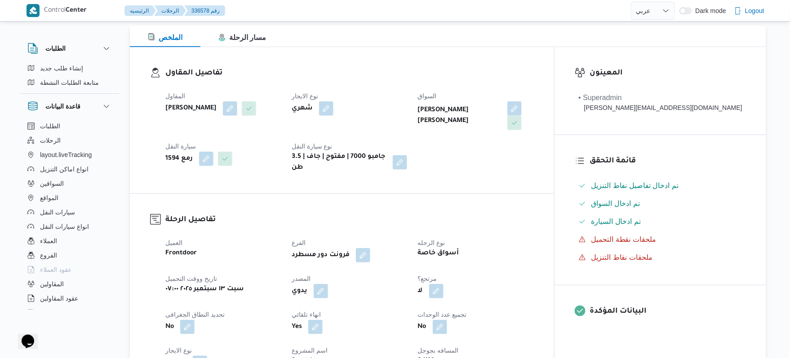
scroll to position [119, 0]
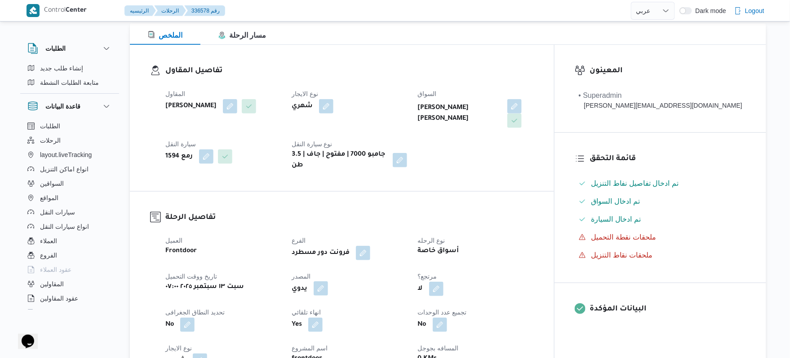
click at [328, 282] on button "button" at bounding box center [321, 289] width 14 height 14
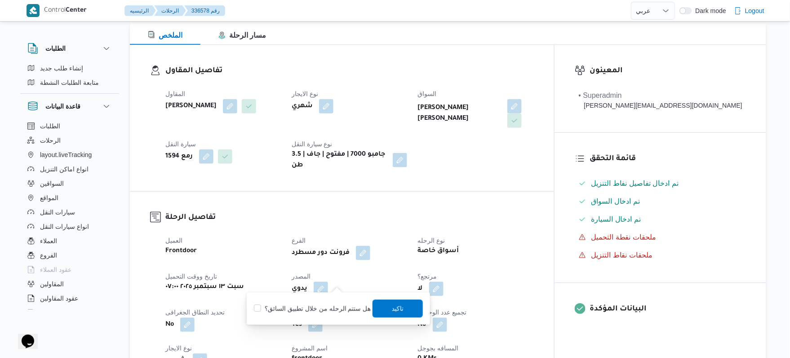
click at [336, 308] on label "هل ستتم الرحله من خلال تطبيق السائق؟" at bounding box center [312, 309] width 117 height 11
checkbox input "true"
click at [387, 306] on span "تاكيد" at bounding box center [397, 309] width 50 height 18
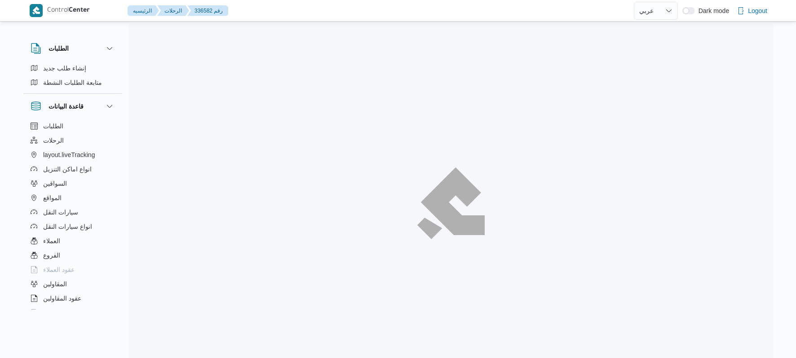
select select "ar"
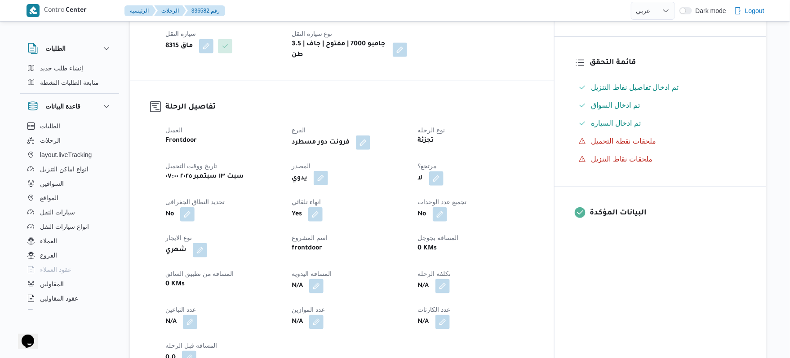
click at [328, 186] on button "button" at bounding box center [321, 178] width 14 height 14
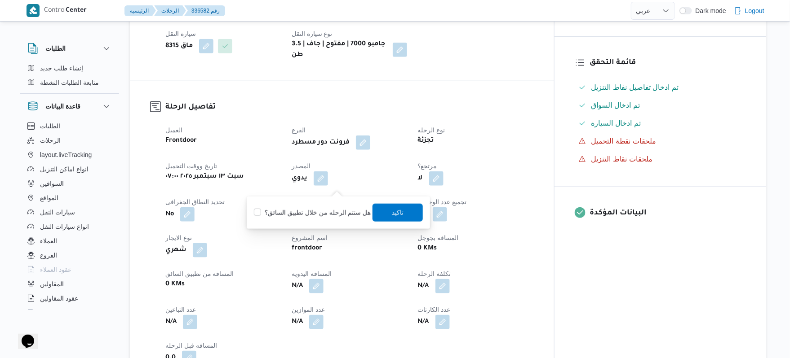
click at [324, 209] on label "هل ستتم الرحله من خلال تطبيق السائق؟" at bounding box center [312, 213] width 117 height 11
checkbox input "true"
click at [385, 214] on span "تاكيد" at bounding box center [397, 213] width 50 height 18
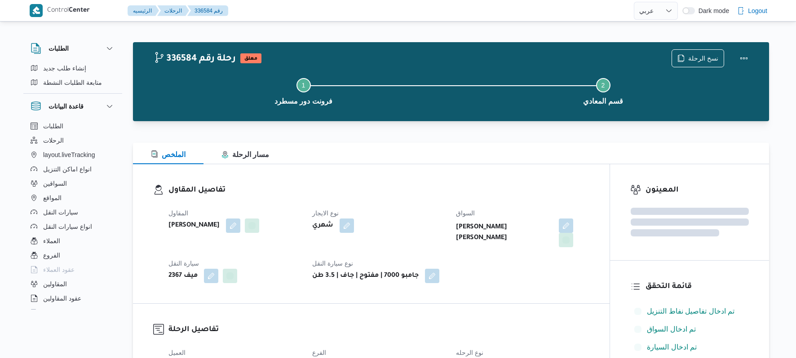
select select "ar"
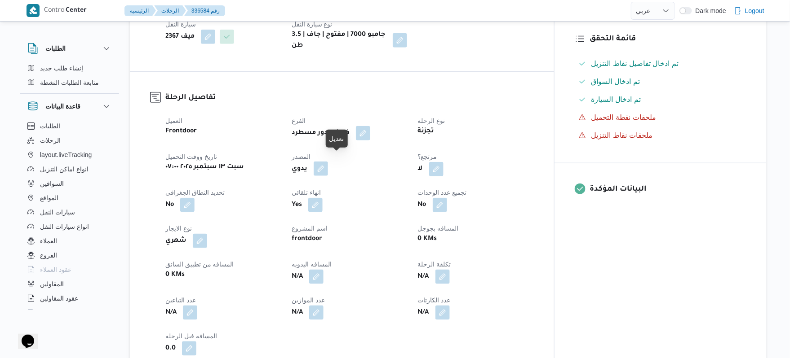
click at [328, 164] on button "button" at bounding box center [321, 169] width 14 height 14
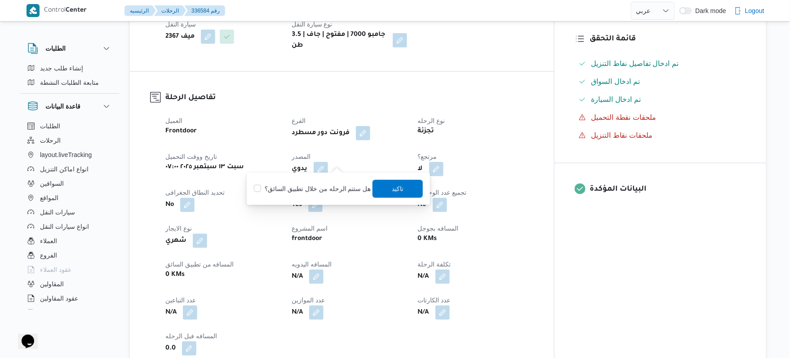
click at [309, 188] on label "هل ستتم الرحله من خلال تطبيق السائق؟" at bounding box center [312, 189] width 117 height 11
checkbox input "true"
click at [403, 190] on span "تاكيد" at bounding box center [397, 189] width 50 height 18
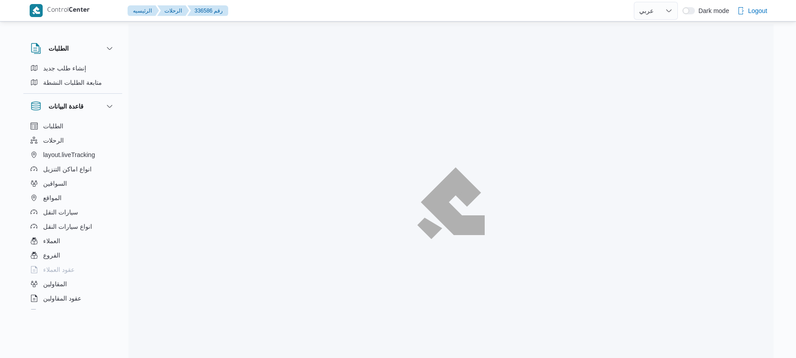
select select "ar"
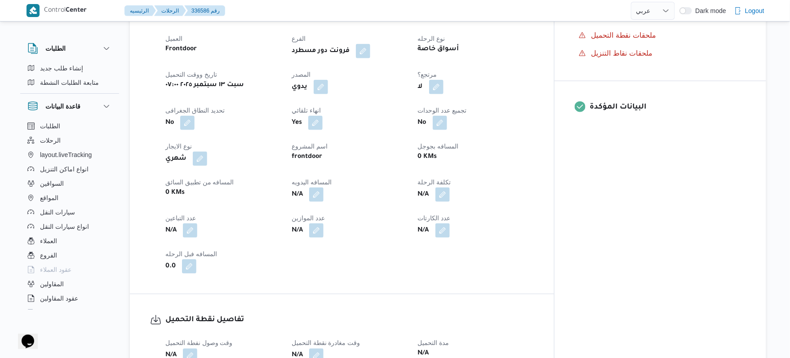
scroll to position [335, 0]
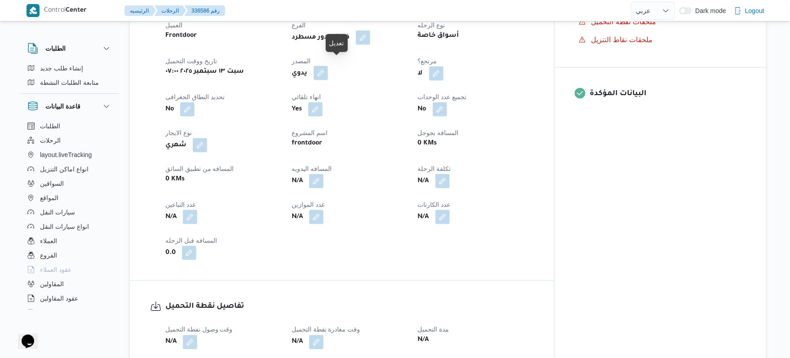
click at [328, 67] on button "button" at bounding box center [321, 73] width 14 height 14
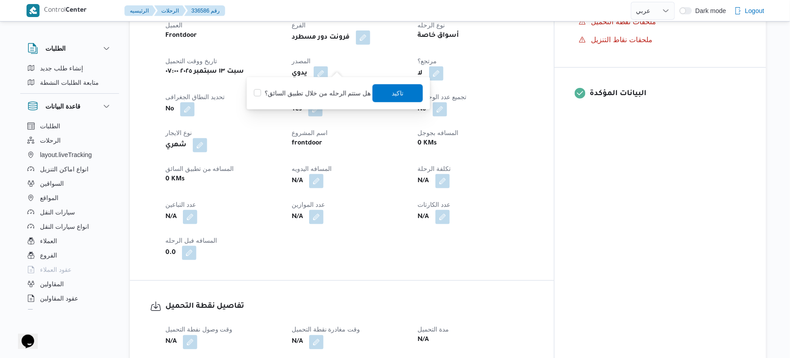
click at [332, 90] on label "هل ستتم الرحله من خلال تطبيق السائق؟" at bounding box center [312, 93] width 117 height 11
checkbox input "true"
click at [377, 97] on span "تاكيد" at bounding box center [397, 93] width 50 height 18
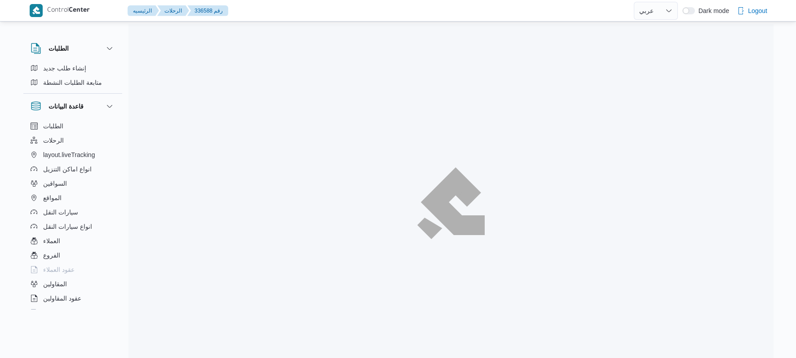
select select "ar"
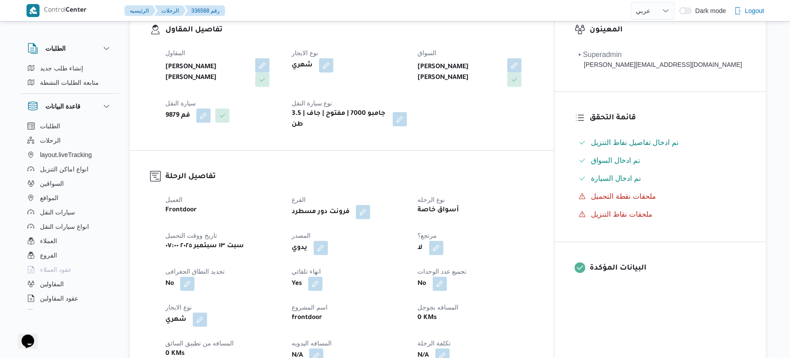
scroll to position [191, 0]
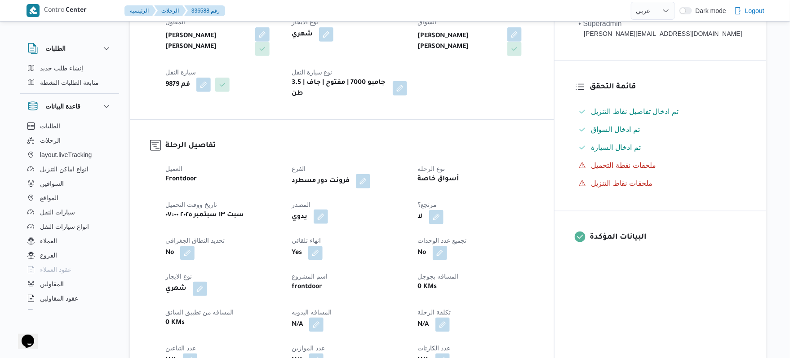
click at [328, 210] on button "button" at bounding box center [321, 217] width 14 height 14
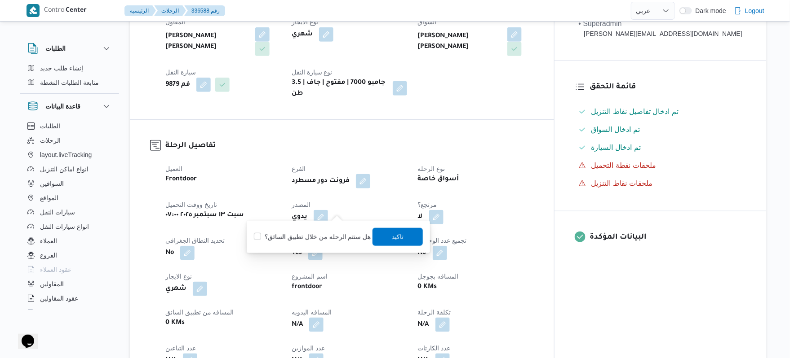
click at [327, 238] on label "هل ستتم الرحله من خلال تطبيق السائق؟" at bounding box center [312, 237] width 117 height 11
checkbox input "true"
click at [398, 236] on span "تاكيد" at bounding box center [398, 236] width 12 height 11
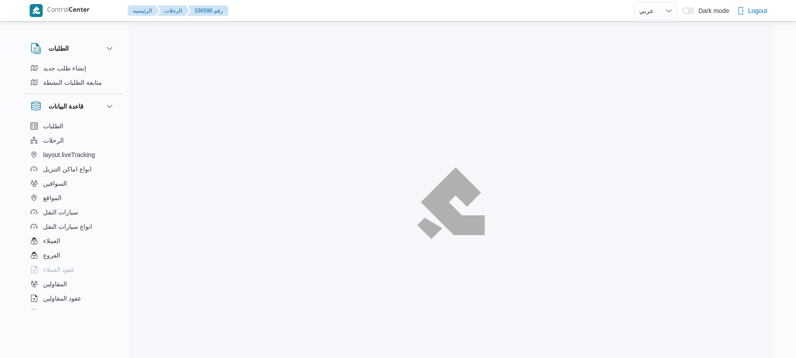
select select "ar"
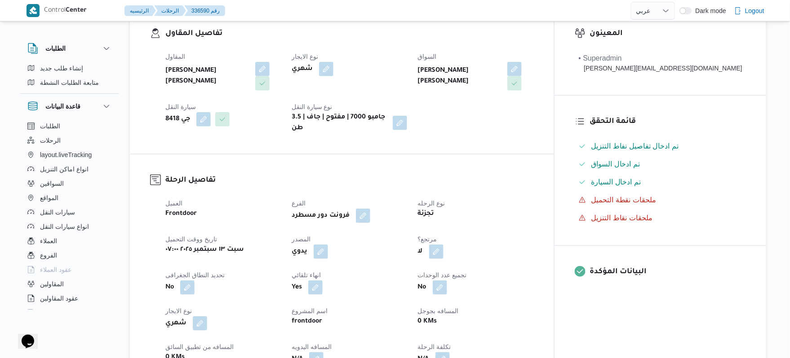
scroll to position [216, 0]
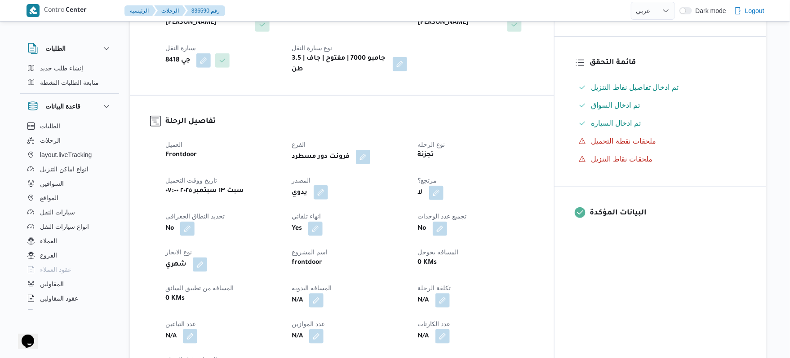
click at [328, 187] on button "button" at bounding box center [321, 193] width 14 height 14
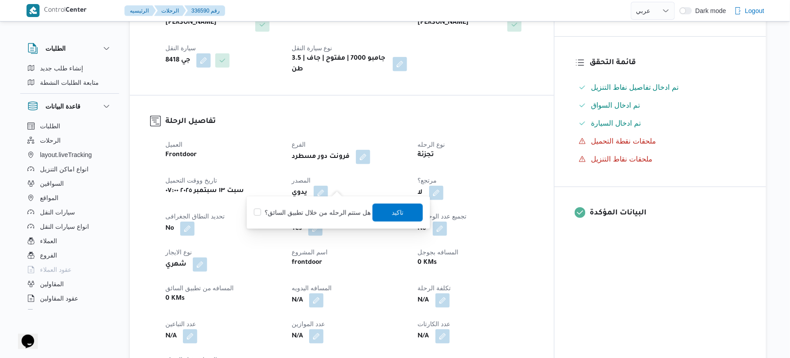
click at [320, 212] on label "هل ستتم الرحله من خلال تطبيق السائق؟" at bounding box center [312, 213] width 117 height 11
checkbox input "true"
click at [387, 213] on span "تاكيد" at bounding box center [397, 213] width 50 height 18
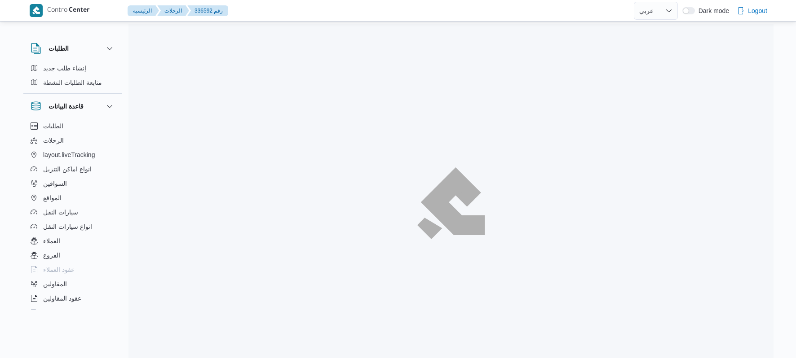
select select "ar"
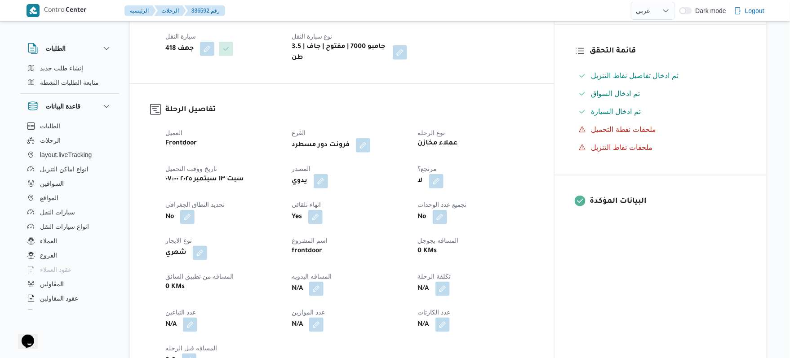
scroll to position [263, 0]
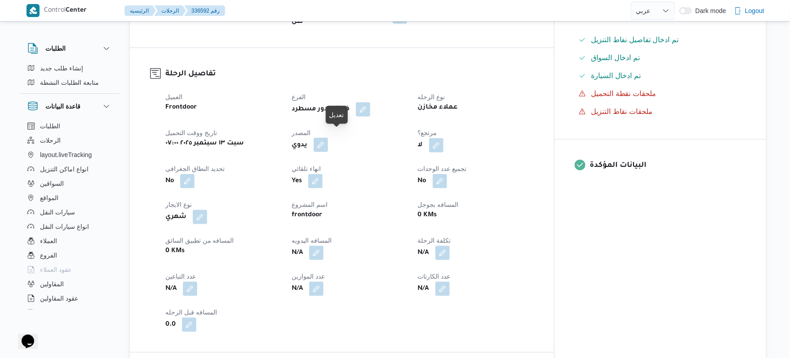
click at [328, 144] on button "button" at bounding box center [321, 145] width 14 height 14
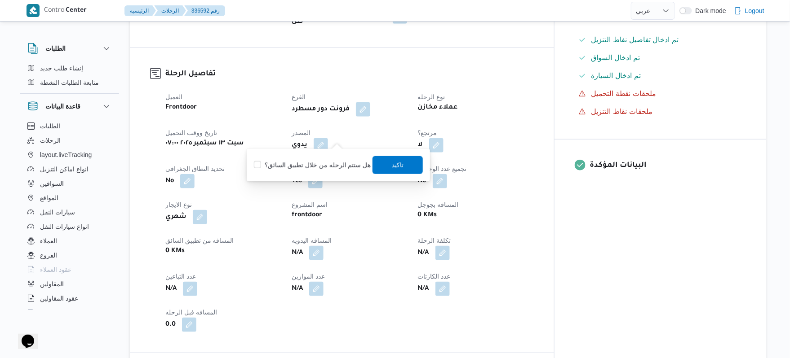
click at [332, 167] on label "هل ستتم الرحله من خلال تطبيق السائق؟" at bounding box center [312, 165] width 117 height 11
checkbox input "true"
click at [392, 164] on span "تاكيد" at bounding box center [398, 164] width 12 height 11
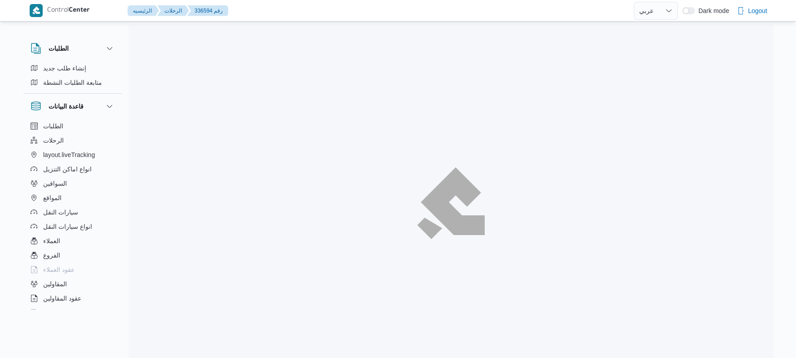
select select "ar"
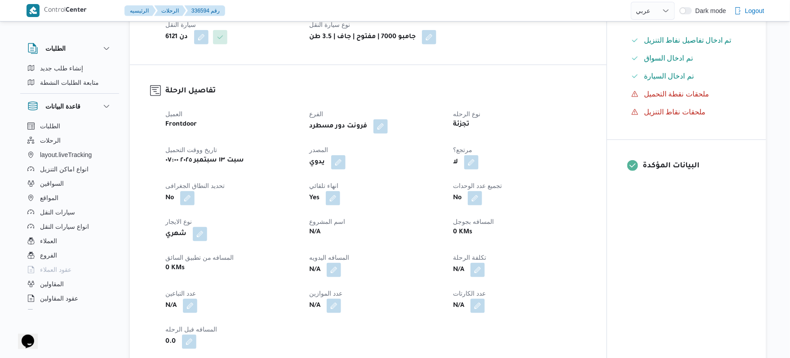
scroll to position [263, 0]
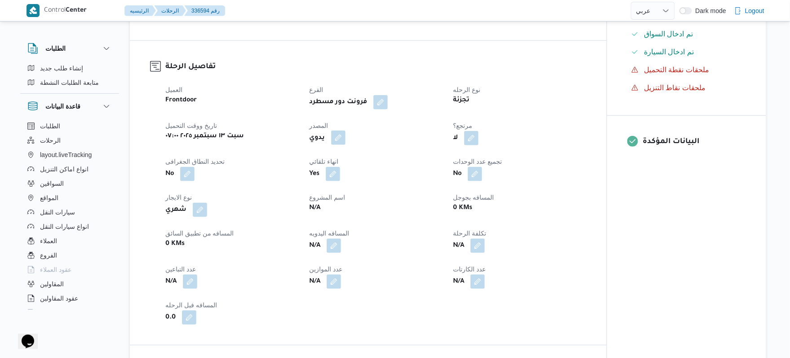
click at [341, 139] on button "button" at bounding box center [338, 138] width 14 height 14
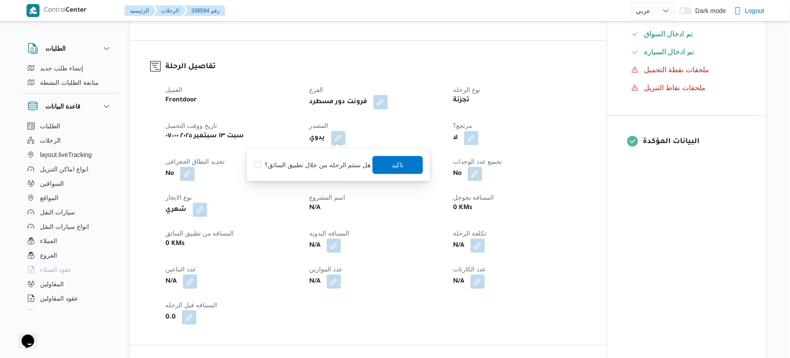
click at [329, 165] on label "هل ستتم الرحله من خلال تطبيق السائق؟" at bounding box center [312, 165] width 117 height 11
checkbox input "true"
click at [405, 171] on span "تاكيد" at bounding box center [397, 165] width 50 height 18
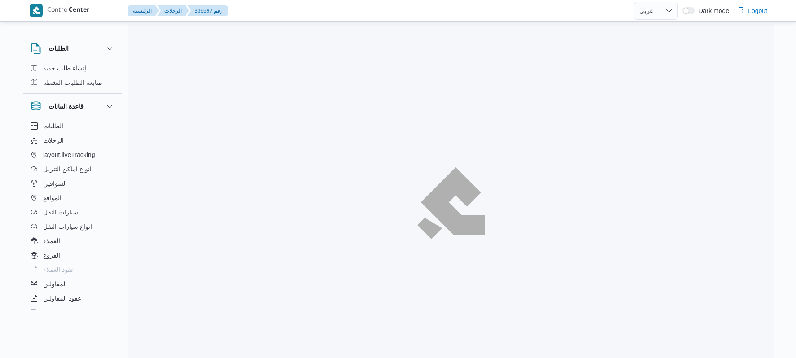
select select "ar"
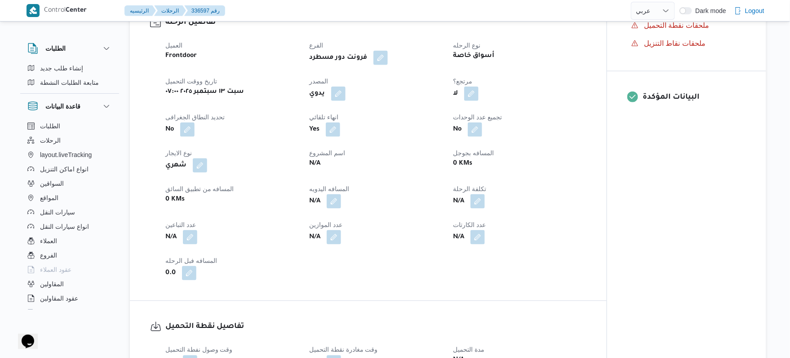
scroll to position [311, 0]
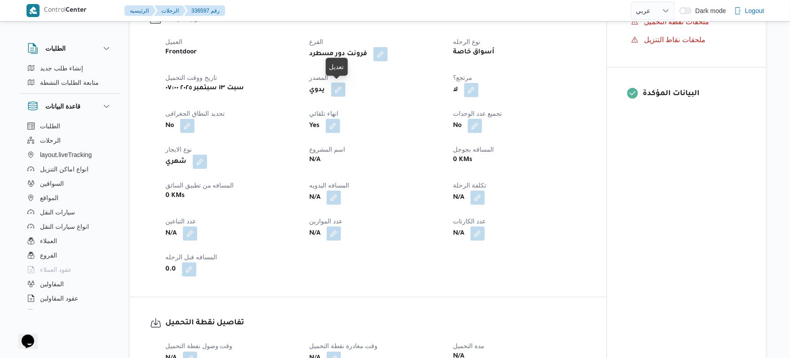
click at [338, 90] on button "button" at bounding box center [338, 90] width 14 height 14
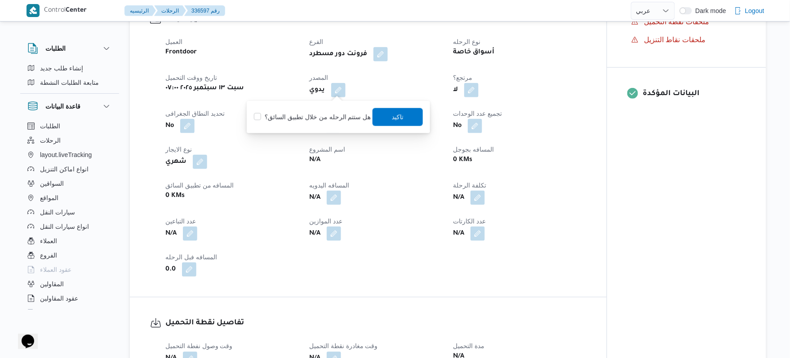
click at [326, 114] on label "هل ستتم الرحله من خلال تطبيق السائق؟" at bounding box center [312, 117] width 117 height 11
checkbox input "true"
click at [387, 114] on span "تاكيد" at bounding box center [397, 117] width 50 height 18
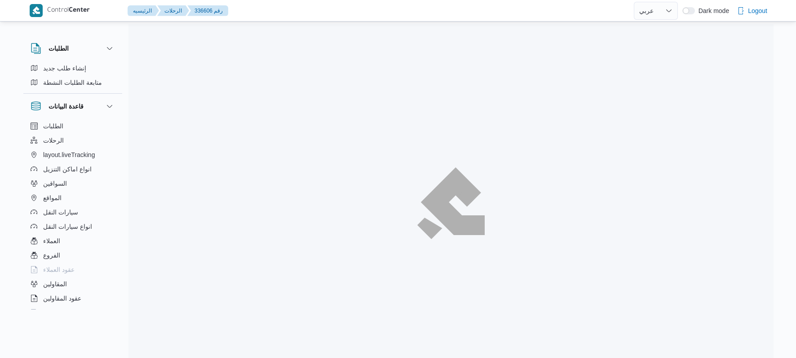
select select "ar"
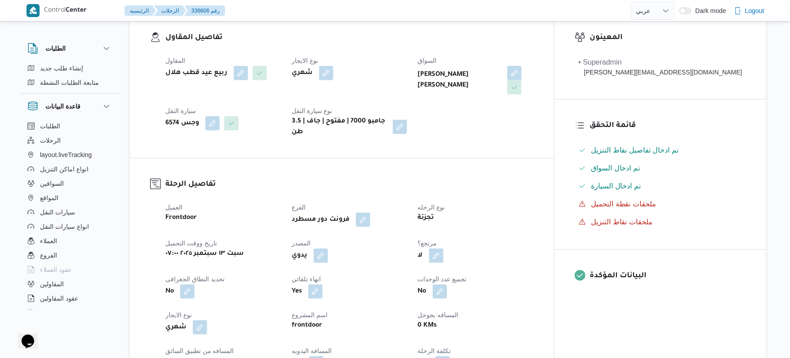
scroll to position [263, 0]
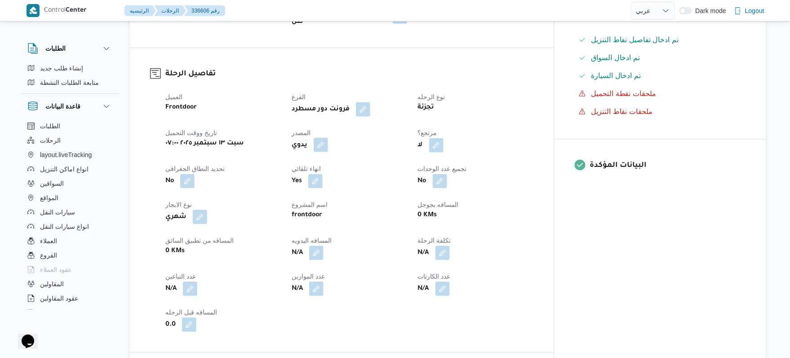
click at [328, 138] on button "button" at bounding box center [321, 145] width 14 height 14
click at [324, 170] on label "هل ستتم الرحله من خلال تطبيق السائق؟" at bounding box center [312, 165] width 117 height 11
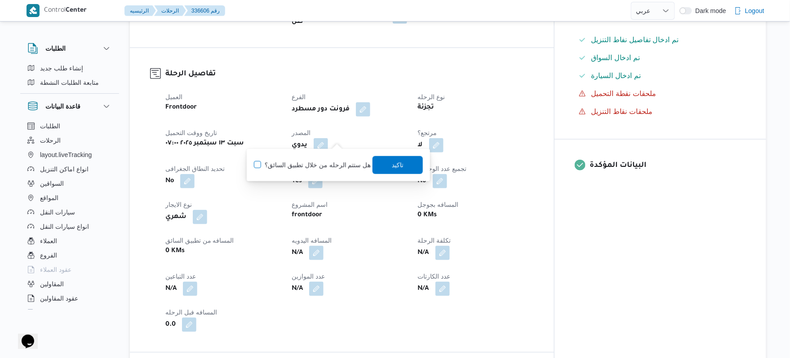
checkbox input "true"
click at [385, 159] on span "تاكيد" at bounding box center [397, 165] width 50 height 18
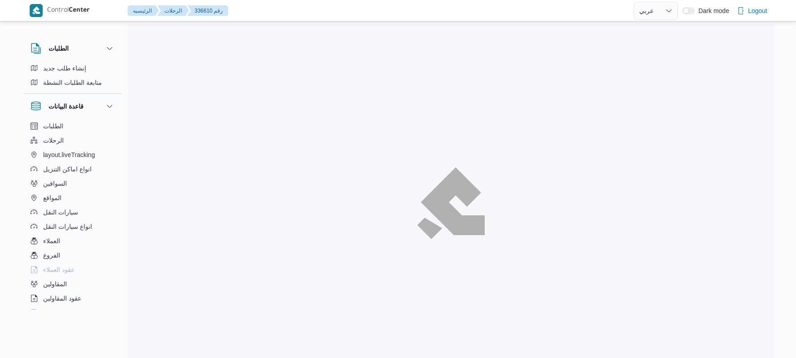
select select "ar"
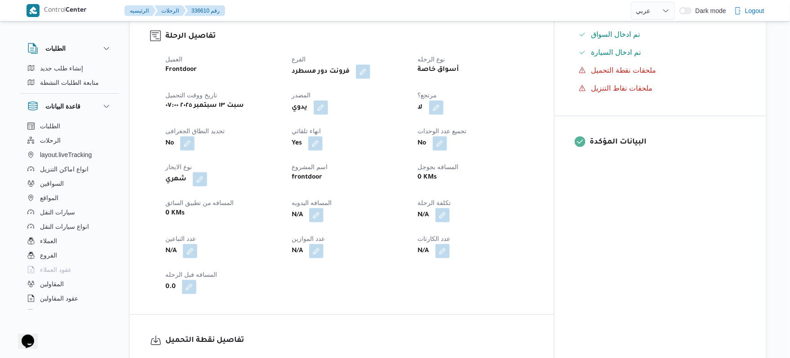
scroll to position [288, 0]
click at [336, 99] on div "يدوي" at bounding box center [349, 107] width 117 height 16
click at [328, 100] on button "button" at bounding box center [321, 106] width 14 height 14
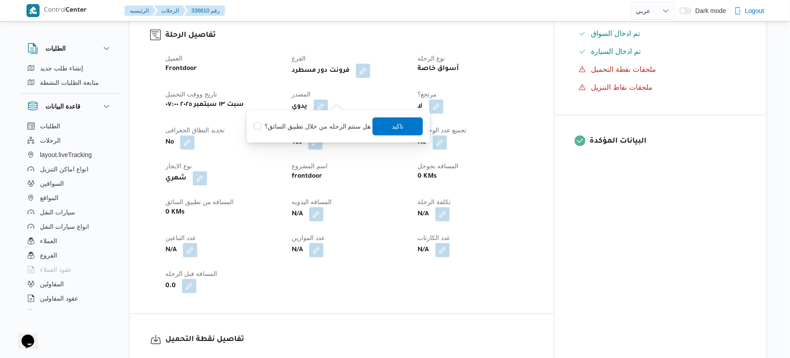
click at [319, 129] on label "هل ستتم الرحله من خلال تطبيق السائق؟" at bounding box center [312, 126] width 117 height 11
checkbox input "true"
click at [382, 124] on span "تاكيد" at bounding box center [397, 126] width 50 height 18
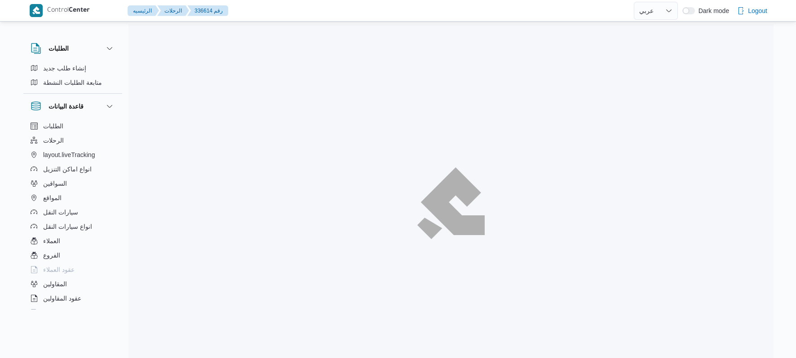
select select "ar"
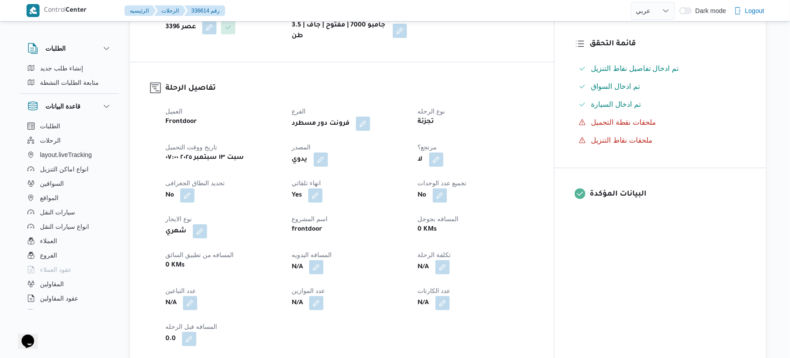
scroll to position [263, 0]
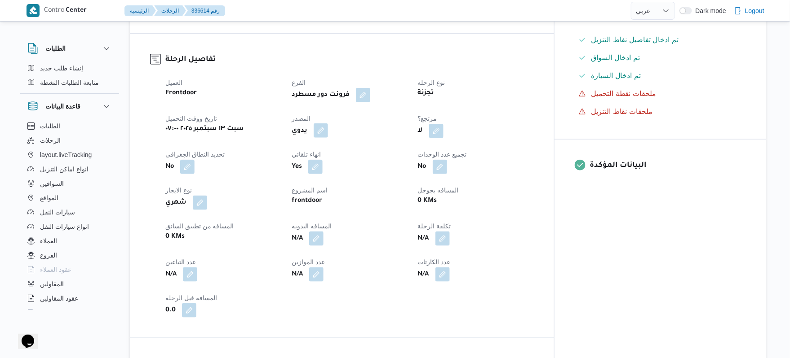
click at [328, 138] on button "button" at bounding box center [321, 131] width 14 height 14
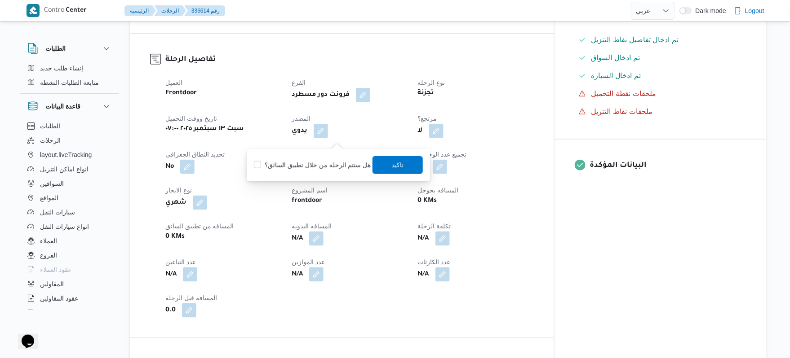
click at [331, 162] on label "هل ستتم الرحله من خلال تطبيق السائق؟" at bounding box center [312, 165] width 117 height 11
checkbox input "true"
click at [381, 169] on span "تاكيد" at bounding box center [397, 165] width 50 height 18
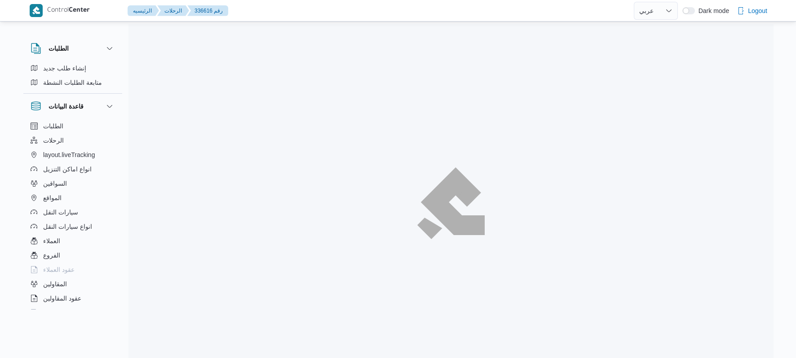
select select "ar"
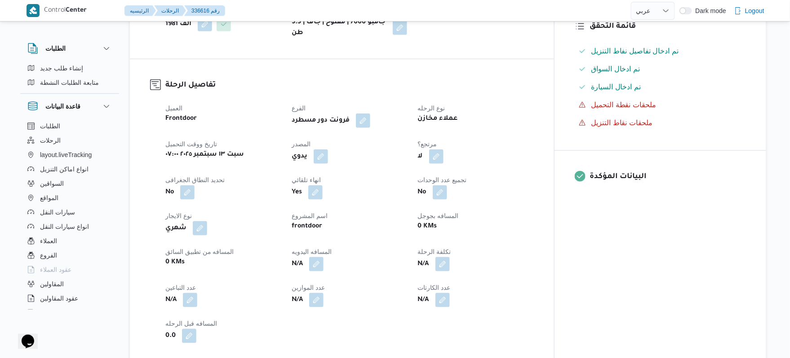
scroll to position [288, 0]
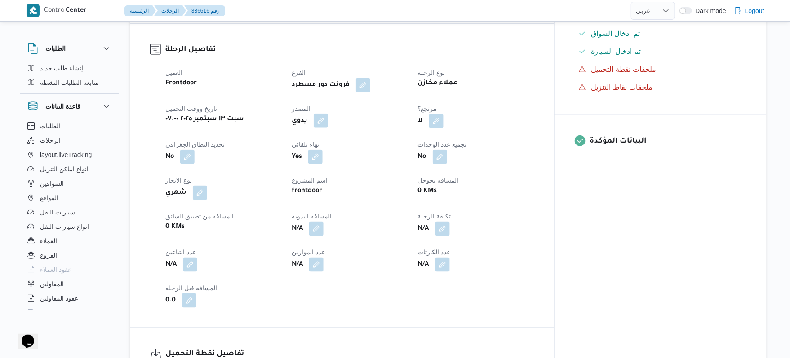
click at [328, 114] on button "button" at bounding box center [321, 121] width 14 height 14
click at [319, 135] on div "هل ستتم الرحله من خلال تطبيق السائق؟ [GEOGRAPHIC_DATA]" at bounding box center [338, 141] width 171 height 20
click at [319, 145] on label "هل ستتم الرحله من خلال تطبيق السائق؟" at bounding box center [312, 141] width 117 height 11
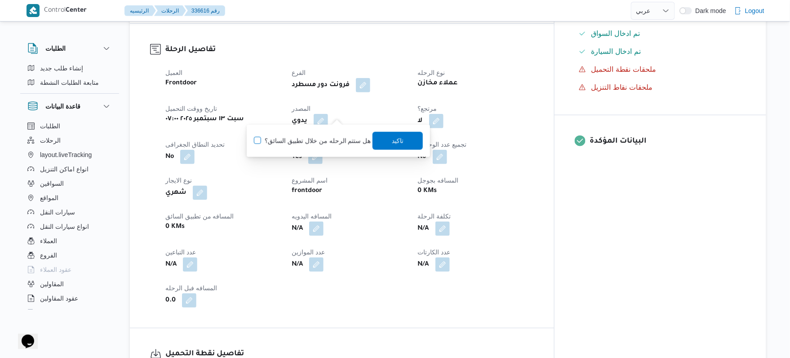
checkbox input "true"
click at [392, 143] on span "تاكيد" at bounding box center [398, 140] width 12 height 11
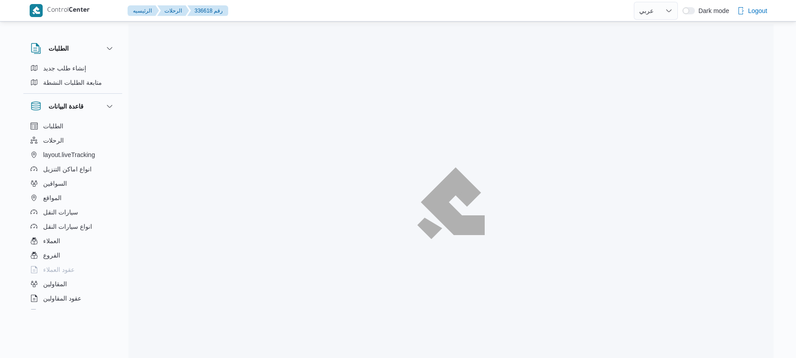
select select "ar"
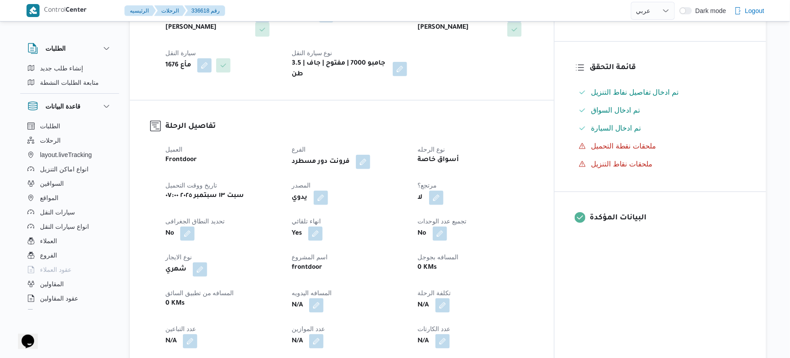
scroll to position [216, 0]
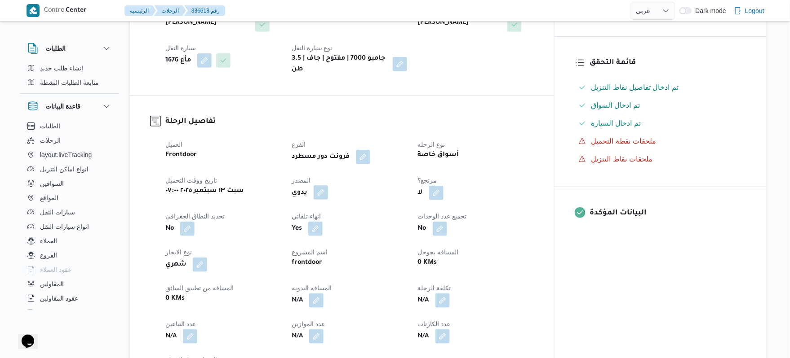
click at [328, 186] on button "button" at bounding box center [321, 193] width 14 height 14
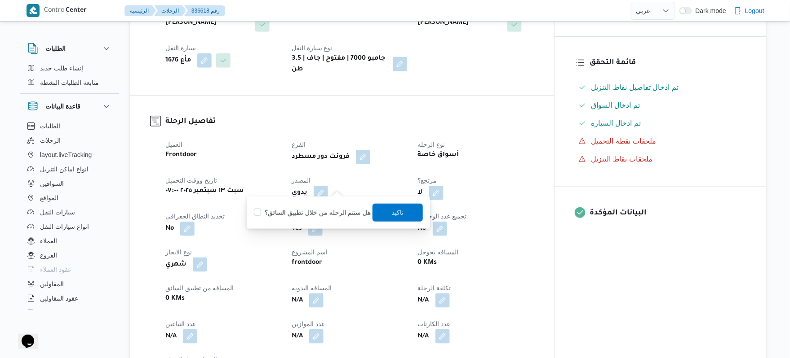
click at [317, 209] on label "هل ستتم الرحله من خلال تطبيق السائق؟" at bounding box center [312, 213] width 117 height 11
checkbox input "true"
click at [381, 211] on span "تاكيد" at bounding box center [397, 213] width 50 height 18
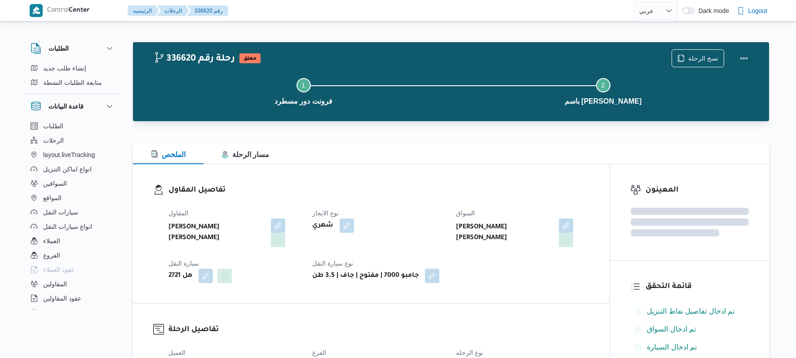
select select "ar"
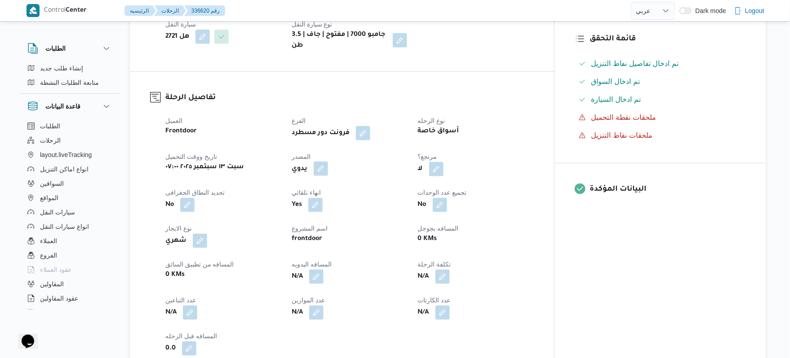
click at [328, 162] on button "button" at bounding box center [321, 169] width 14 height 14
click at [324, 178] on div "You are in a dialog. To close this dialog, hit escape. هل ستتم الرحله من خلال ت…" at bounding box center [338, 189] width 183 height 32
click at [320, 186] on label "هل ستتم الرحله من خلال تطبيق السائق؟" at bounding box center [312, 189] width 117 height 11
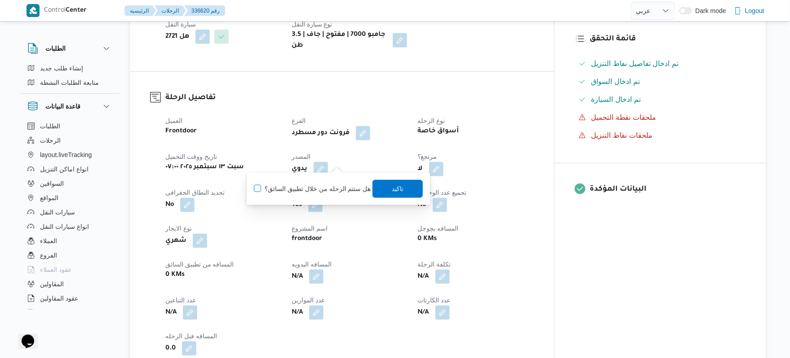
checkbox input "true"
click at [383, 188] on span "تاكيد" at bounding box center [397, 189] width 50 height 18
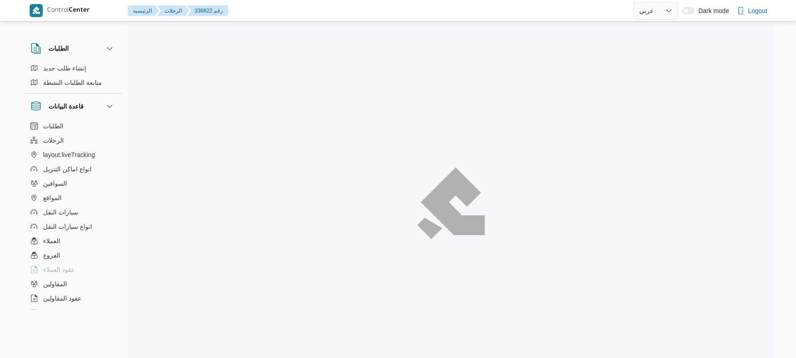
select select "ar"
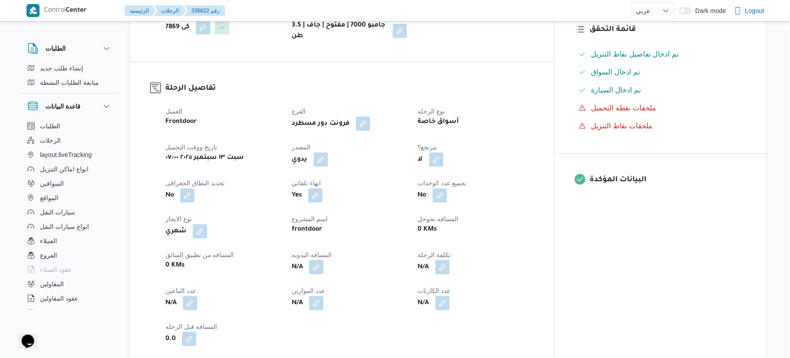
scroll to position [263, 0]
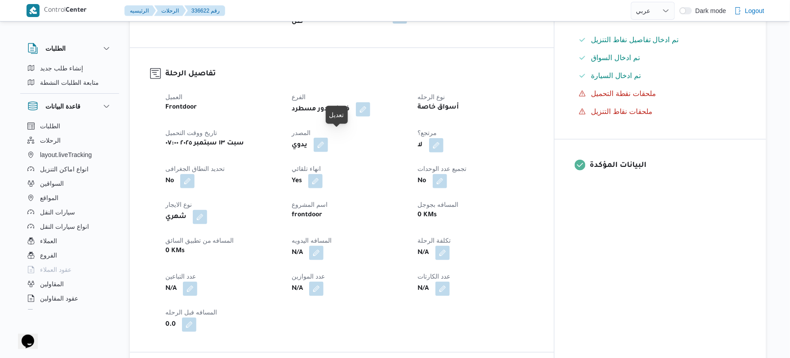
click at [328, 138] on button "button" at bounding box center [321, 145] width 14 height 14
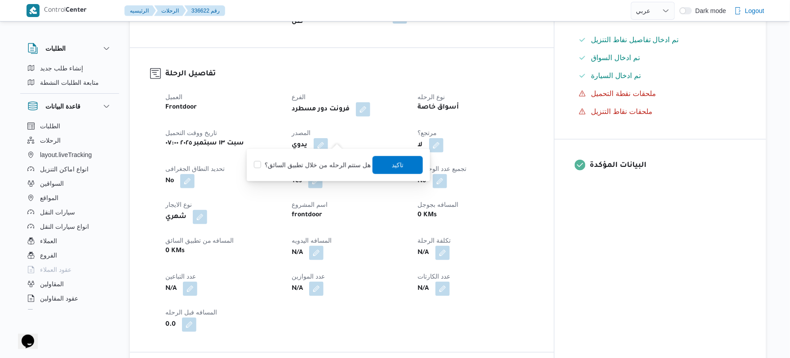
click at [322, 163] on label "هل ستتم الرحله من خلال تطبيق السائق؟" at bounding box center [312, 165] width 117 height 11
checkbox input "true"
click at [374, 163] on span "تاكيد" at bounding box center [397, 165] width 50 height 18
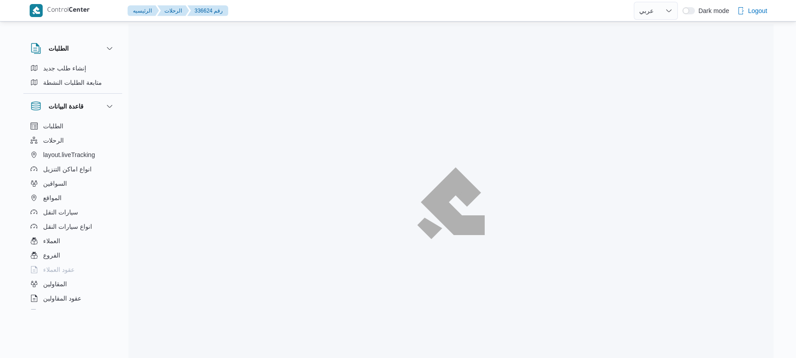
select select "ar"
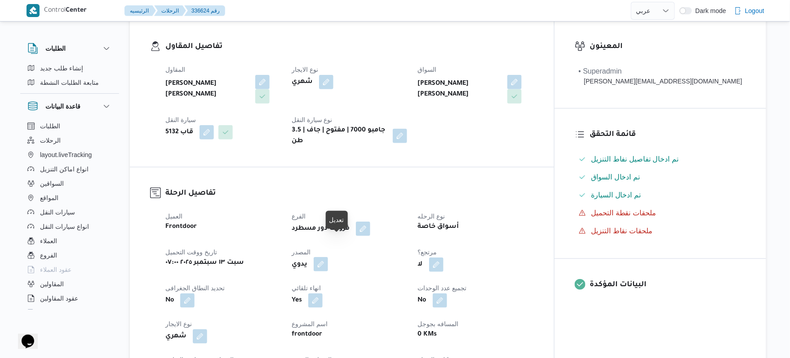
click at [328, 257] on button "button" at bounding box center [321, 264] width 14 height 14
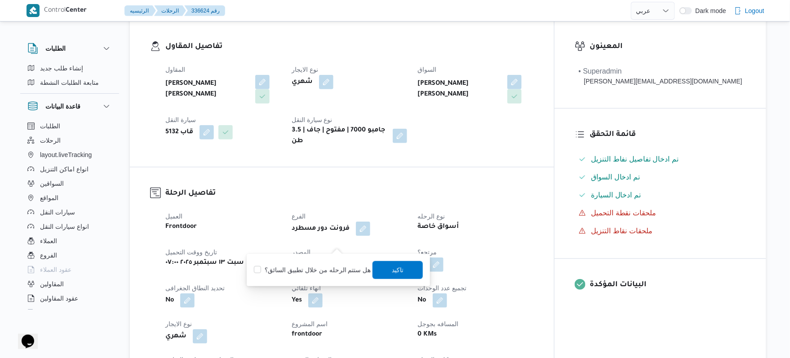
click at [323, 264] on div "هل ستتم الرحله من خلال تطبيق السائق؟ تاكيد" at bounding box center [338, 271] width 171 height 20
click at [352, 270] on label "هل ستتم الرحله من خلال تطبيق السائق؟" at bounding box center [312, 270] width 117 height 11
checkbox input "true"
click at [380, 270] on span "تاكيد" at bounding box center [397, 270] width 50 height 18
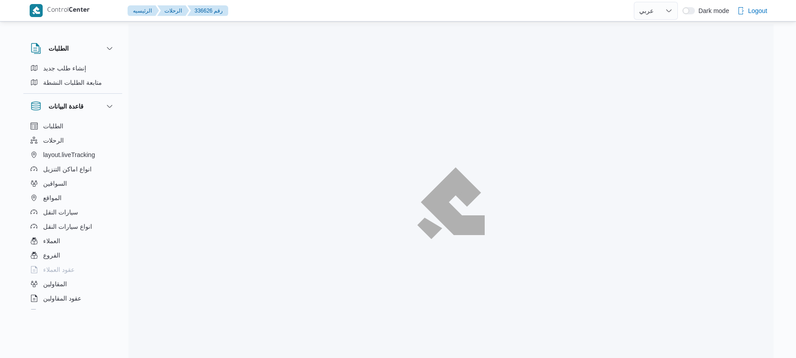
select select "ar"
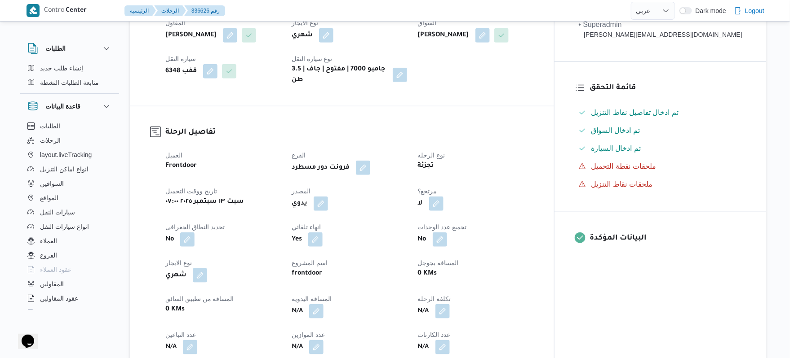
scroll to position [191, 0]
click at [328, 198] on button "button" at bounding box center [321, 202] width 14 height 14
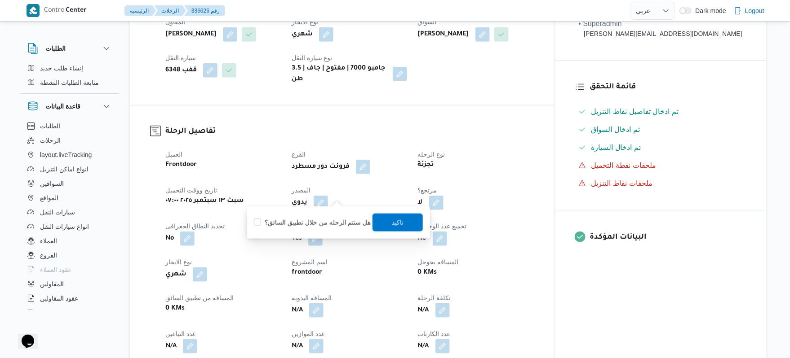
click at [311, 221] on label "هل ستتم الرحله من خلال تطبيق السائق؟" at bounding box center [312, 222] width 117 height 11
checkbox input "true"
click at [384, 217] on span "تاكيد" at bounding box center [397, 222] width 50 height 18
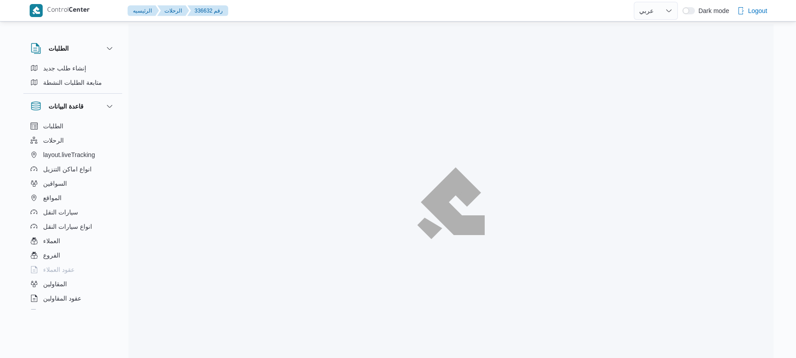
select select "ar"
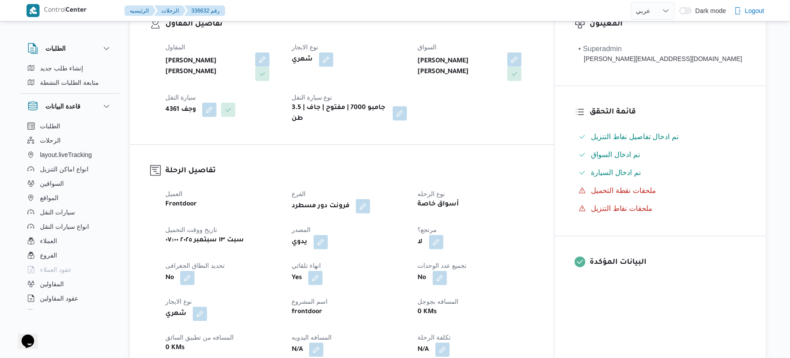
scroll to position [216, 0]
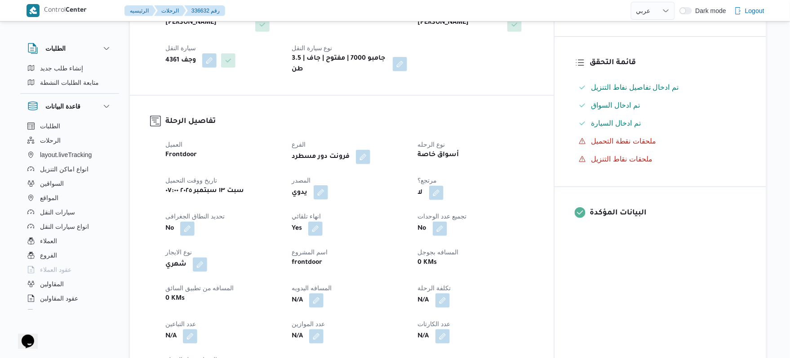
click at [328, 191] on button "button" at bounding box center [321, 193] width 14 height 14
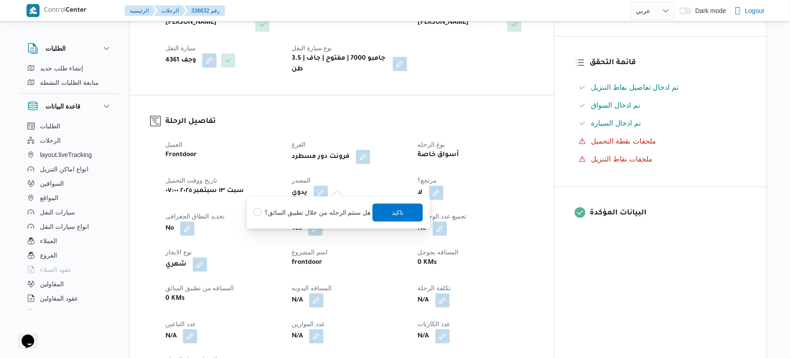
click at [323, 214] on label "هل ستتم الرحله من خلال تطبيق السائق؟" at bounding box center [312, 213] width 117 height 11
checkbox input "true"
click at [392, 209] on span "تاكيد" at bounding box center [398, 212] width 12 height 11
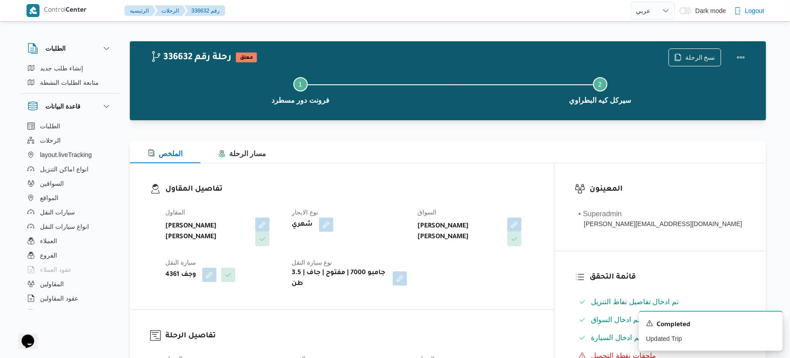
scroll to position [0, 0]
